Goal: Information Seeking & Learning: Learn about a topic

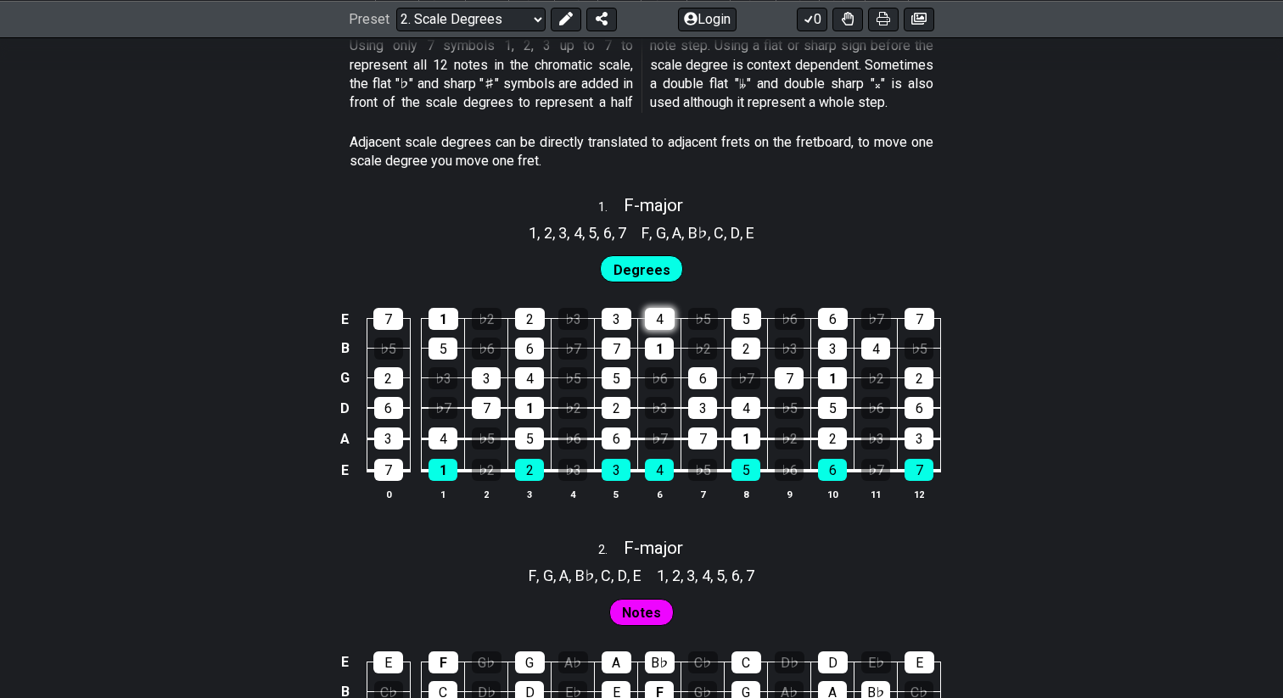
scroll to position [964, 0]
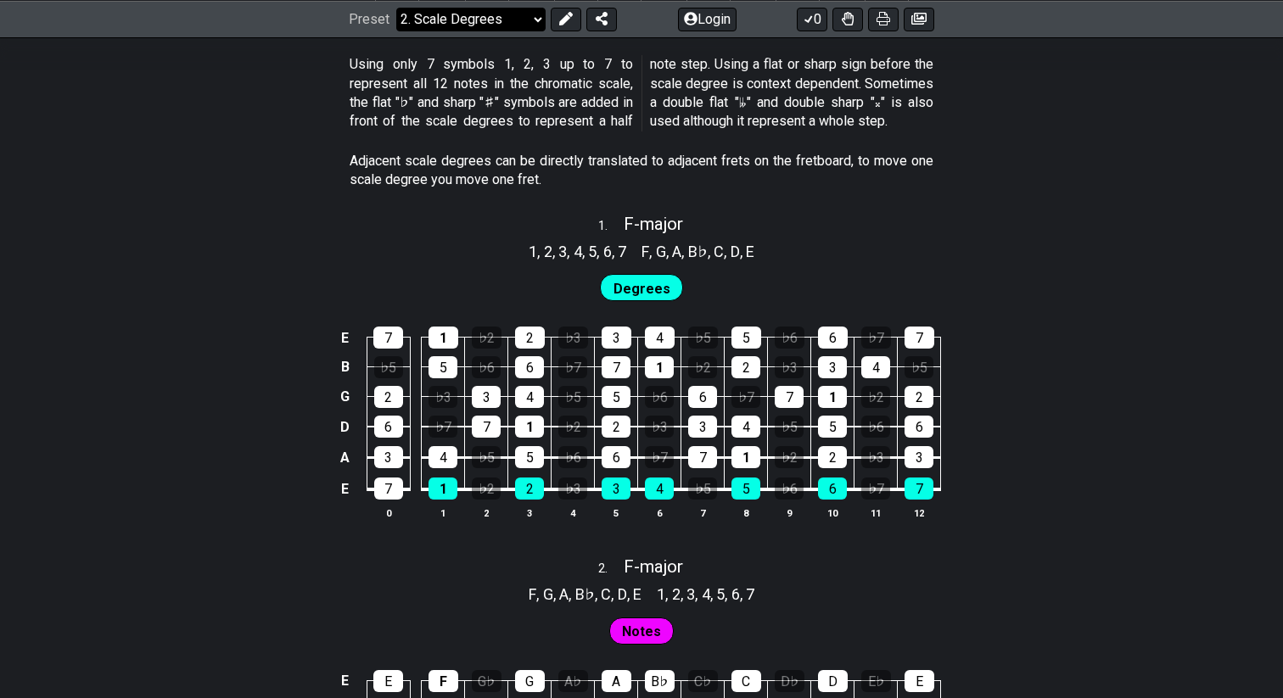
click at [502, 30] on select "Welcome to #fretflip! Initial Preset Custom Preset Minor Pentatonic Major Penta…" at bounding box center [470, 19] width 149 height 24
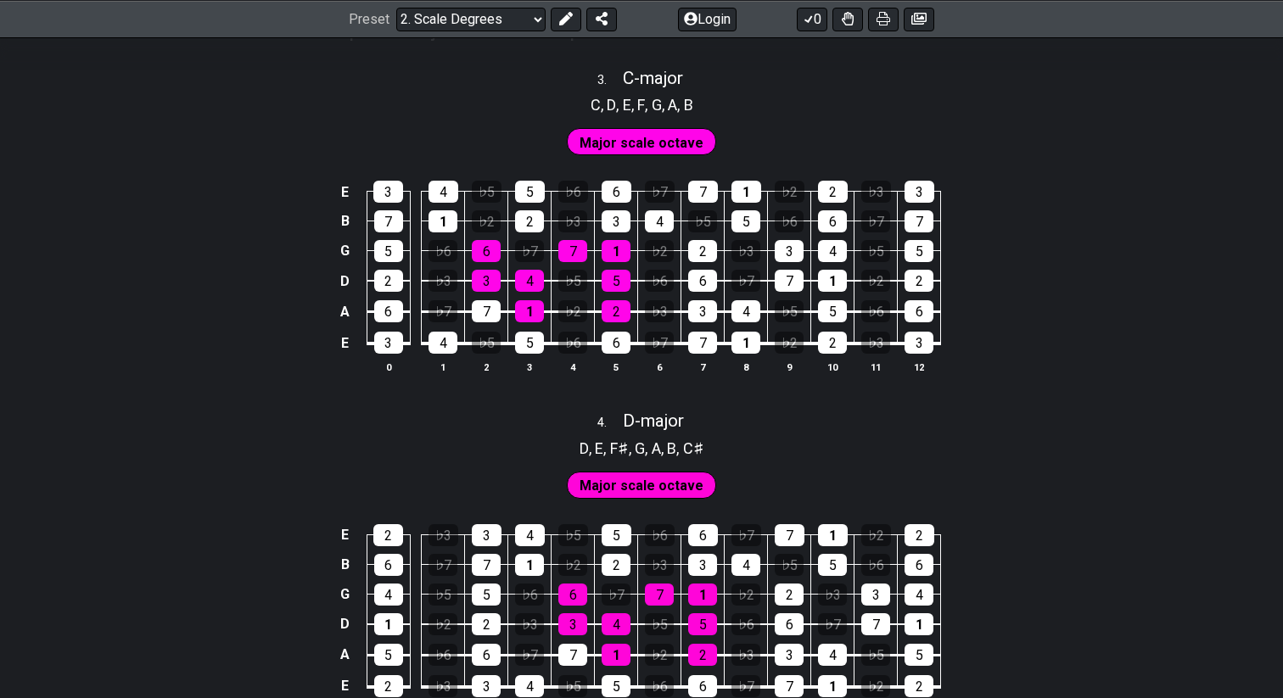
scroll to position [2120, 0]
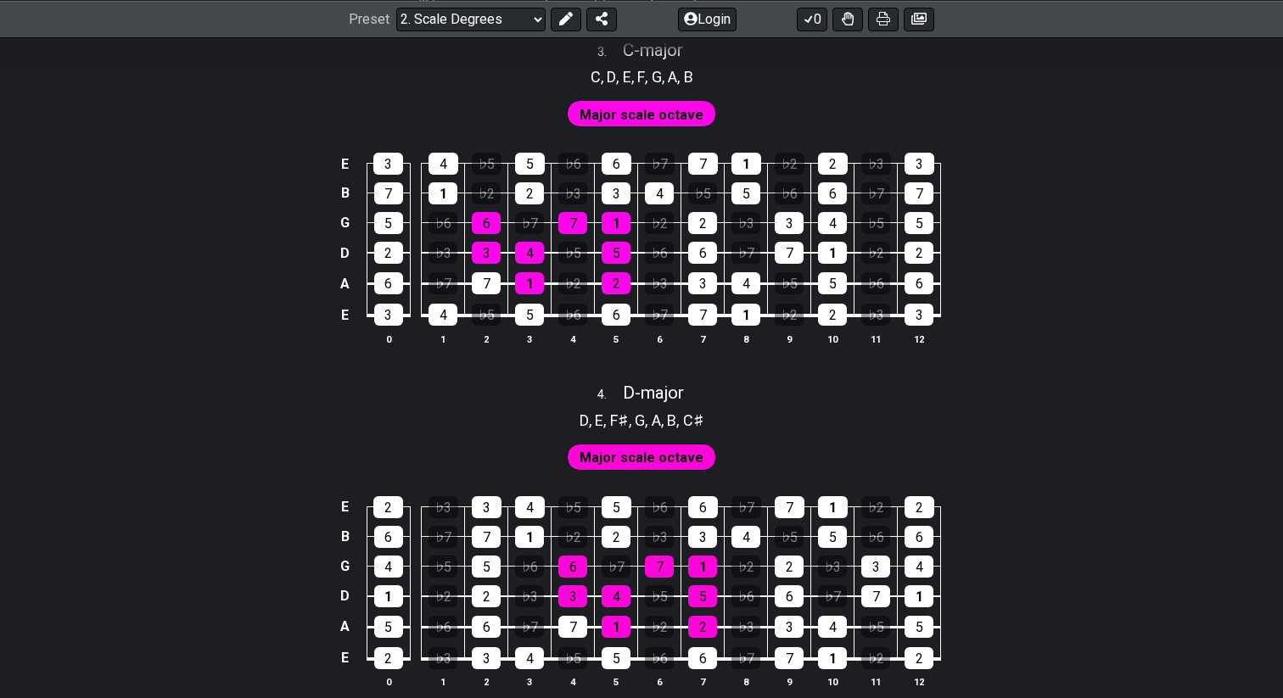
click at [689, 103] on span "Major scale octave" at bounding box center [641, 115] width 124 height 25
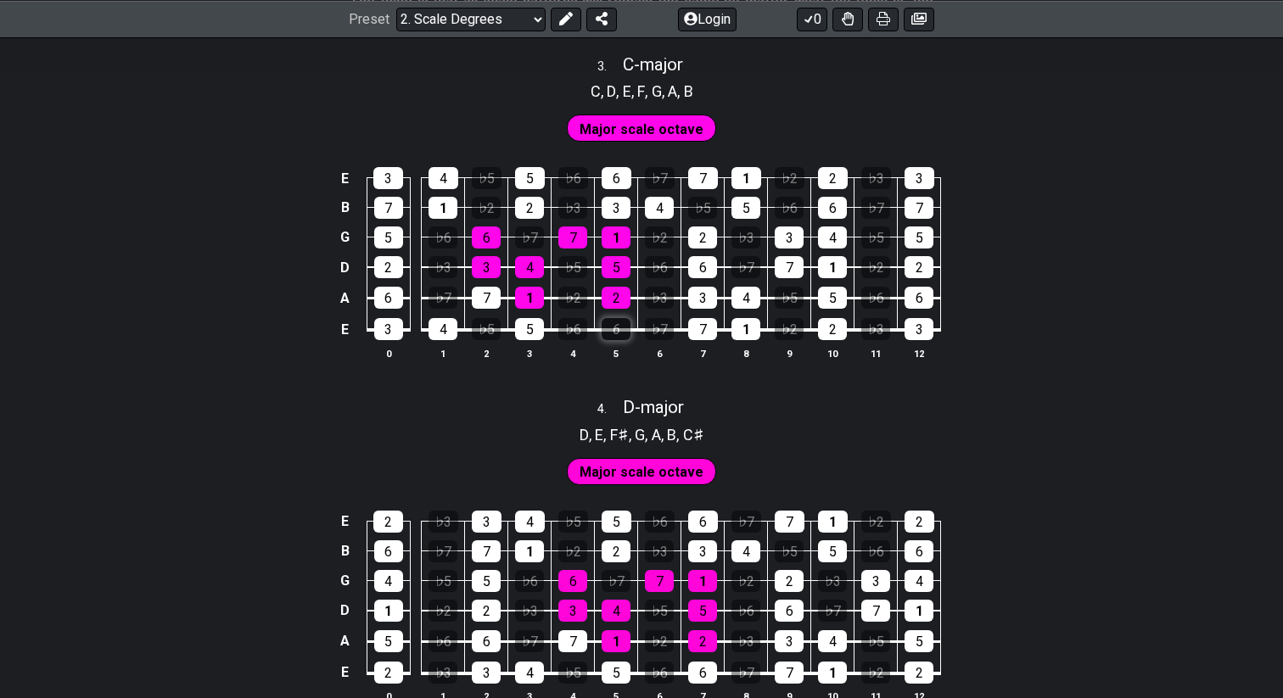
click at [624, 334] on div "6" at bounding box center [616, 329] width 29 height 22
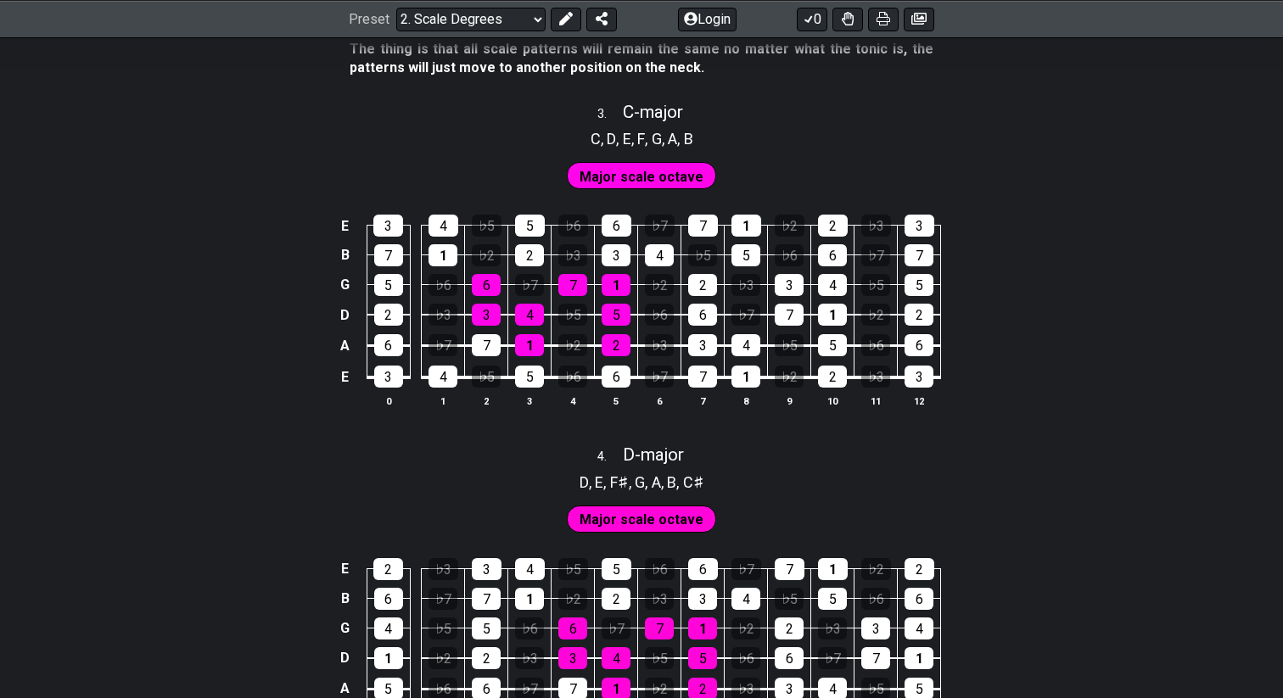
scroll to position [2059, 0]
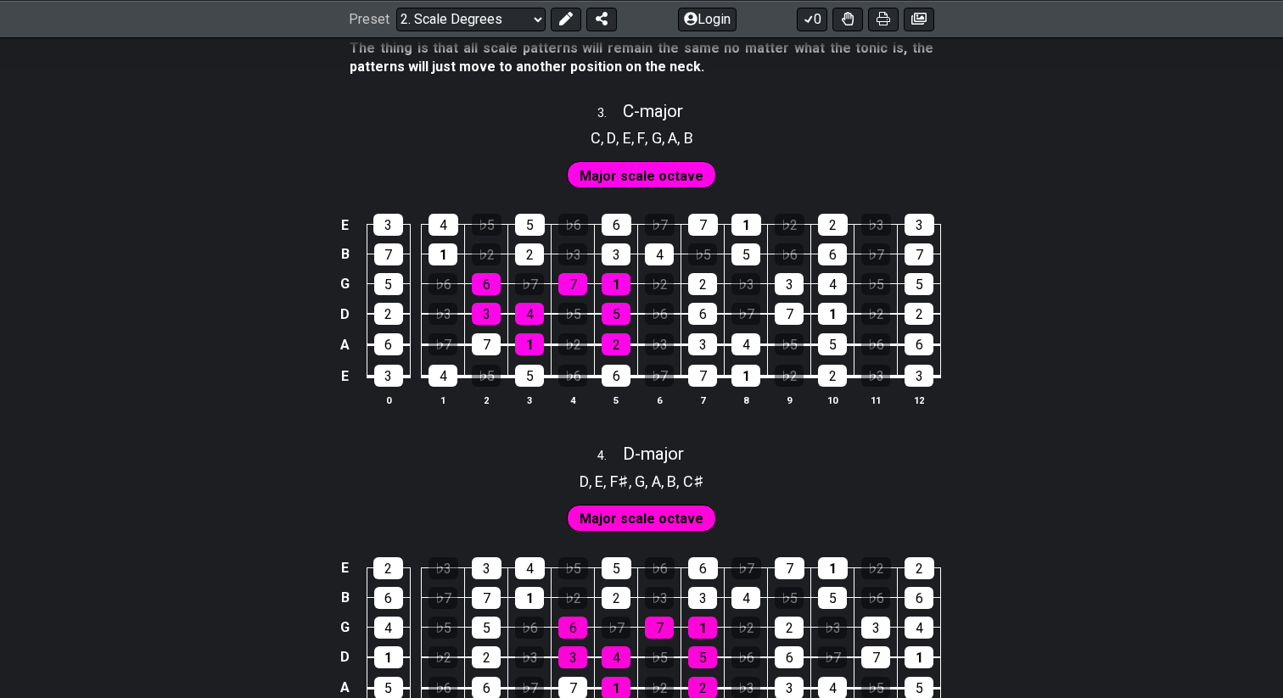
click at [652, 172] on span "Major scale octave" at bounding box center [641, 176] width 124 height 25
click at [636, 119] on span "C - major" at bounding box center [653, 111] width 60 height 20
select select "C"
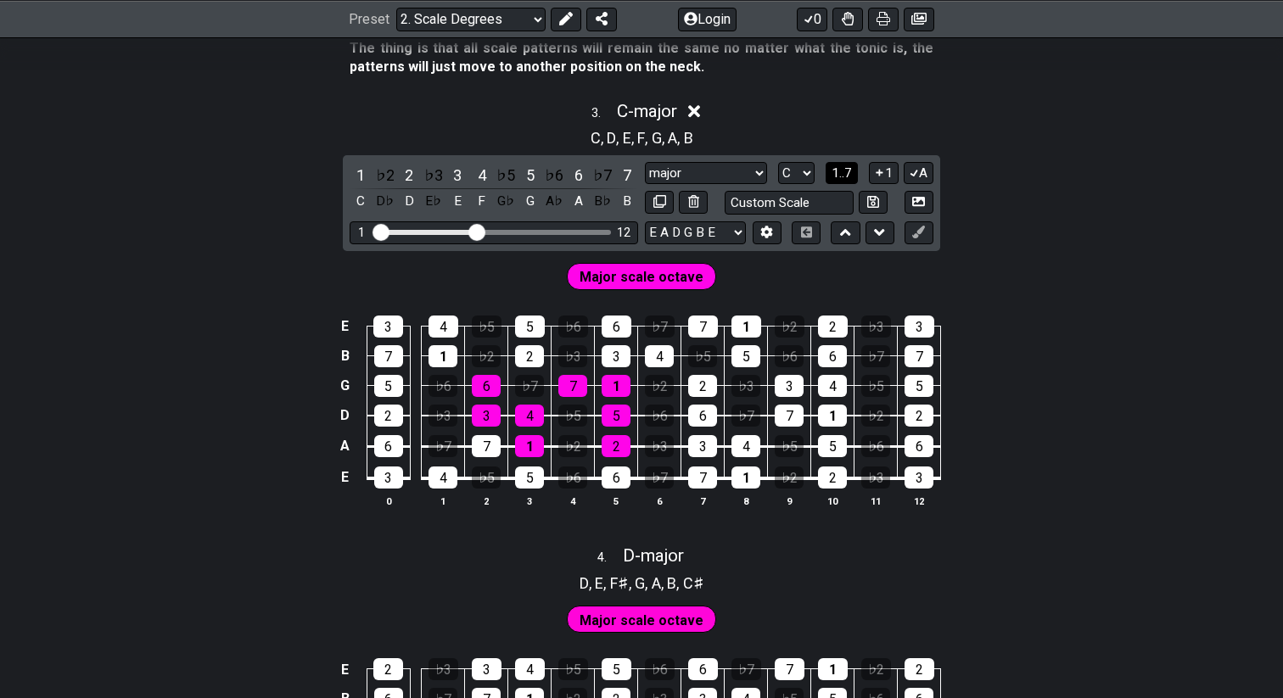
click at [845, 167] on span "1..7" at bounding box center [841, 172] width 20 height 15
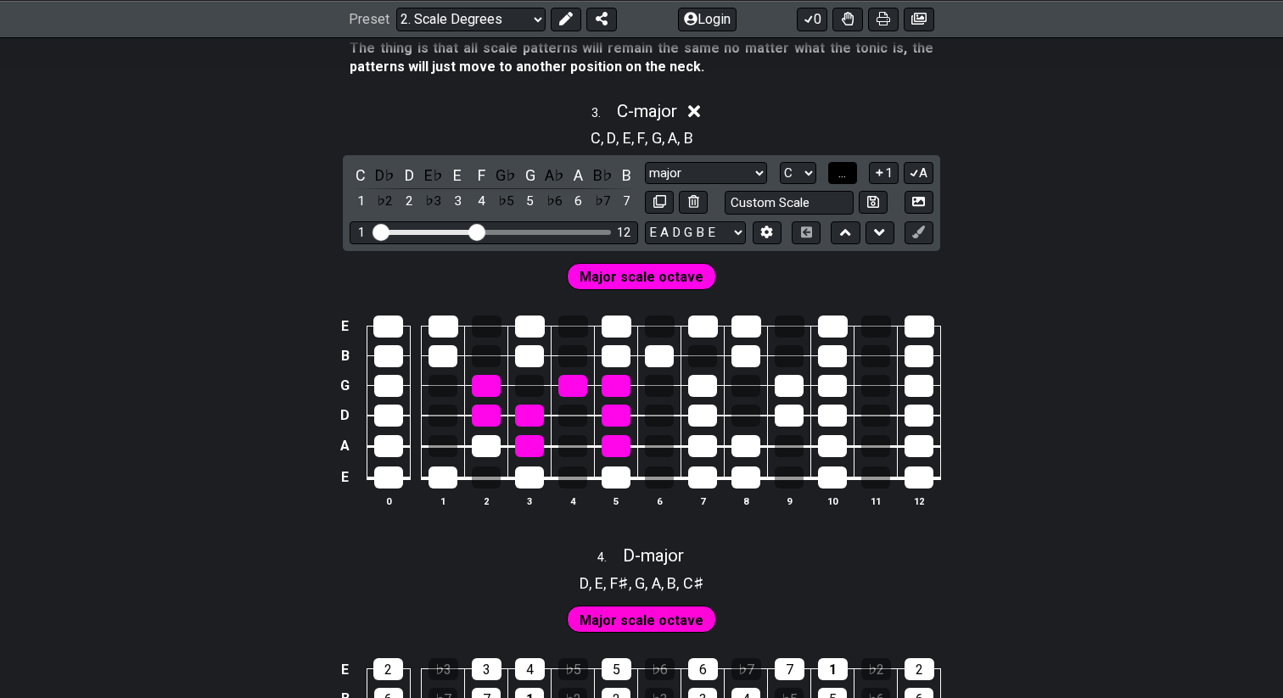
click at [845, 167] on span "..." at bounding box center [842, 172] width 8 height 15
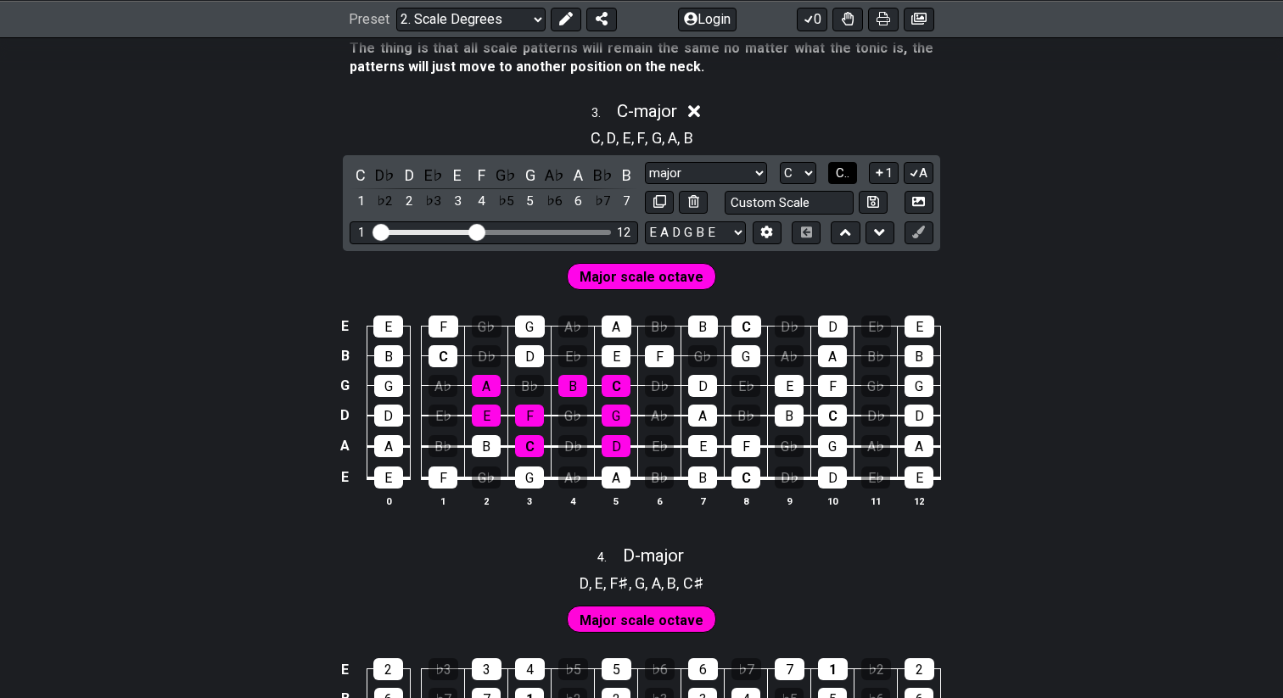
click at [845, 167] on span "C.." at bounding box center [843, 172] width 14 height 15
click at [875, 175] on icon at bounding box center [879, 172] width 16 height 13
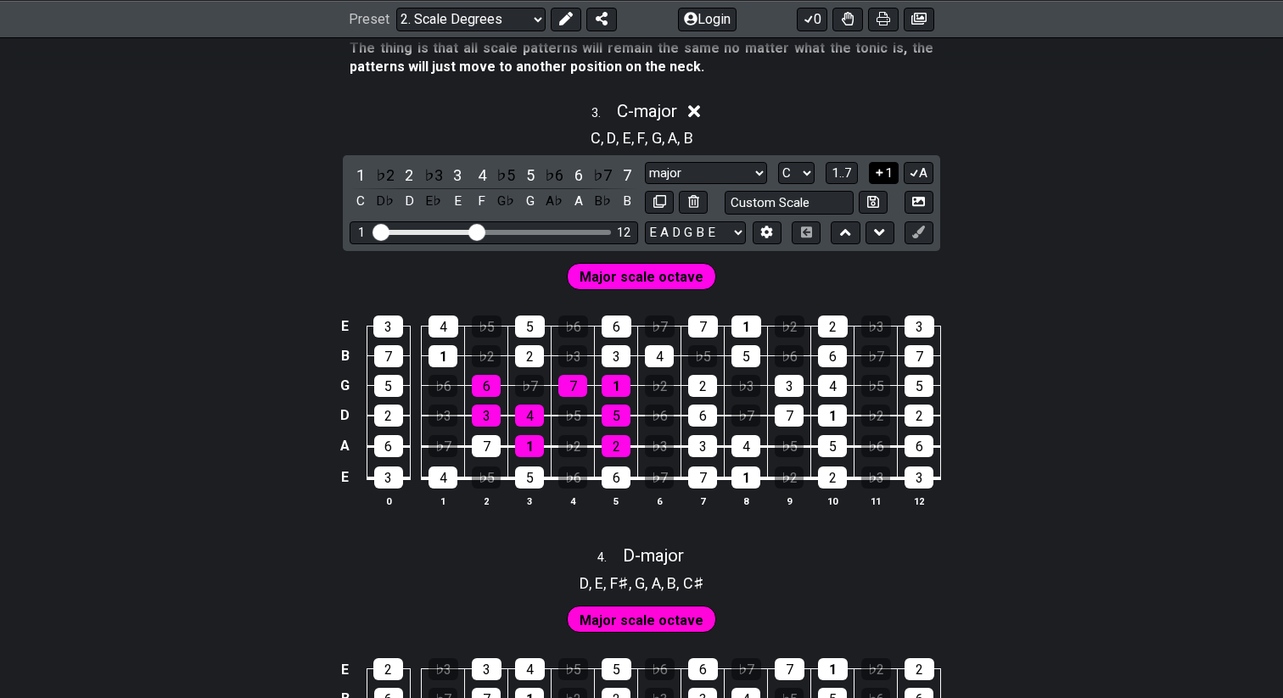
click at [875, 175] on icon at bounding box center [879, 172] width 16 height 13
drag, startPoint x: 476, startPoint y: 233, endPoint x: 602, endPoint y: 258, distance: 128.8
click at [602, 231] on input "Visible fret range" at bounding box center [493, 231] width 241 height 0
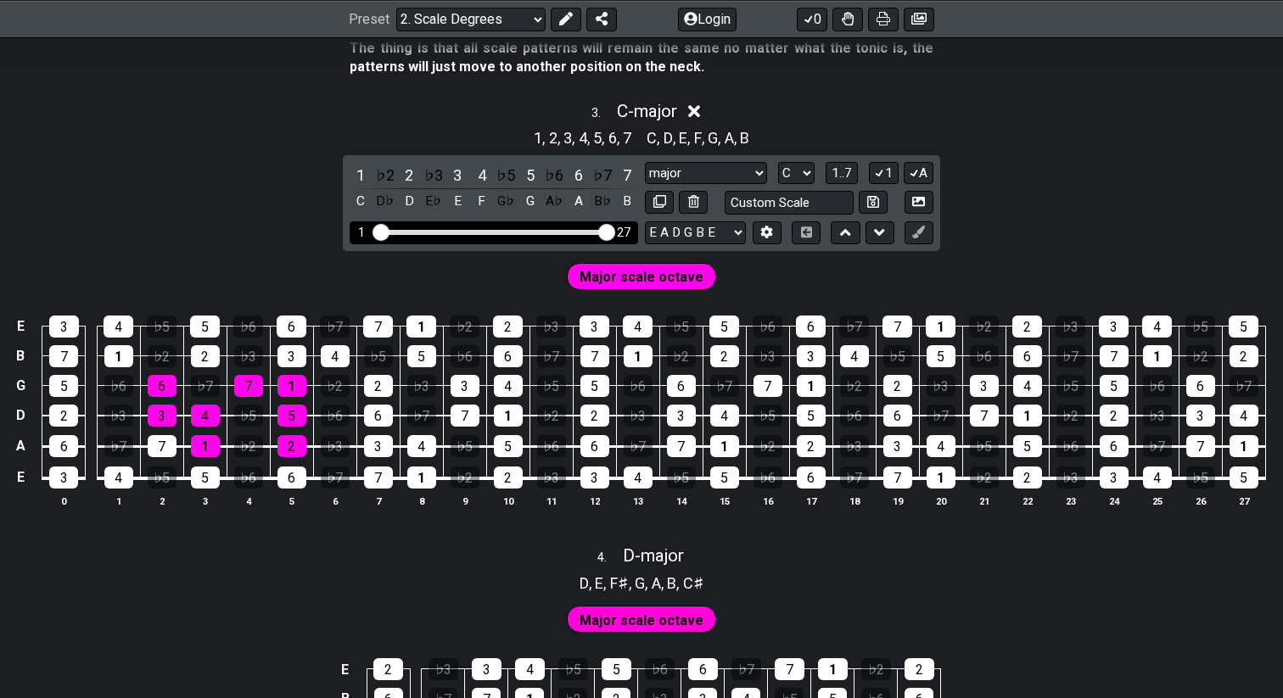
drag, startPoint x: 607, startPoint y: 232, endPoint x: 630, endPoint y: 233, distance: 22.1
click at [614, 231] on input "Visible fret range" at bounding box center [493, 231] width 241 height 0
click at [772, 233] on icon at bounding box center [766, 232] width 13 height 13
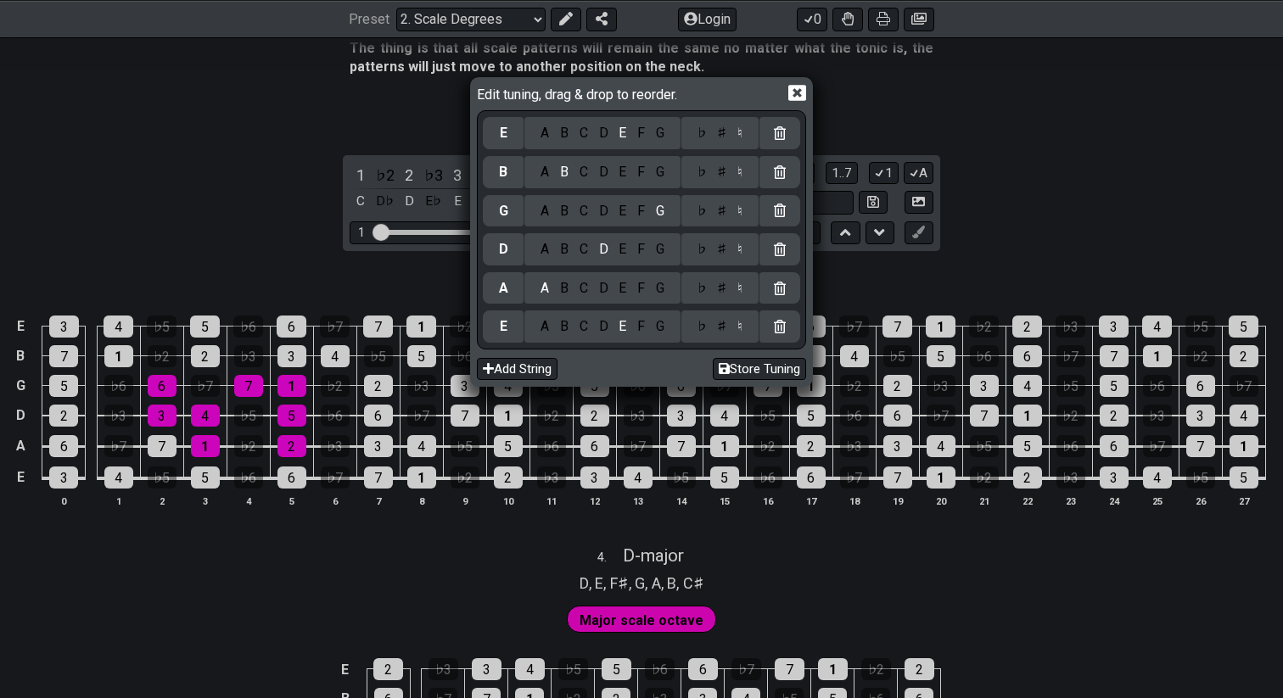
click at [803, 95] on icon at bounding box center [797, 93] width 18 height 18
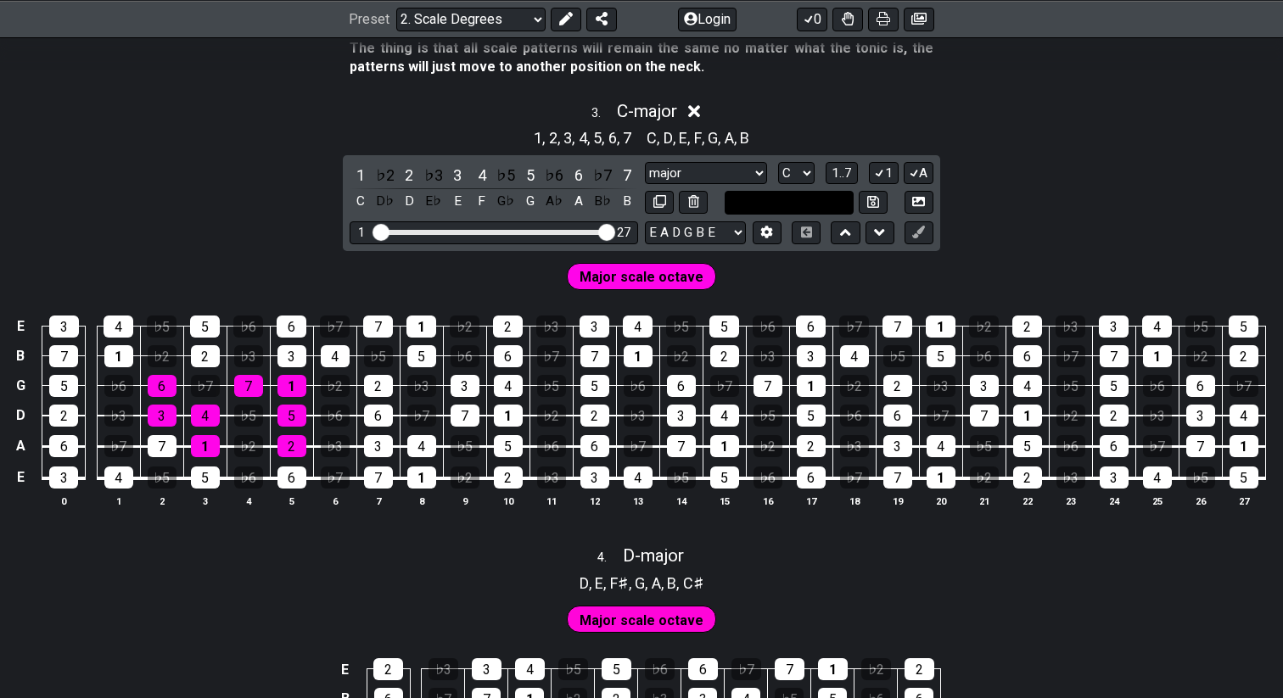
click at [795, 199] on input "text" at bounding box center [789, 202] width 129 height 23
type input "Custom Scale"
click at [770, 134] on div "1 , 2 , 3 , 4 , 5 , 6 , 7 C , D , E , F , G , A , B" at bounding box center [641, 136] width 1283 height 27
click at [837, 183] on div "major major Minor Pentatonic Major Pentatonic Minor Blues Major Blues Major / […" at bounding box center [789, 188] width 288 height 53
click at [868, 199] on icon at bounding box center [872, 201] width 11 height 13
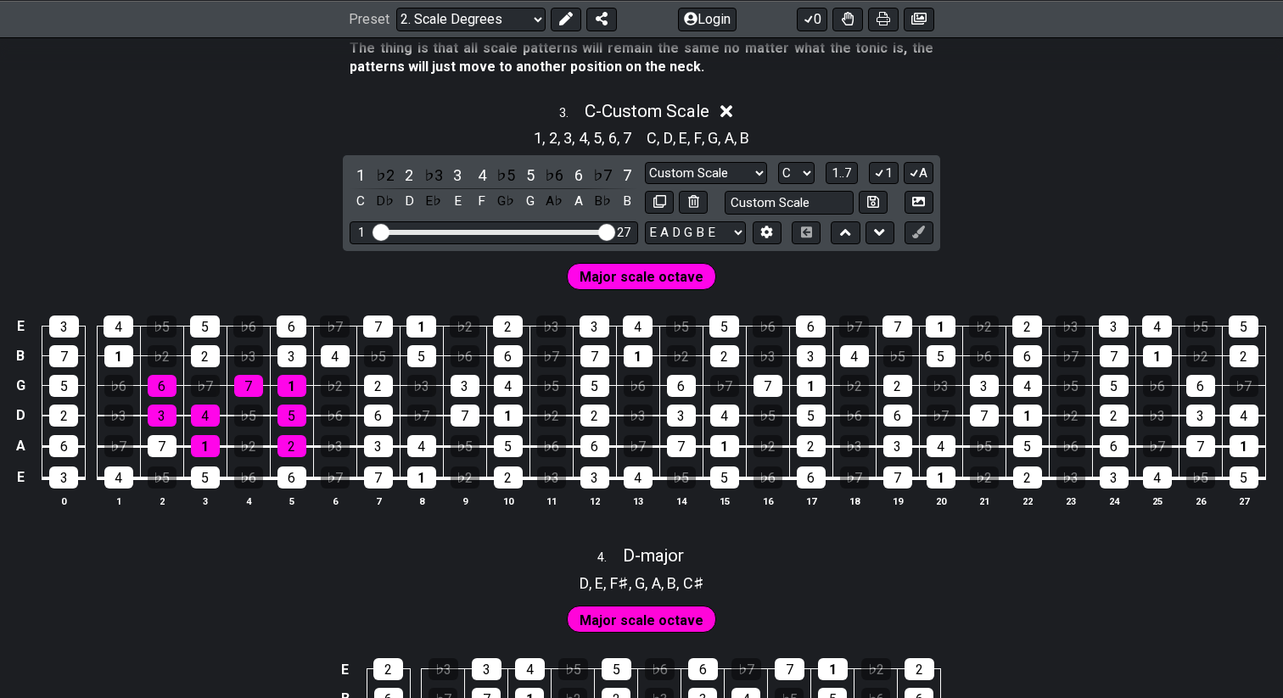
click at [1023, 226] on div "3 . C - Custom Scale 1 , 2 , 3 , 4 , 5 , 6 , 7 C , D , E , F , G , A , B 1 ♭2 2…" at bounding box center [641, 311] width 1283 height 441
click at [927, 202] on button at bounding box center [918, 202] width 29 height 23
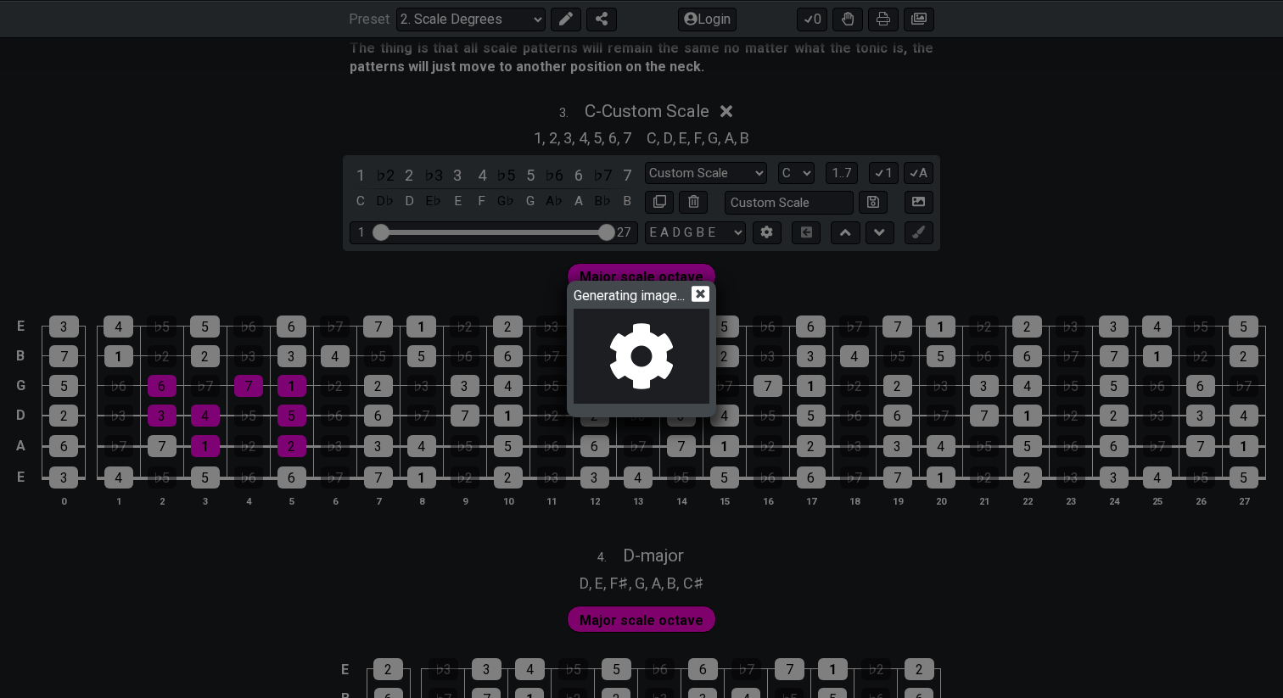
click at [707, 292] on icon at bounding box center [700, 294] width 18 height 16
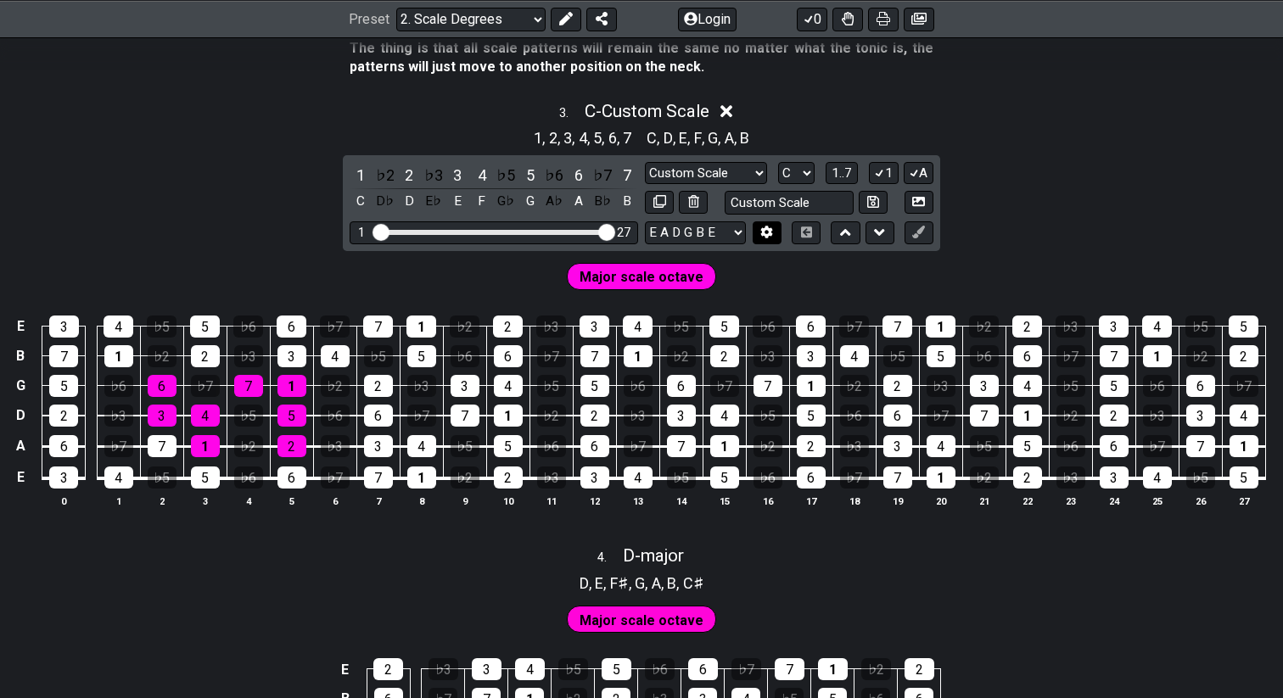
click at [768, 227] on icon at bounding box center [767, 232] width 12 height 13
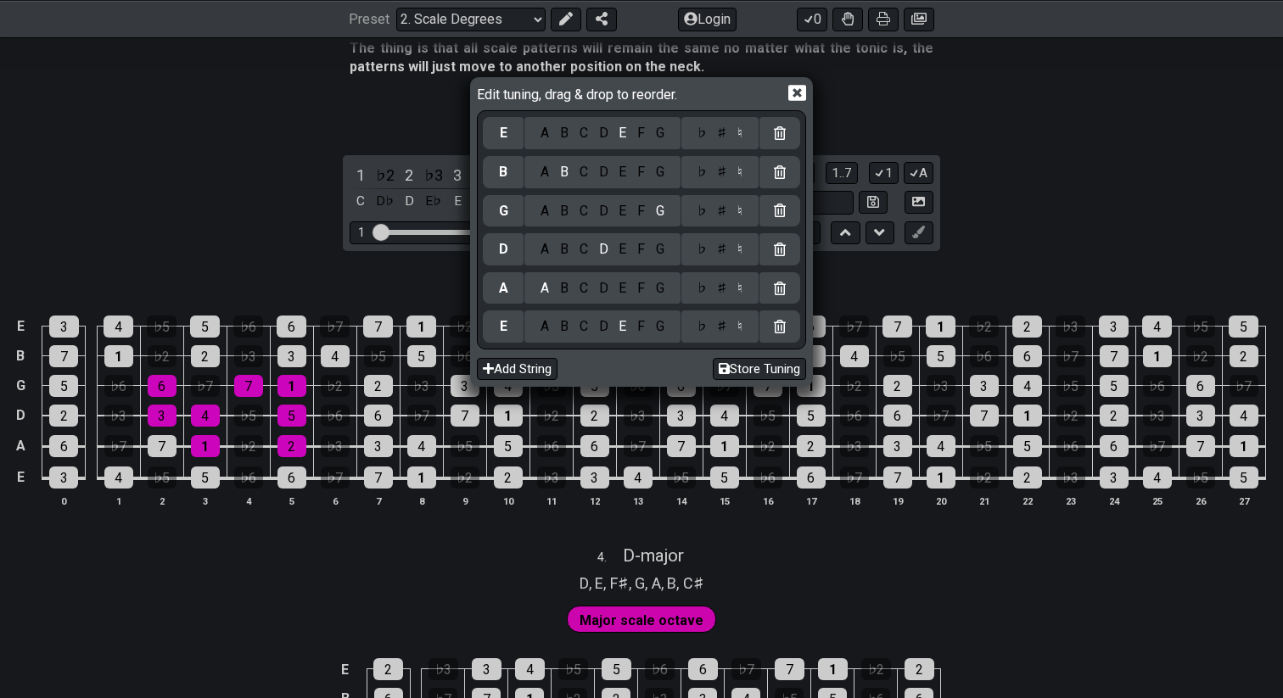
click at [806, 94] on icon at bounding box center [797, 93] width 18 height 16
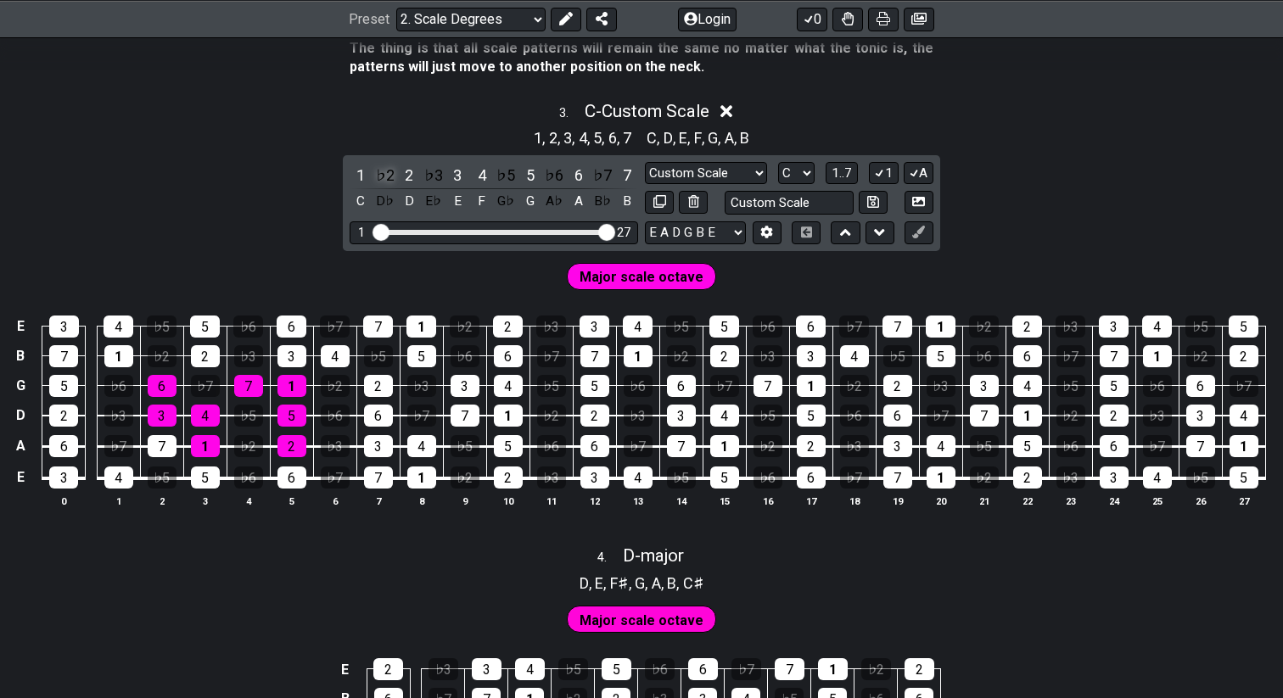
click at [385, 174] on div "♭2" at bounding box center [385, 175] width 22 height 23
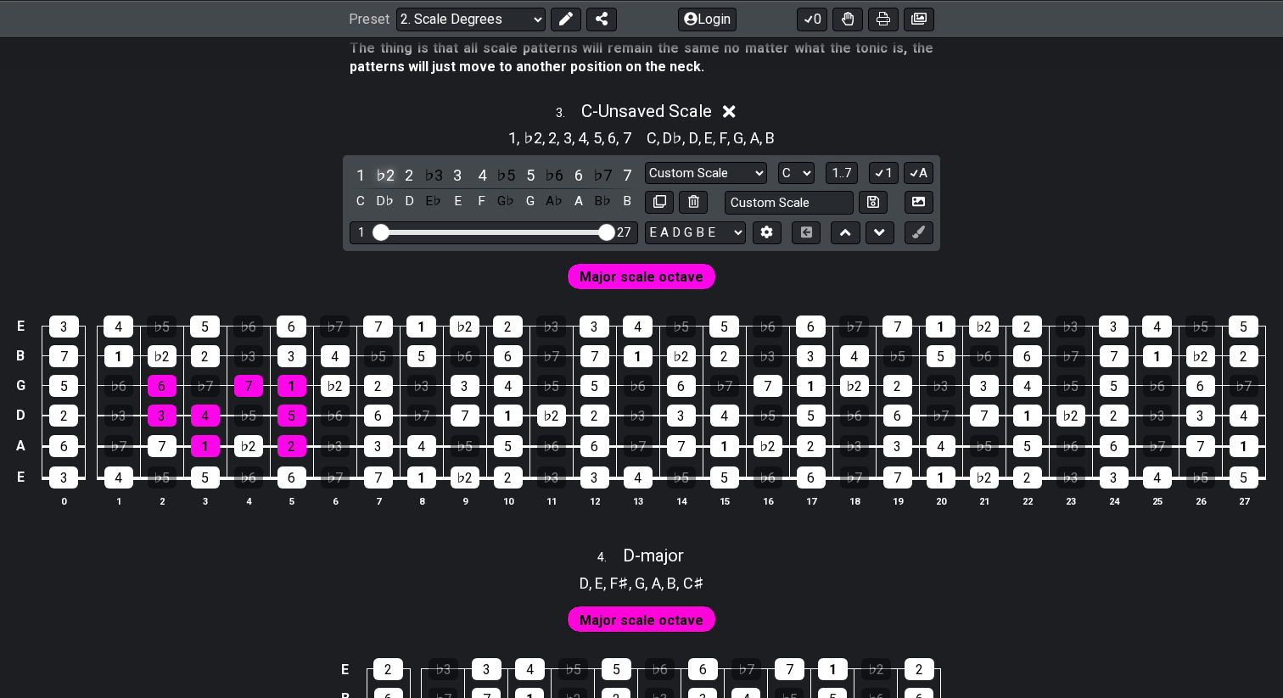
click at [383, 169] on div "♭2" at bounding box center [385, 175] width 22 height 23
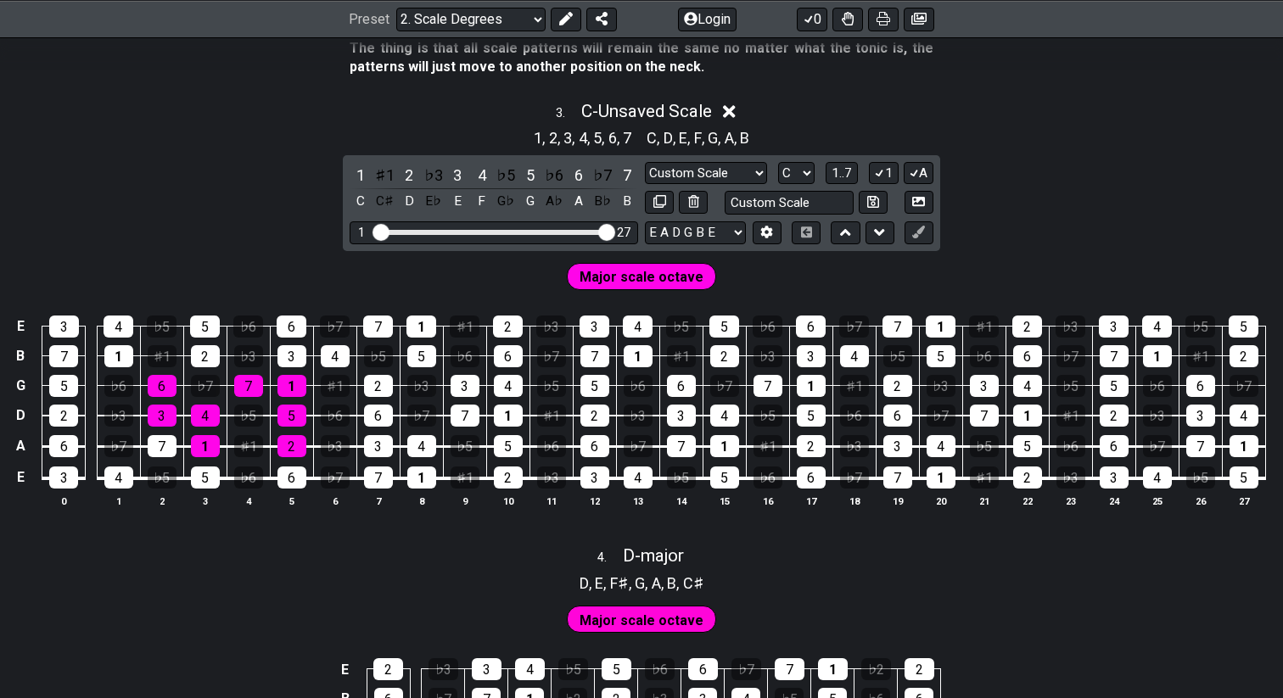
click at [383, 169] on div "♯1" at bounding box center [385, 175] width 22 height 23
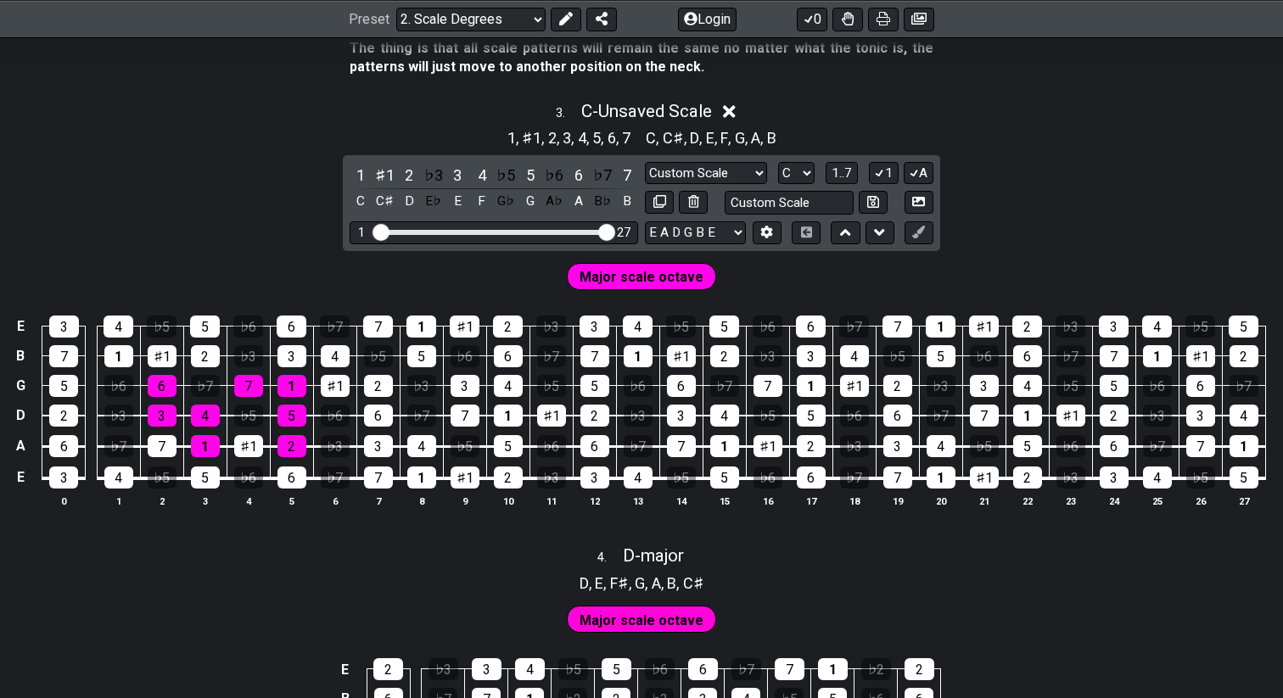
click at [383, 169] on div "♯1" at bounding box center [385, 175] width 22 height 23
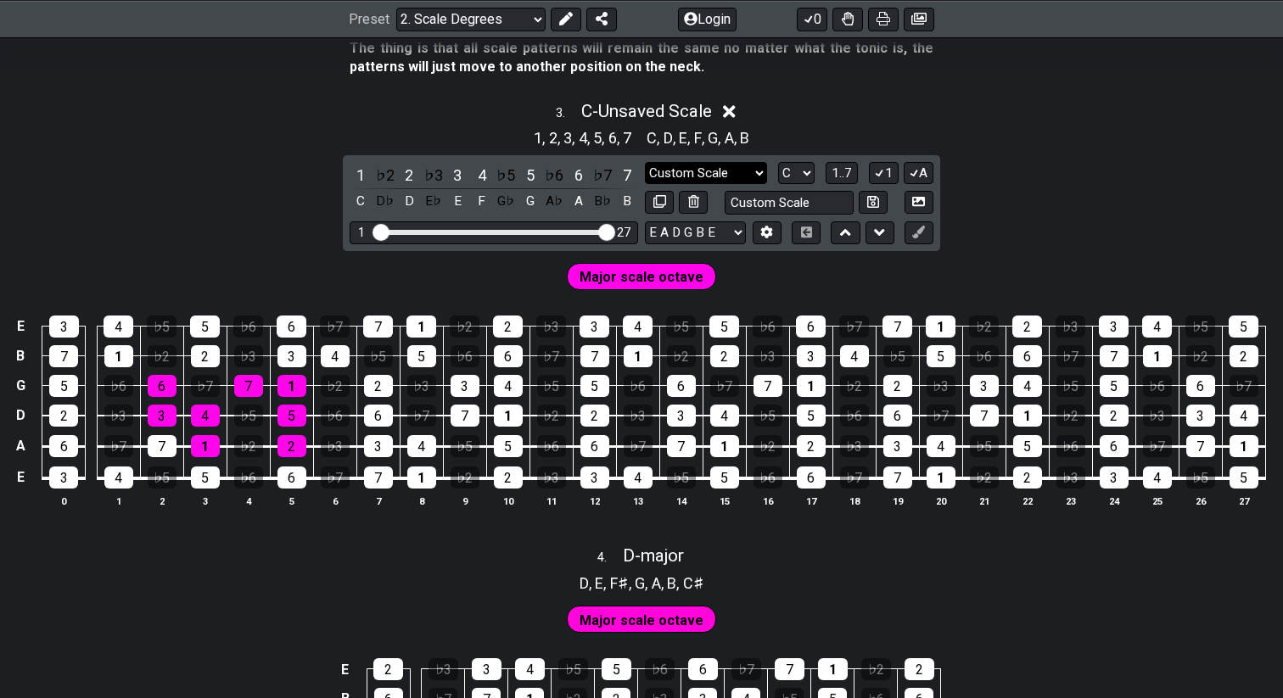
click at [742, 165] on select "major Custom Scale Minor Pentatonic Major Pentatonic Minor Blues Major Blues Ma…" at bounding box center [706, 173] width 122 height 23
select select "major"
click at [645, 162] on select "major Custom Scale Minor Pentatonic Major Pentatonic Minor Blues Major Blues Ma…" at bounding box center [706, 173] width 122 height 23
click at [665, 202] on button at bounding box center [659, 202] width 29 height 23
select select "C"
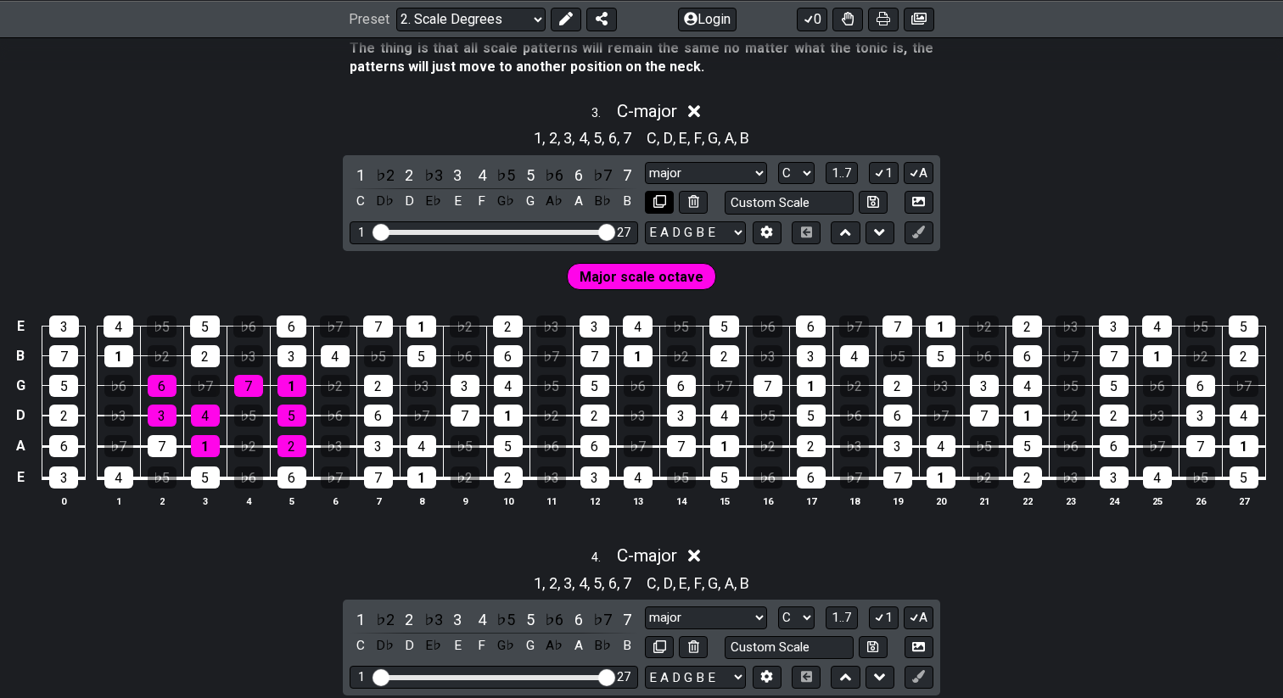
click at [665, 202] on button at bounding box center [659, 202] width 29 height 23
select select "C"
click at [770, 228] on icon at bounding box center [767, 232] width 12 height 13
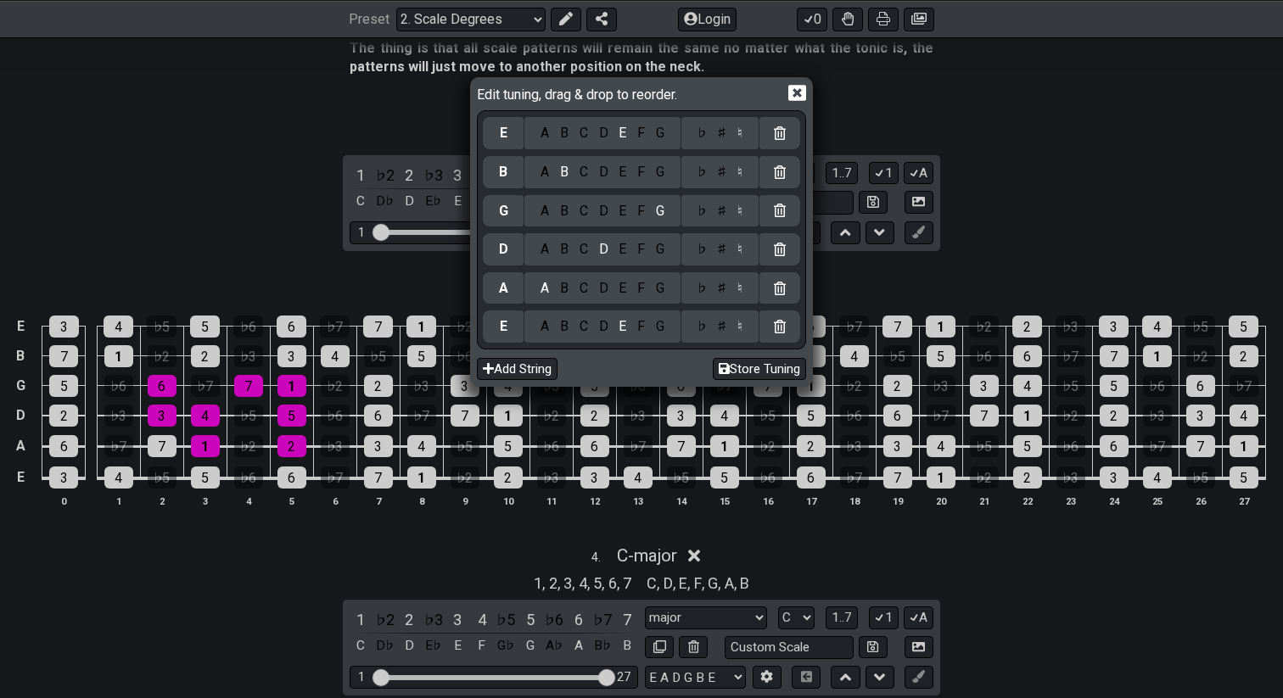
click at [803, 95] on icon at bounding box center [797, 93] width 18 height 18
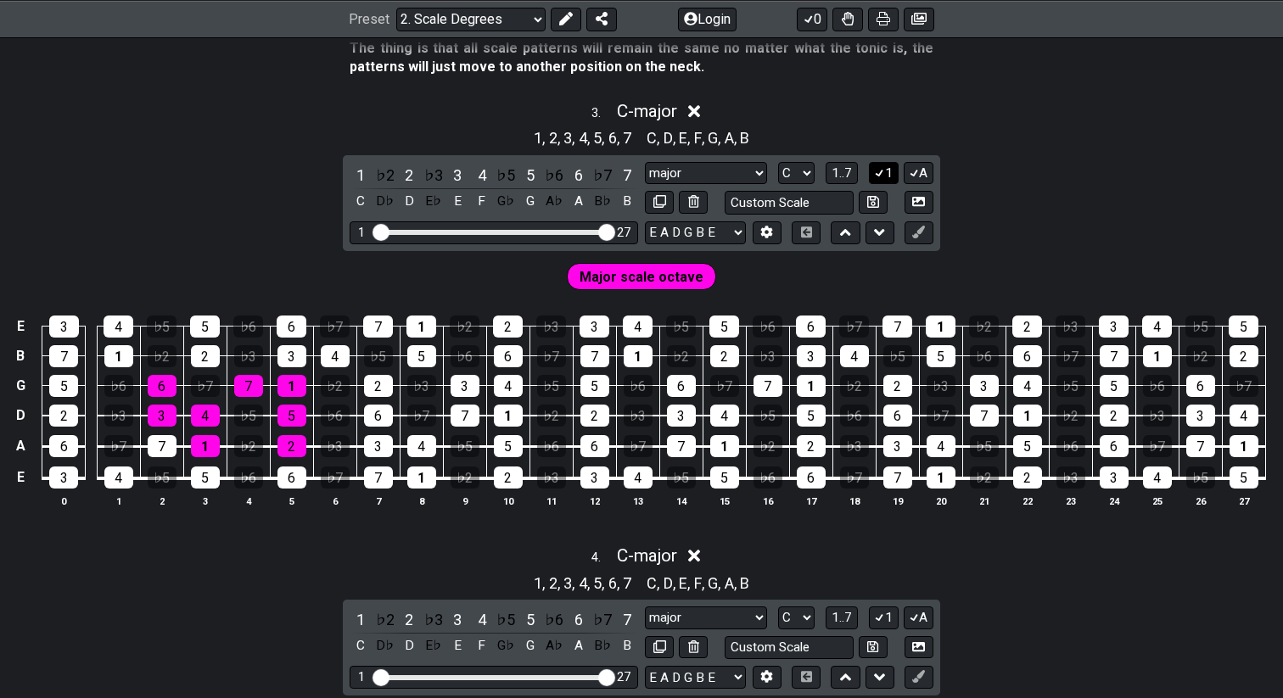
click at [881, 166] on icon at bounding box center [879, 172] width 16 height 13
click at [885, 173] on button "1" at bounding box center [883, 173] width 29 height 23
click at [887, 175] on button "1" at bounding box center [883, 173] width 29 height 23
click at [932, 171] on button "A" at bounding box center [919, 173] width 30 height 23
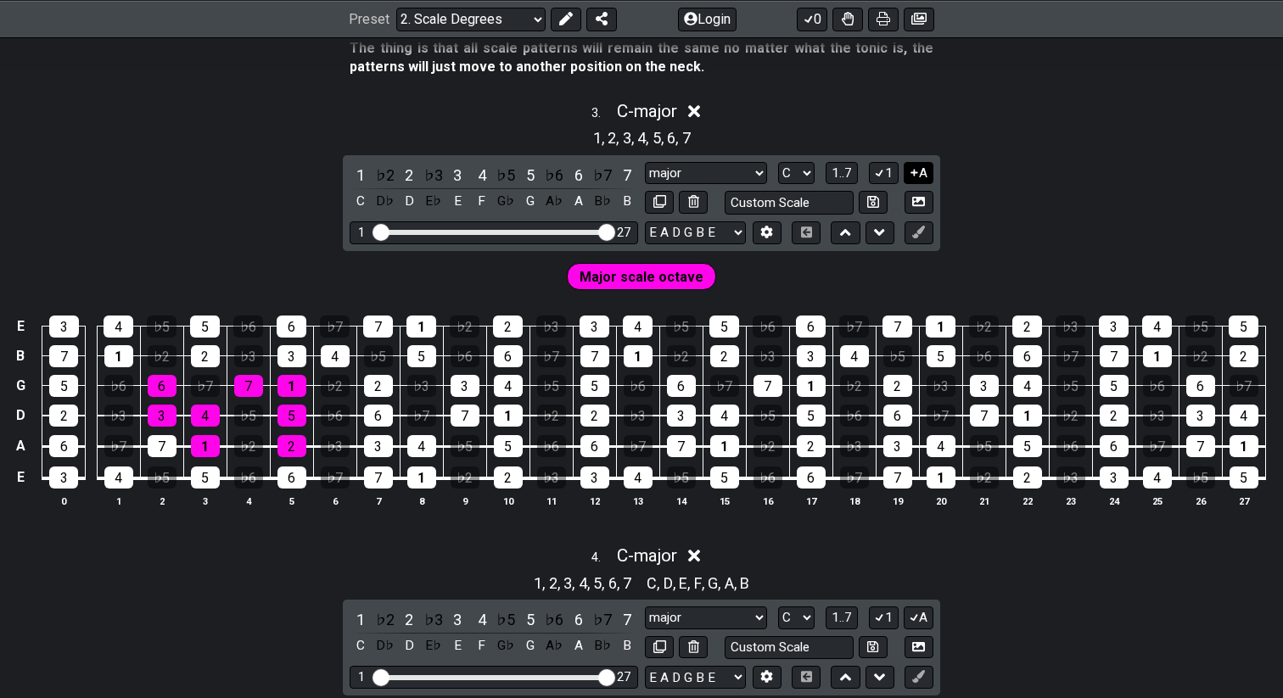
click at [932, 171] on button "A" at bounding box center [919, 173] width 30 height 23
click at [889, 175] on button "1" at bounding box center [883, 173] width 29 height 23
click at [915, 176] on button "A" at bounding box center [919, 173] width 30 height 23
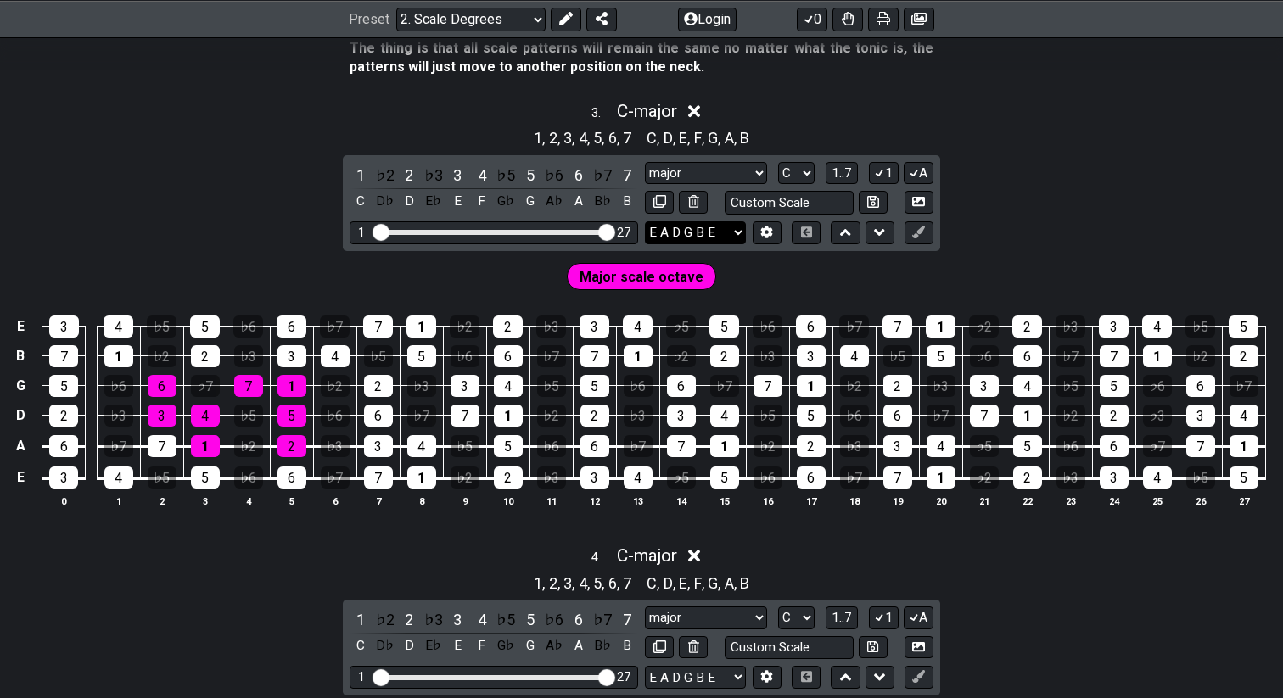
click at [716, 232] on select "E A D G B E E A D G B E E A D G B E B E A D F♯ B A D G C E A D A D G B E E♭ A♭ …" at bounding box center [695, 232] width 101 height 23
click at [645, 221] on select "E A D G B E E A D G B E E A D G B E B E A D F♯ B A D G C E A D A D G B E E♭ A♭ …" at bounding box center [695, 232] width 101 height 23
click at [845, 232] on icon at bounding box center [845, 232] width 11 height 17
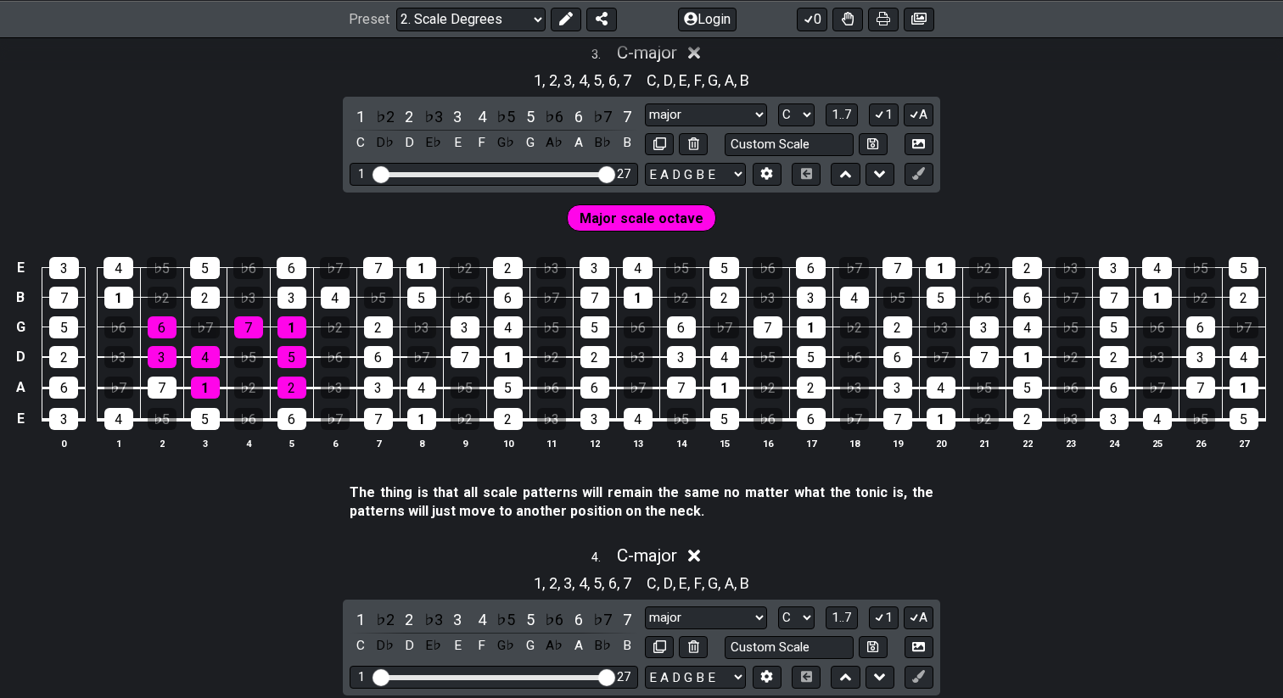
click at [845, 184] on div "1 ♭2 2 ♭3 3 4 ♭5 5 ♭6 6 ♭7 7 C D♭ D E♭ E F G♭ G A♭ A B♭ B major Custom Scale Mi…" at bounding box center [641, 145] width 597 height 96
click at [845, 179] on icon at bounding box center [845, 173] width 11 height 17
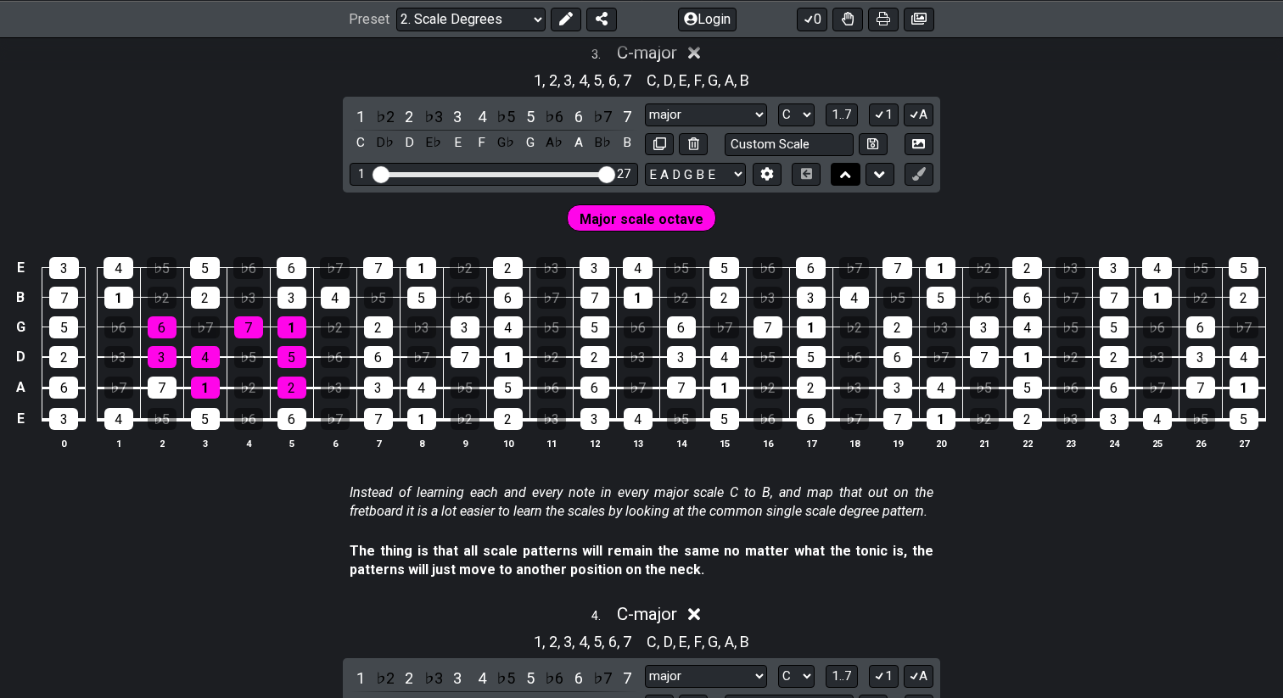
click at [845, 179] on icon at bounding box center [845, 174] width 11 height 17
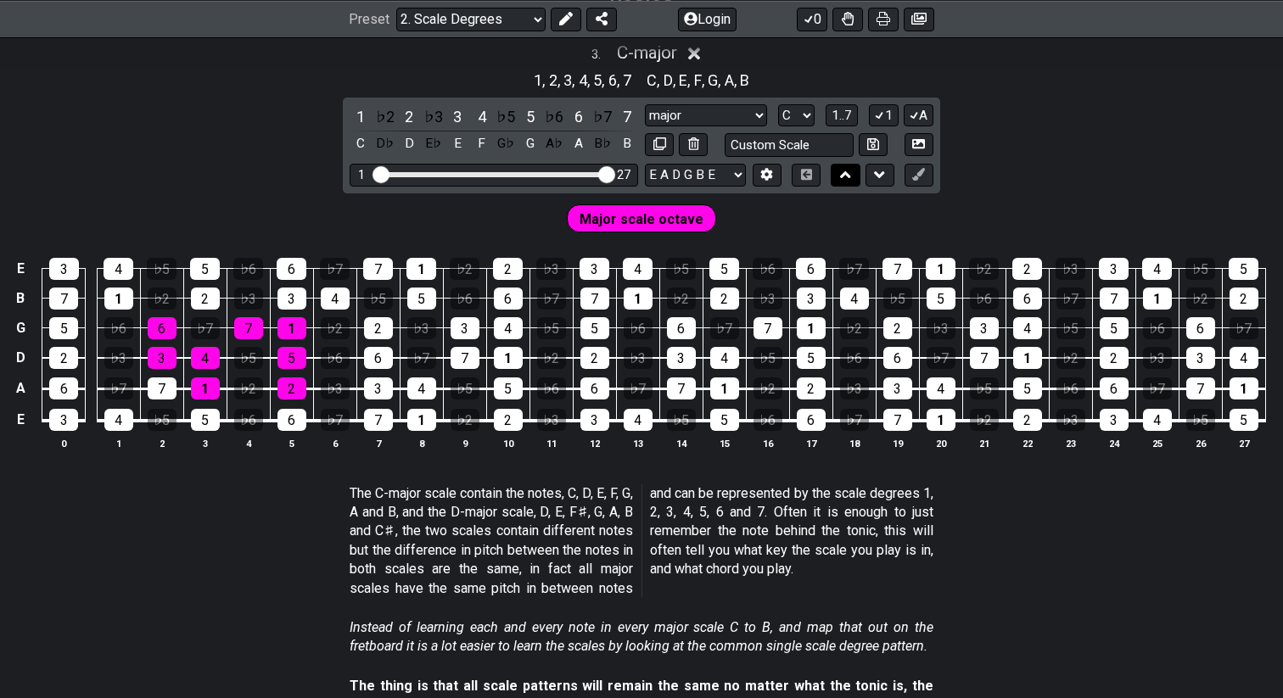
click at [845, 179] on icon at bounding box center [845, 174] width 11 height 17
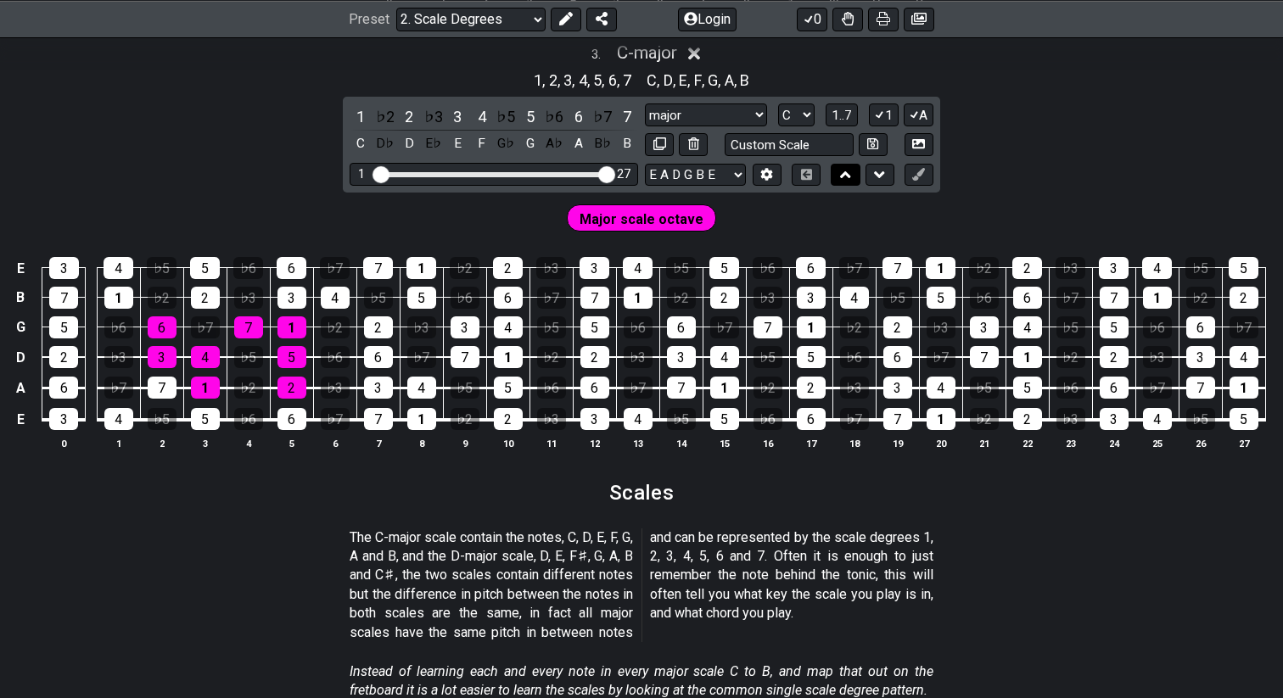
click at [845, 179] on icon at bounding box center [845, 174] width 11 height 17
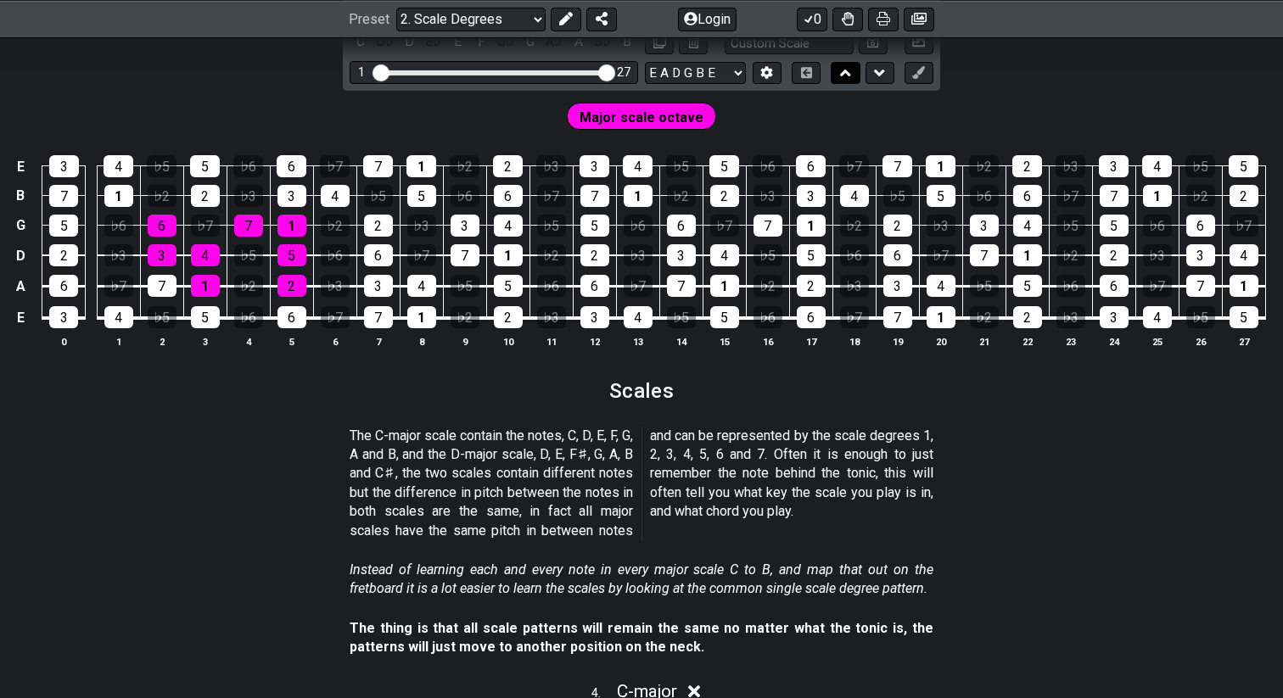
select select "C"
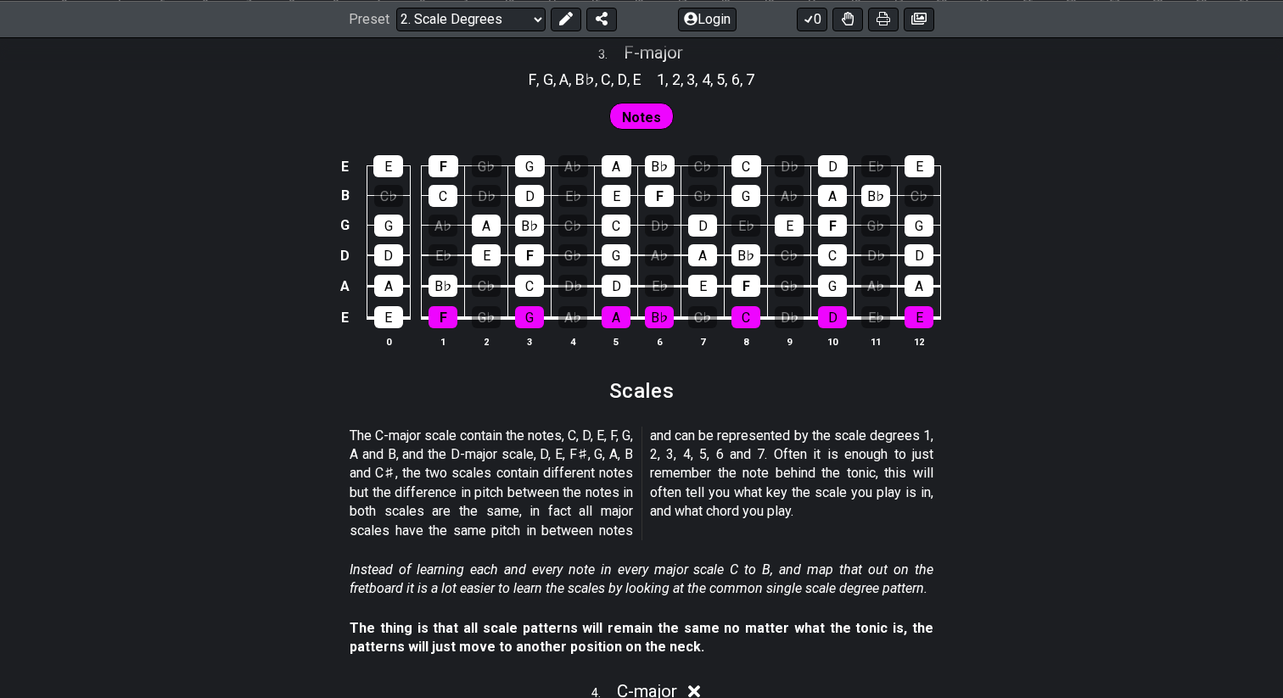
click at [845, 179] on td "A" at bounding box center [832, 181] width 43 height 30
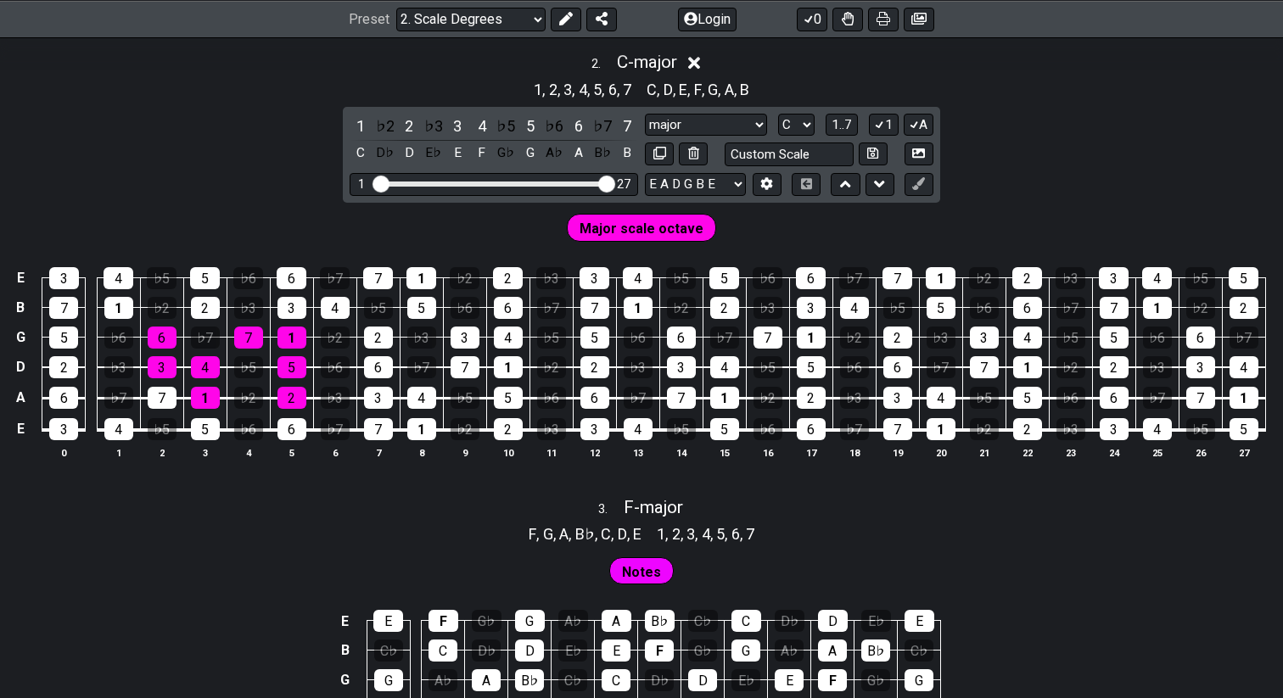
scroll to position [1330, 0]
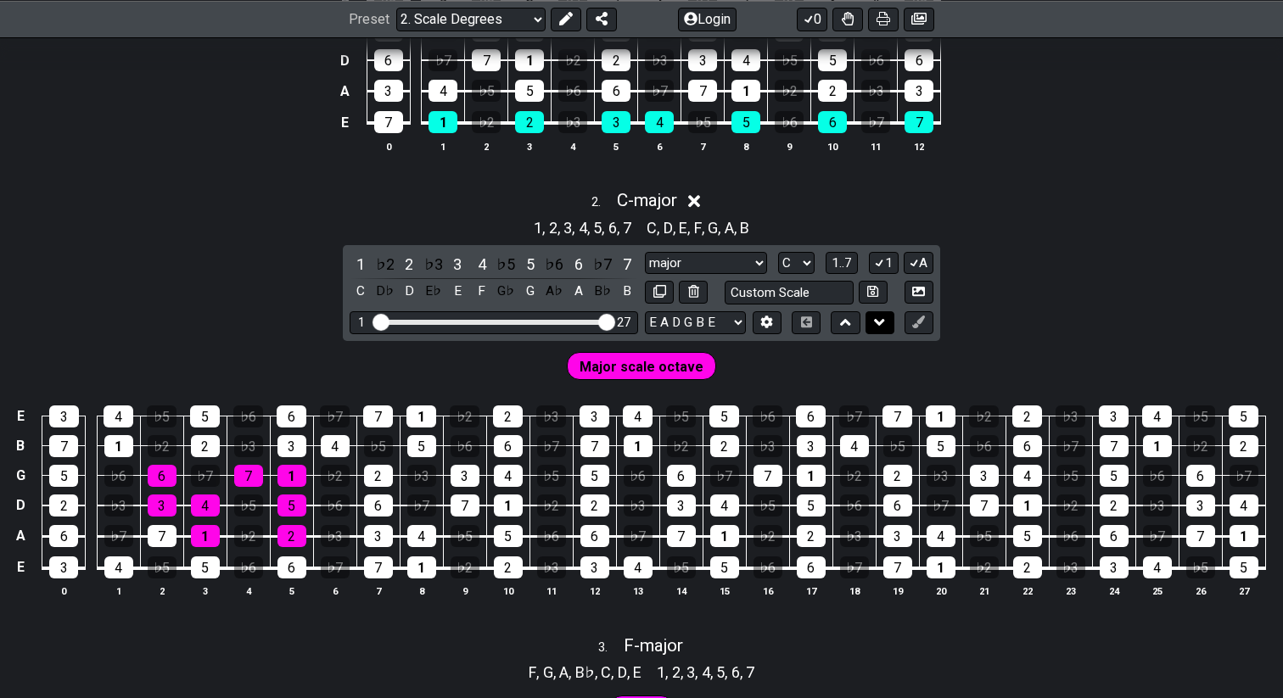
click at [881, 320] on icon at bounding box center [879, 322] width 11 height 7
select select "C"
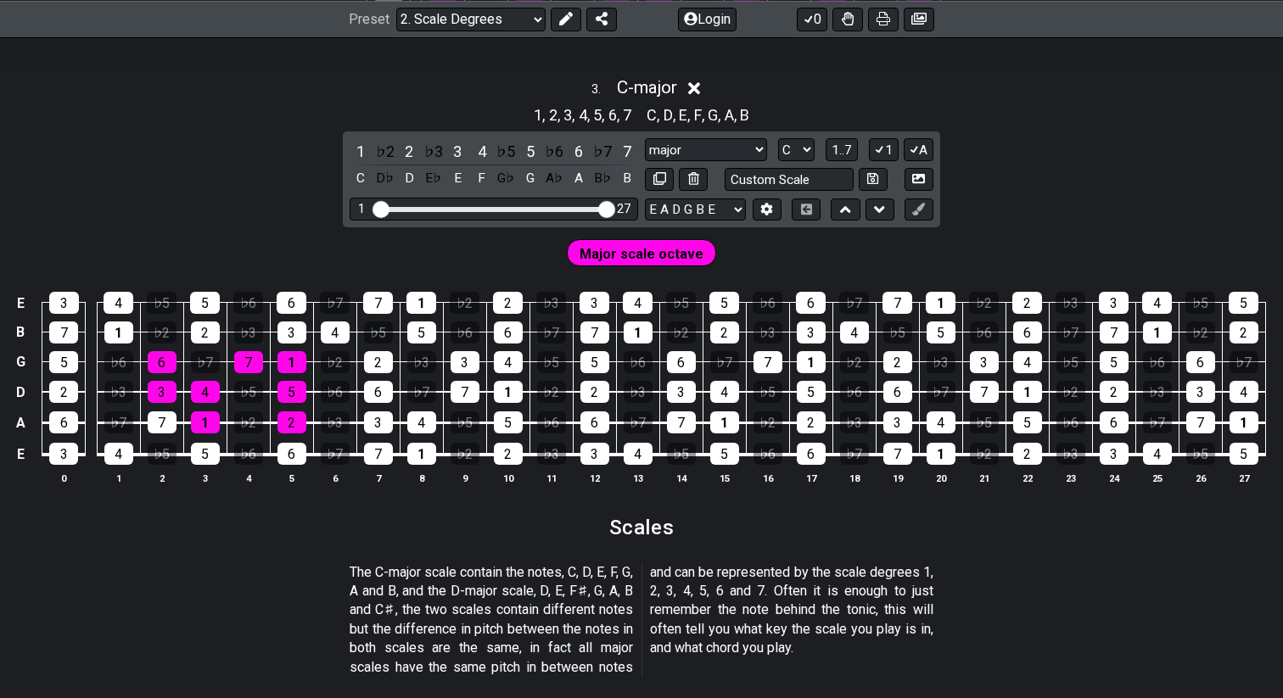
scroll to position [1786, 0]
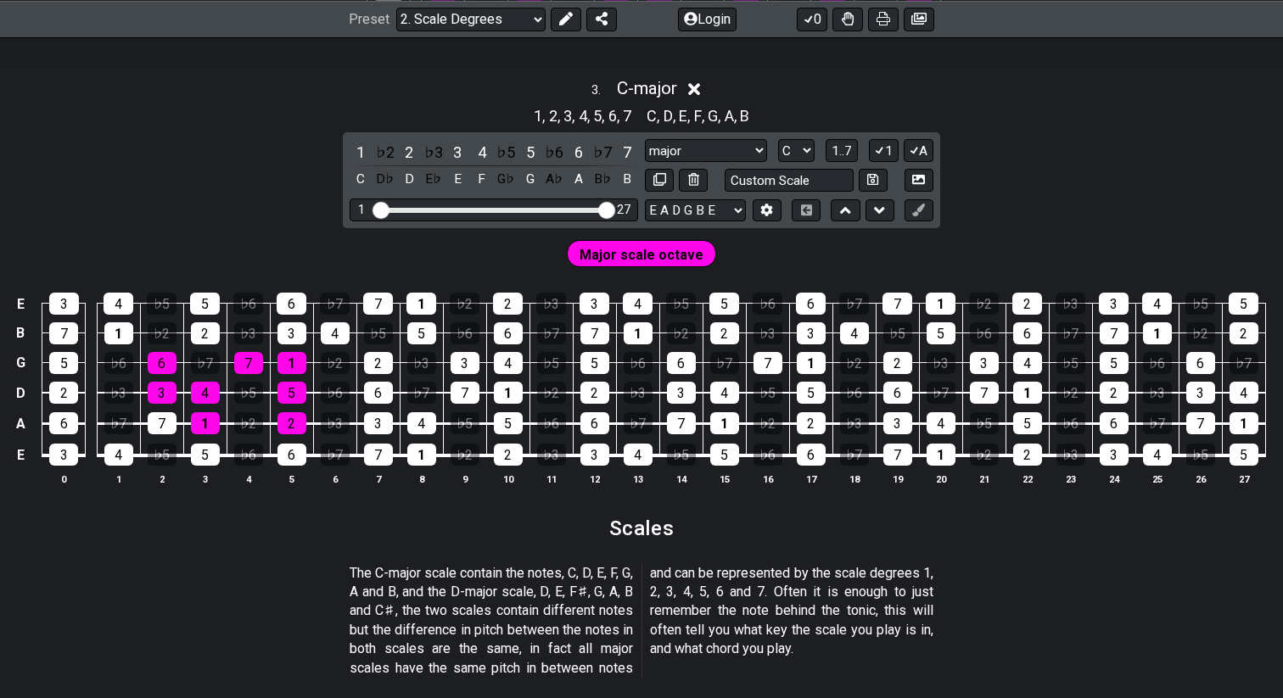
click at [603, 252] on span "Major scale octave" at bounding box center [641, 255] width 124 height 25
click at [379, 422] on div "3" at bounding box center [378, 423] width 29 height 22
click at [789, 154] on select "A♭ A A♯ B♭ B C C♯ D♭ D D♯ E♭ E F F♯ G♭ G G♯" at bounding box center [796, 150] width 36 height 23
click at [778, 139] on select "A♭ A A♯ B♭ B C C♯ D♭ D D♯ E♭ E F F♯ G♭ G G♯" at bounding box center [796, 150] width 36 height 23
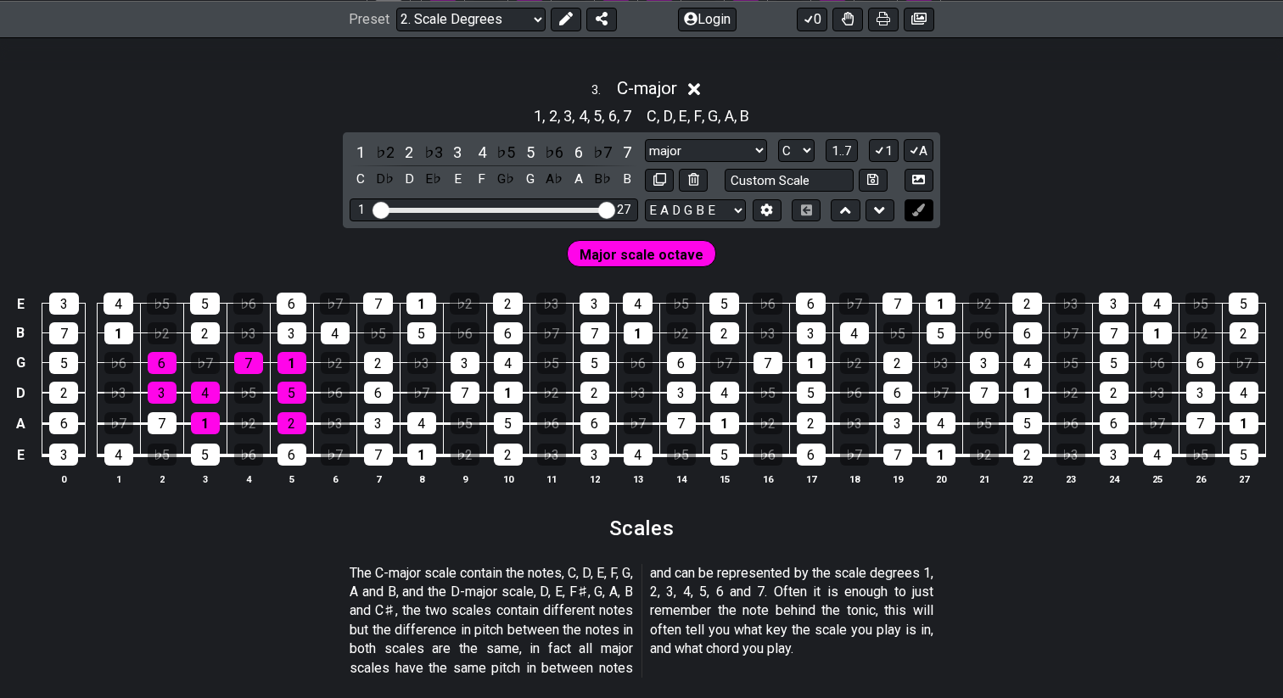
click at [915, 215] on button at bounding box center [918, 210] width 29 height 23
click at [924, 213] on icon at bounding box center [918, 210] width 13 height 13
click at [947, 220] on div "3 . C - major 1 , 2 , 3 , 4 , 5 , 6 , 7 C , D , E , F , G , A , B 1 ♭2 2 ♭3 3 4…" at bounding box center [641, 288] width 1283 height 441
drag, startPoint x: 921, startPoint y: 206, endPoint x: 898, endPoint y: 247, distance: 46.3
click at [898, 247] on div "3 . C - major 1 , 2 , 3 , 4 , 5 , 6 , 7 C , D , E , F , G , A , B 1 ♭2 2 ♭3 3 4…" at bounding box center [641, 288] width 1283 height 441
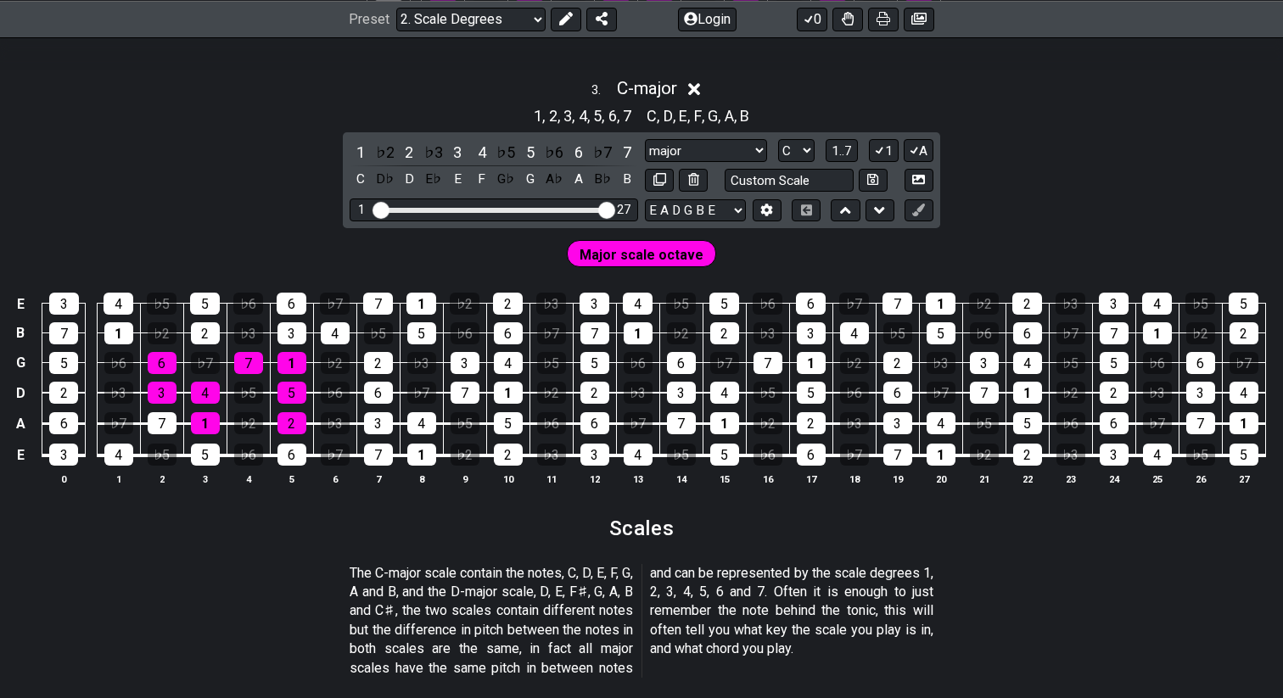
click at [898, 247] on div "Major scale octave" at bounding box center [641, 249] width 1283 height 42
drag, startPoint x: 377, startPoint y: 210, endPoint x: 423, endPoint y: 210, distance: 46.7
click at [423, 209] on input "Visible fret range" at bounding box center [493, 209] width 241 height 0
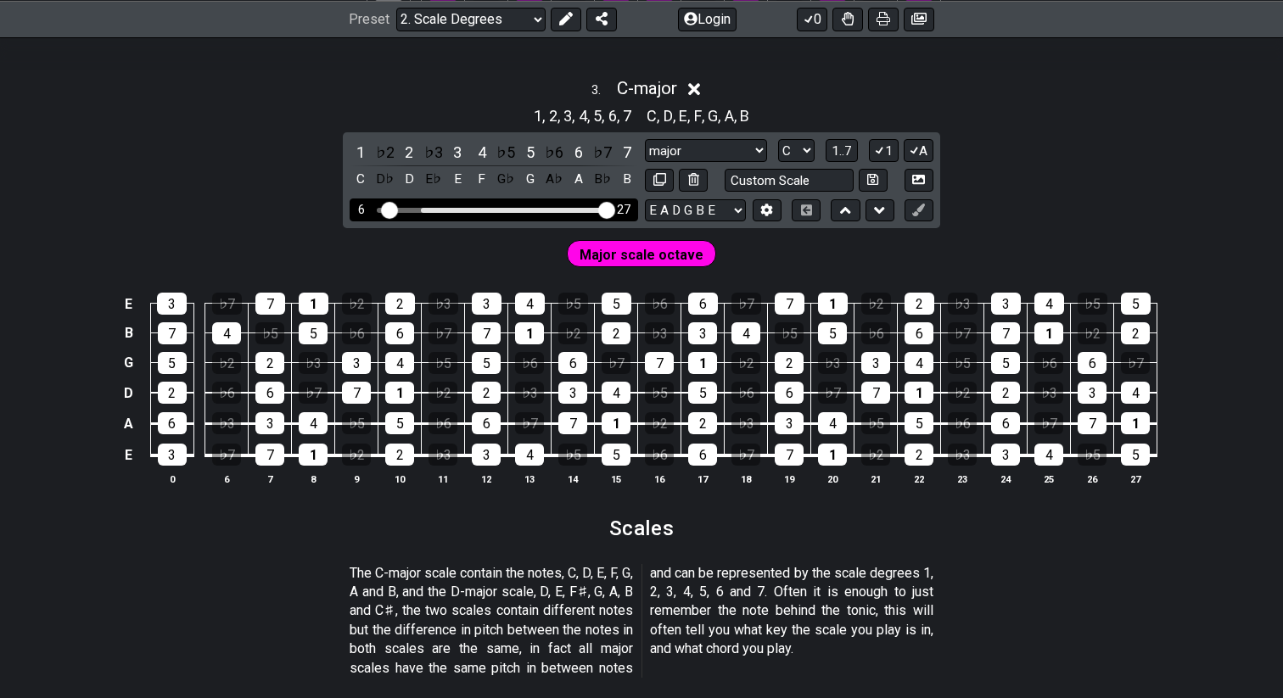
drag, startPoint x: 423, startPoint y: 210, endPoint x: 389, endPoint y: 210, distance: 33.9
click at [390, 209] on input "Visible fret range" at bounding box center [493, 209] width 241 height 0
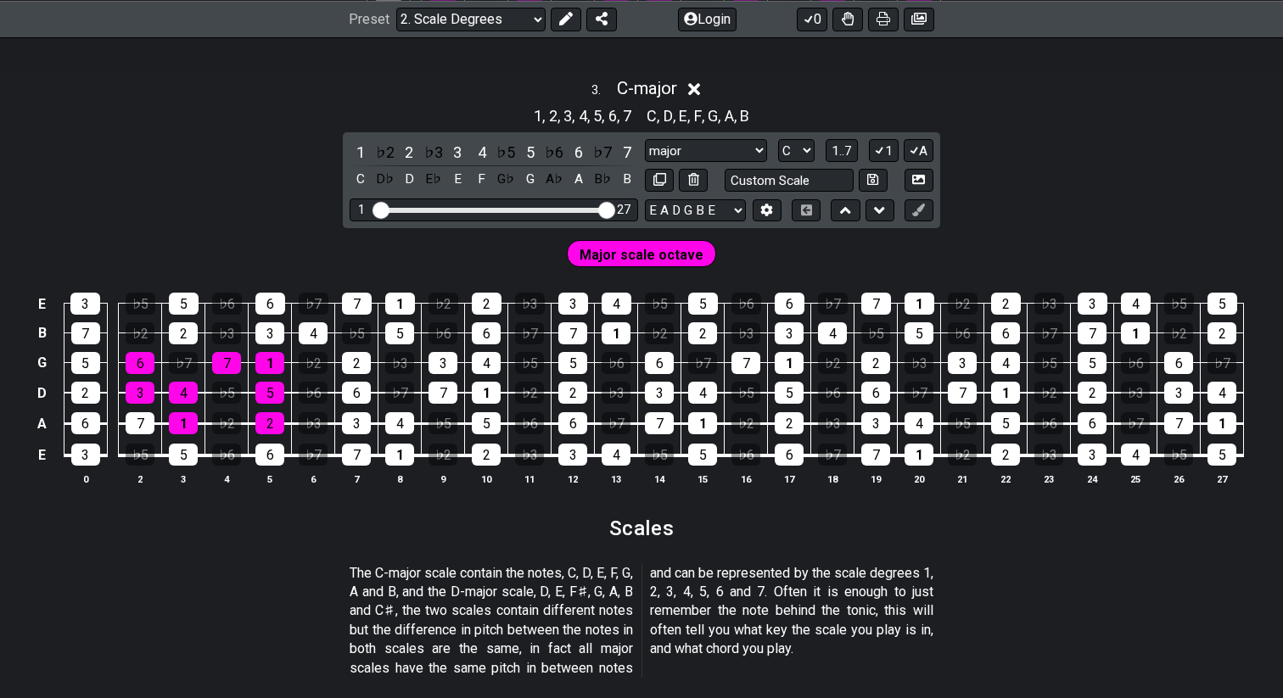
drag, startPoint x: 389, startPoint y: 210, endPoint x: 339, endPoint y: 210, distance: 50.1
click at [373, 209] on input "Visible fret range" at bounding box center [493, 209] width 241 height 0
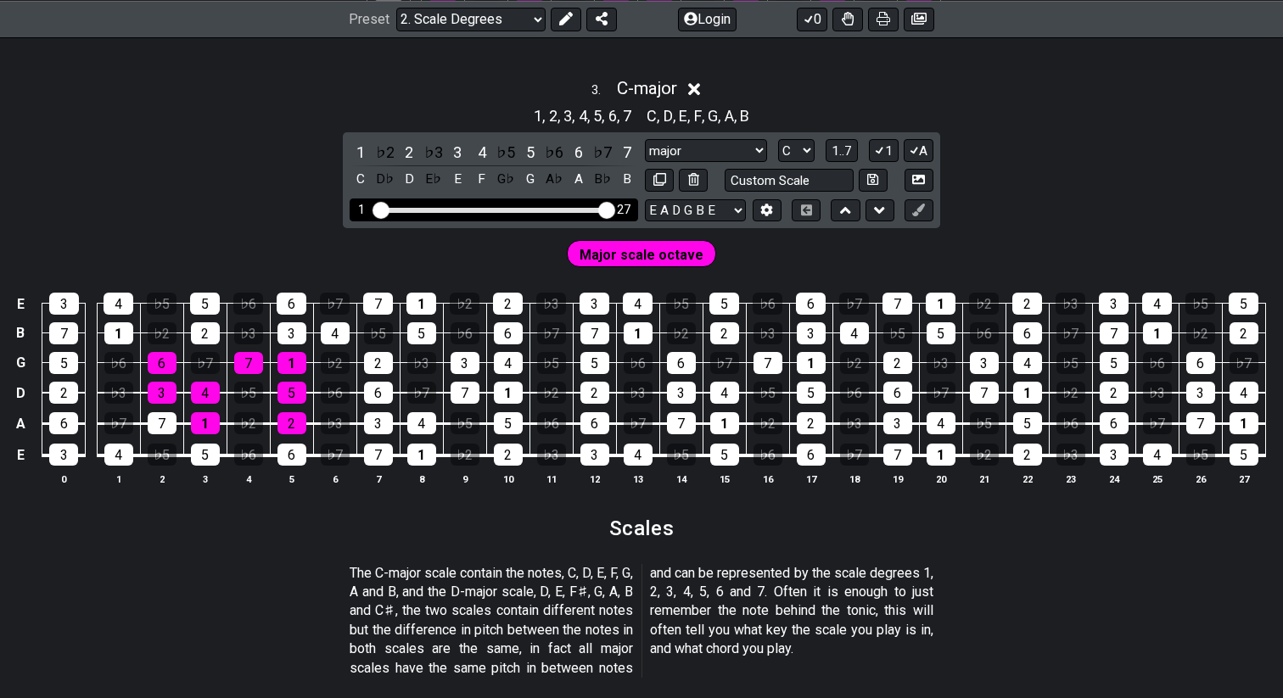
drag, startPoint x: 609, startPoint y: 208, endPoint x: 655, endPoint y: 208, distance: 45.8
click at [614, 209] on input "Visible fret range" at bounding box center [493, 209] width 241 height 0
click at [624, 255] on span "Major scale octave" at bounding box center [641, 255] width 124 height 25
click at [641, 532] on h2 "Scales" at bounding box center [641, 528] width 65 height 19
click at [775, 210] on button at bounding box center [767, 210] width 29 height 23
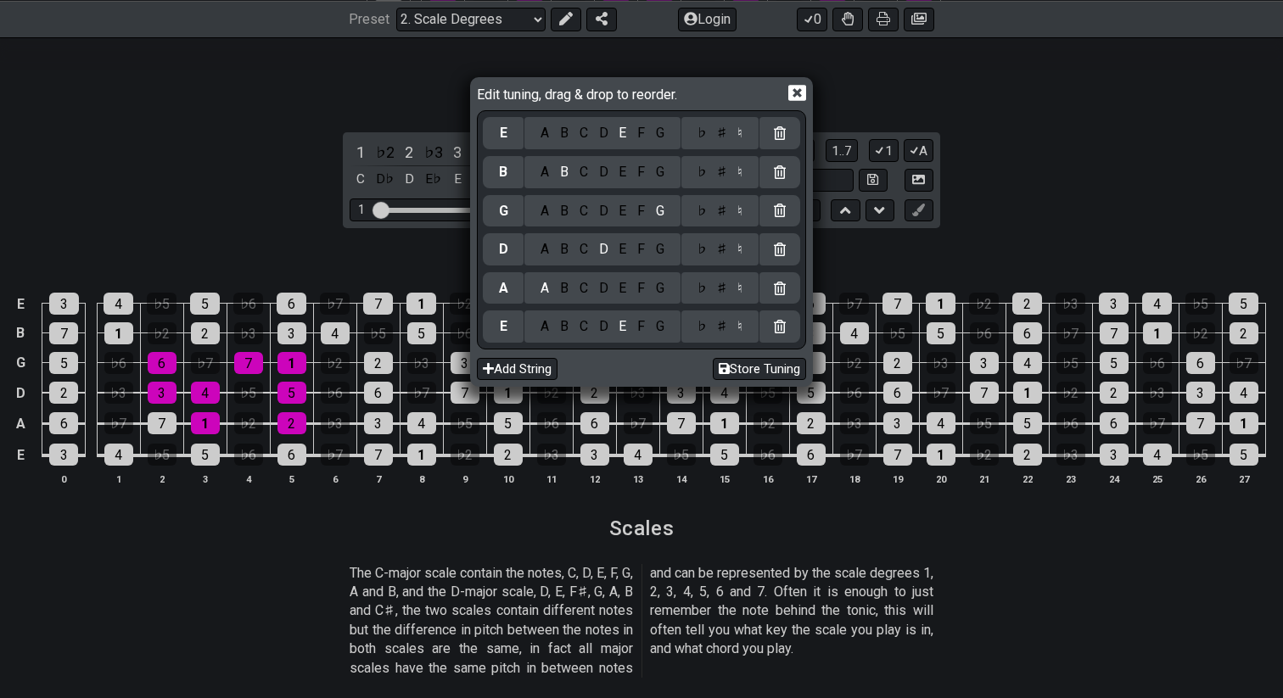
click at [801, 95] on icon at bounding box center [797, 93] width 18 height 18
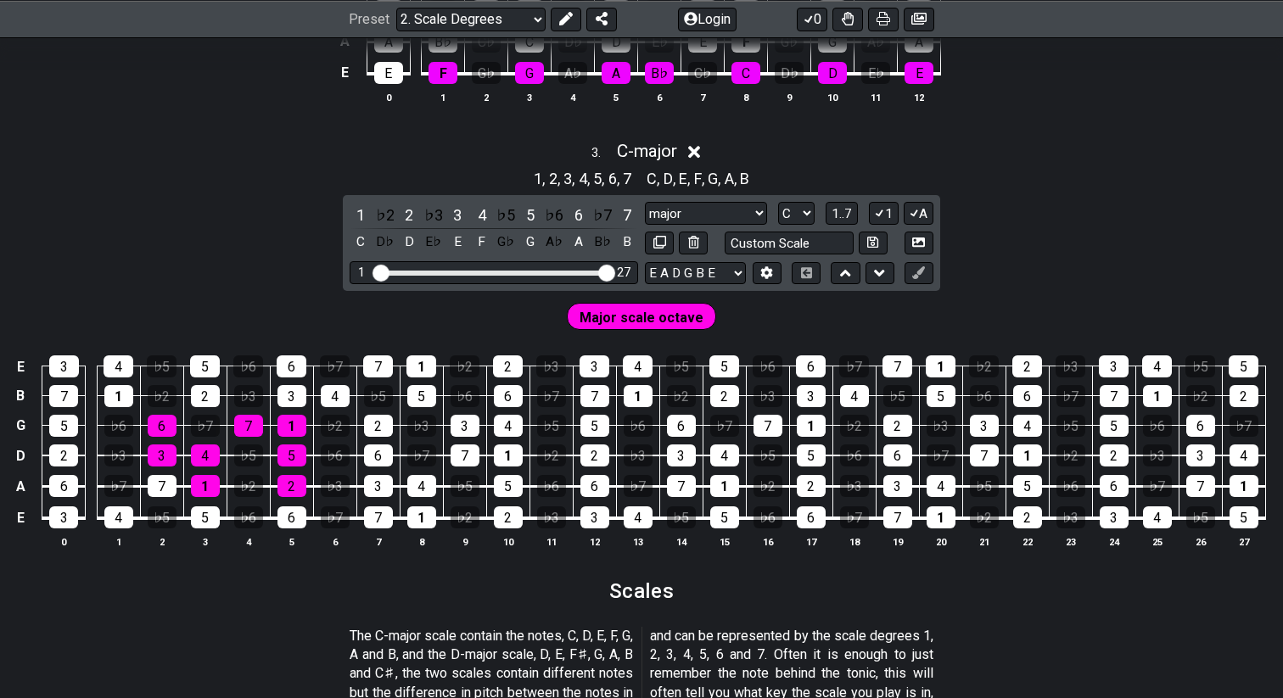
scroll to position [1731, 0]
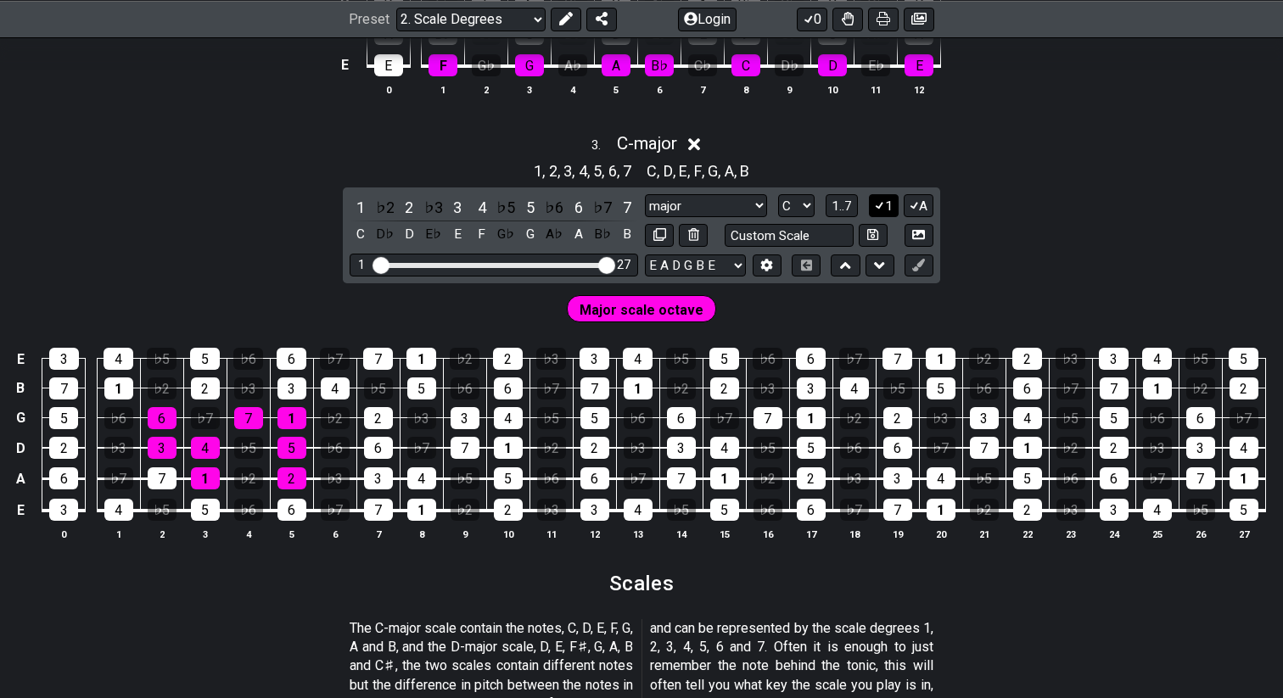
click at [882, 202] on icon at bounding box center [879, 206] width 9 height 8
click at [882, 202] on icon at bounding box center [879, 205] width 7 height 7
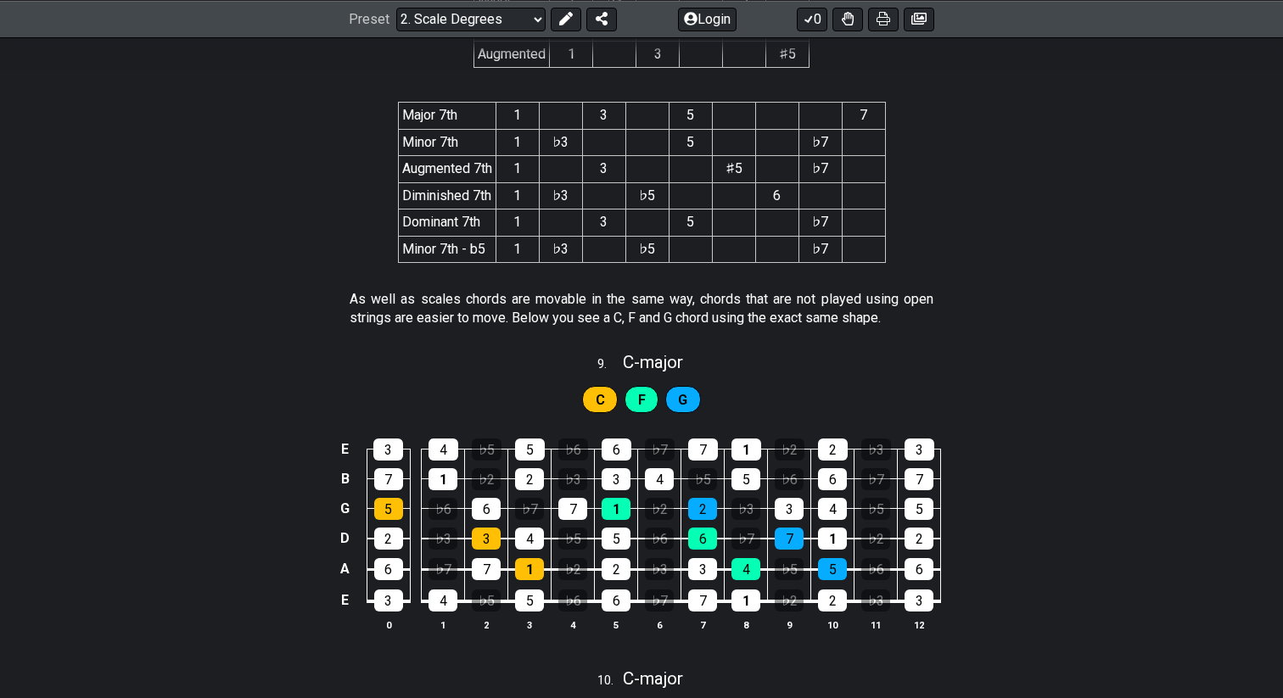
scroll to position [4455, 0]
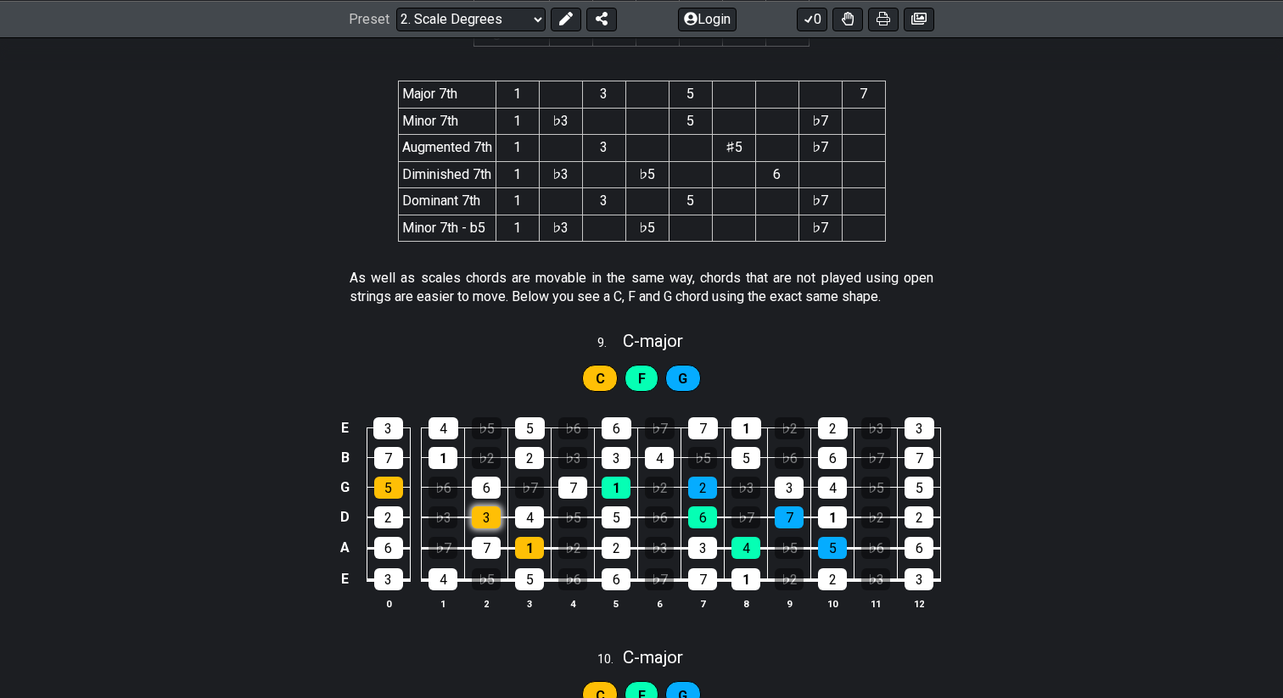
click at [491, 518] on div "3" at bounding box center [486, 518] width 29 height 22
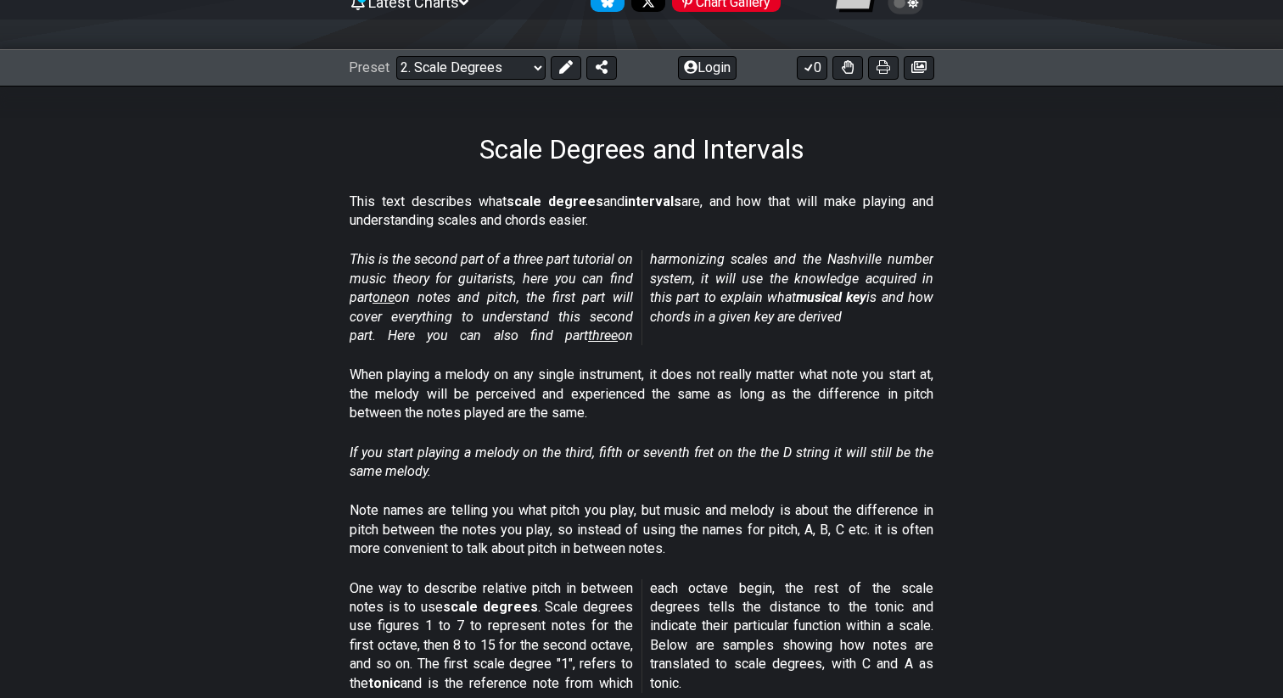
scroll to position [0, 0]
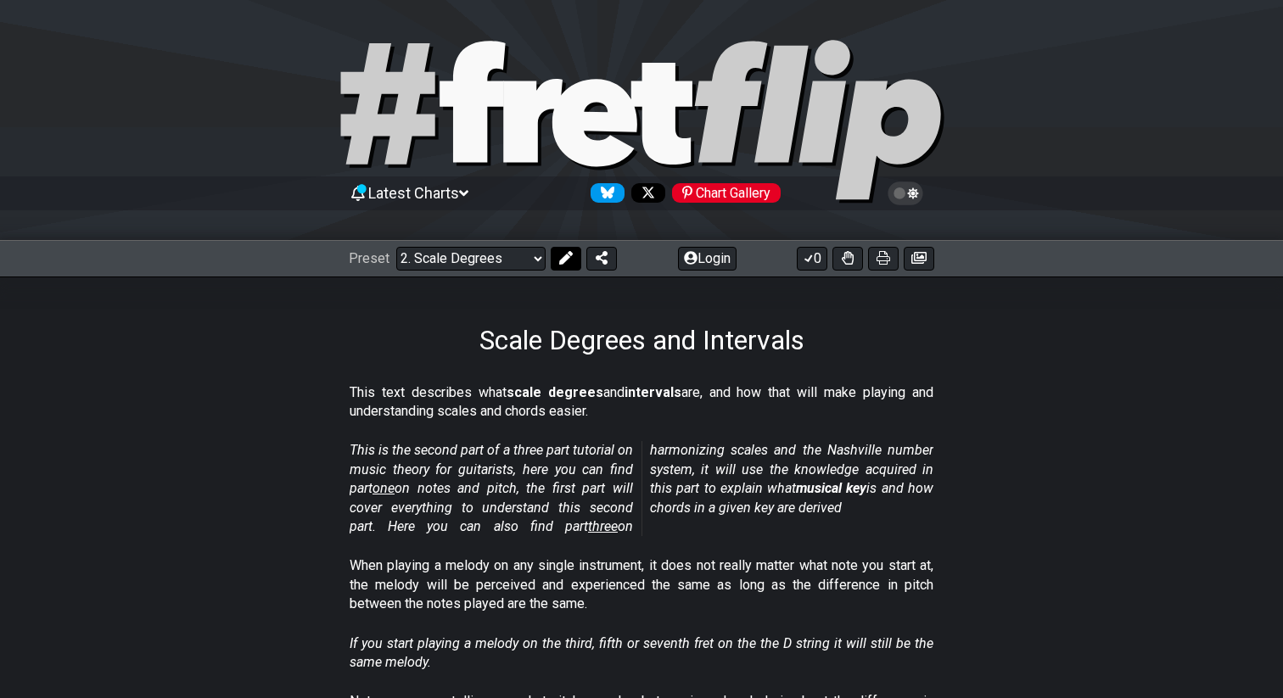
click at [566, 260] on icon at bounding box center [566, 258] width 14 height 14
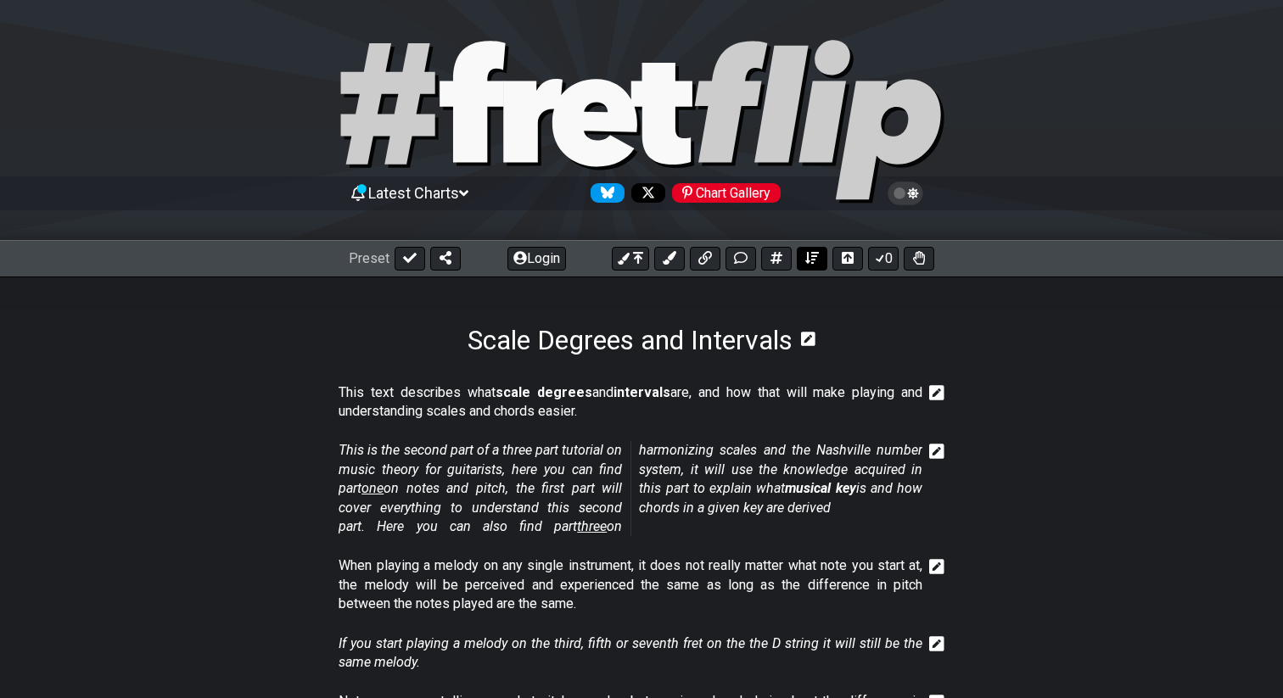
click at [811, 261] on icon at bounding box center [812, 258] width 14 height 14
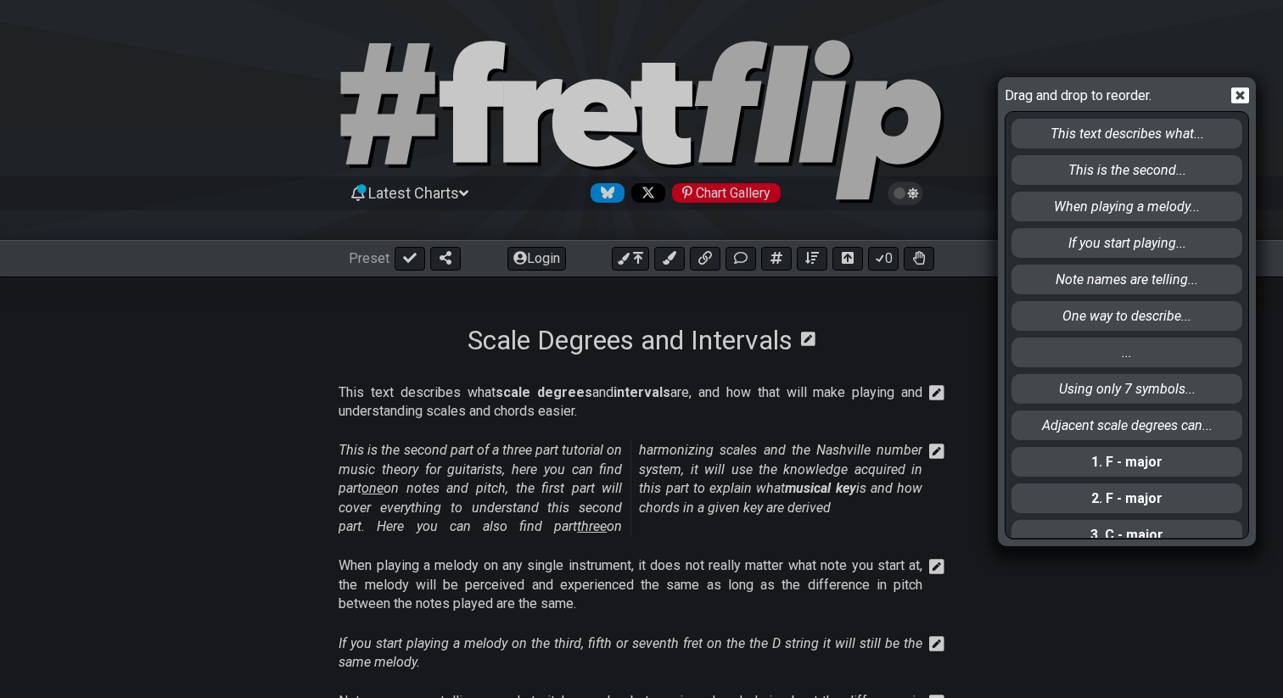
click at [1234, 98] on icon at bounding box center [1240, 95] width 18 height 16
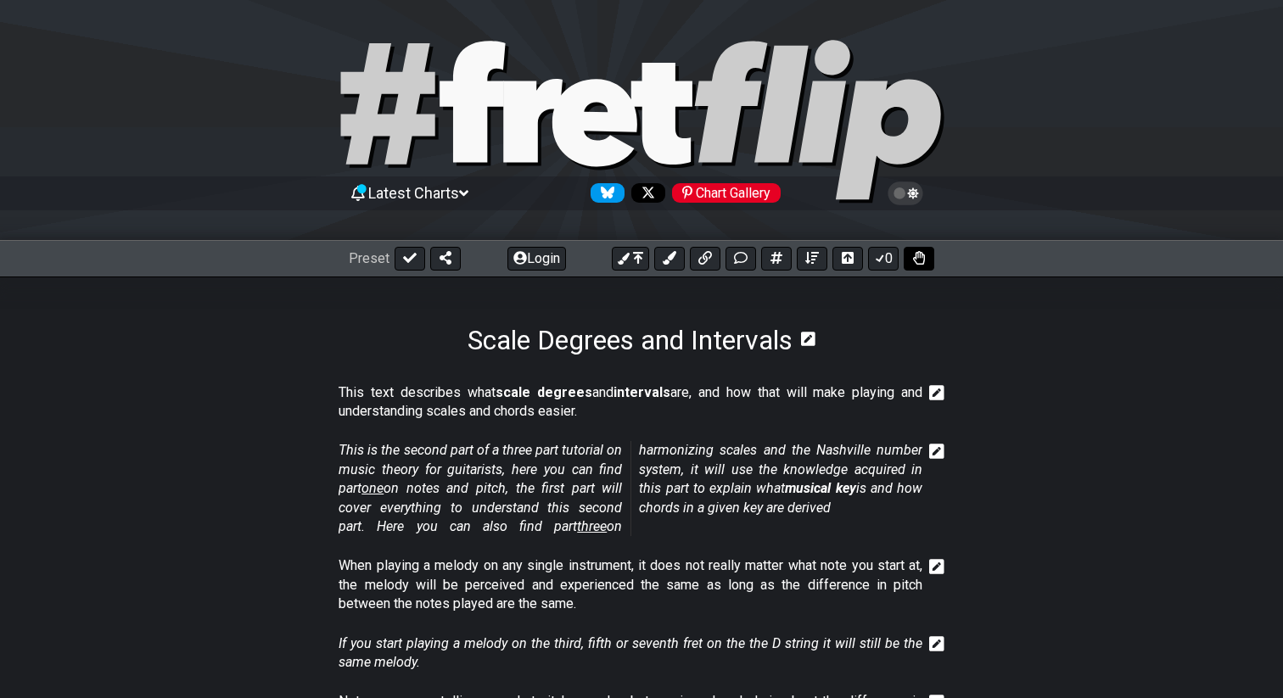
click at [930, 261] on button at bounding box center [919, 259] width 31 height 24
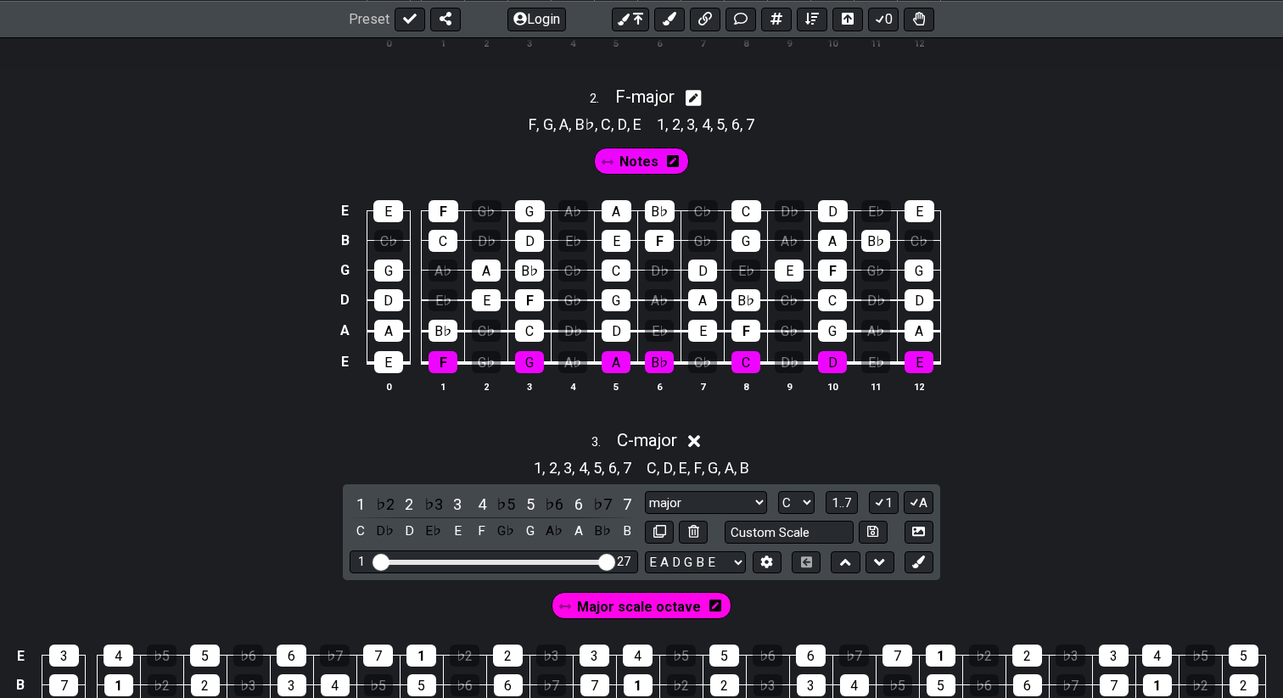
scroll to position [1435, 0]
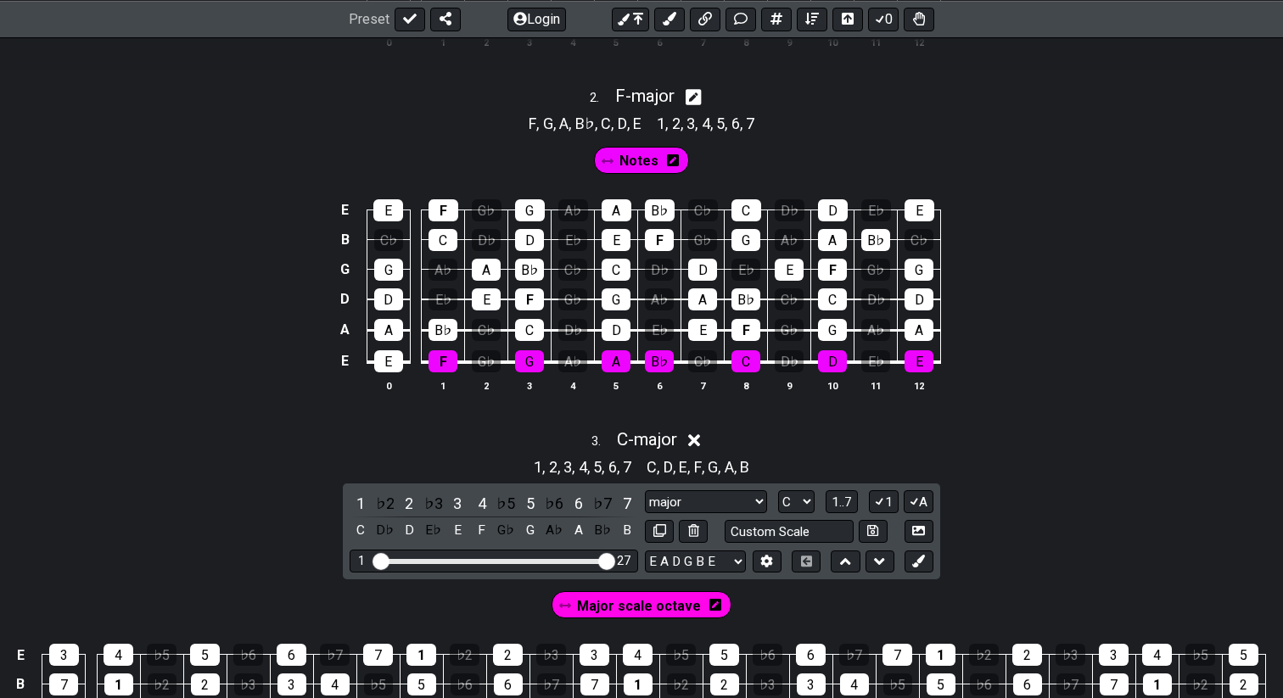
click at [670, 162] on icon at bounding box center [673, 160] width 12 height 12
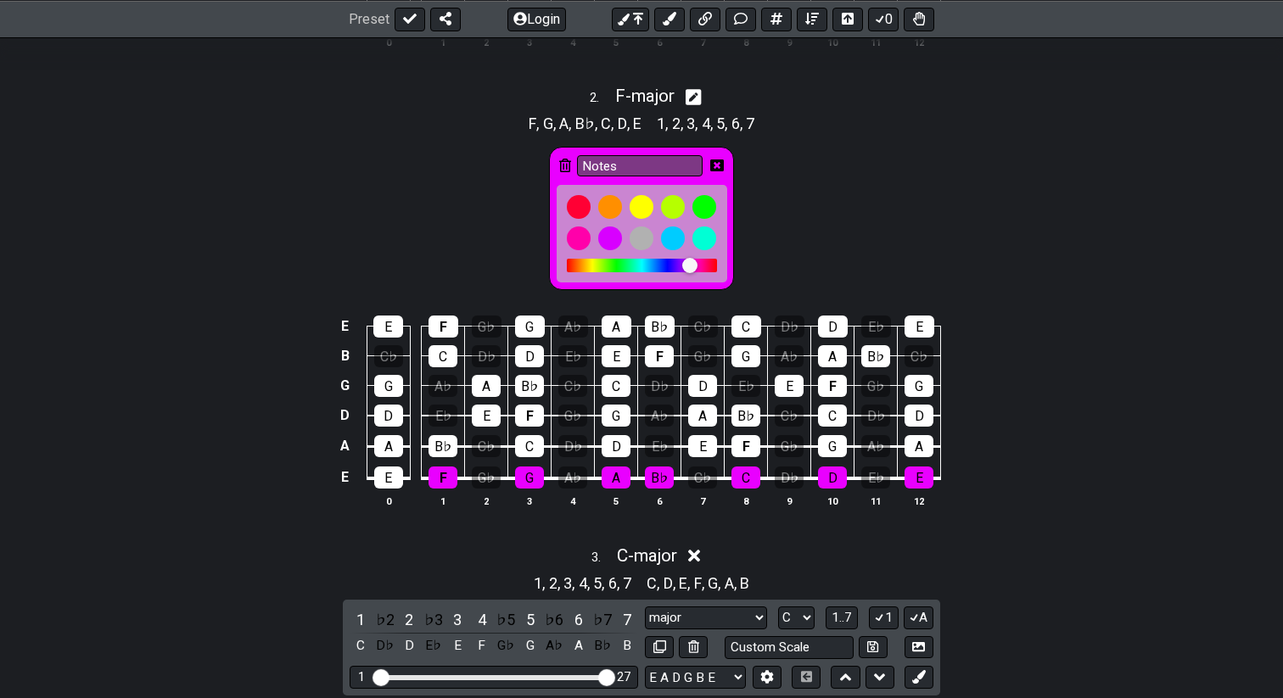
drag, startPoint x: 690, startPoint y: 261, endPoint x: 597, endPoint y: 268, distance: 92.7
click at [598, 268] on div at bounding box center [642, 266] width 150 height 14
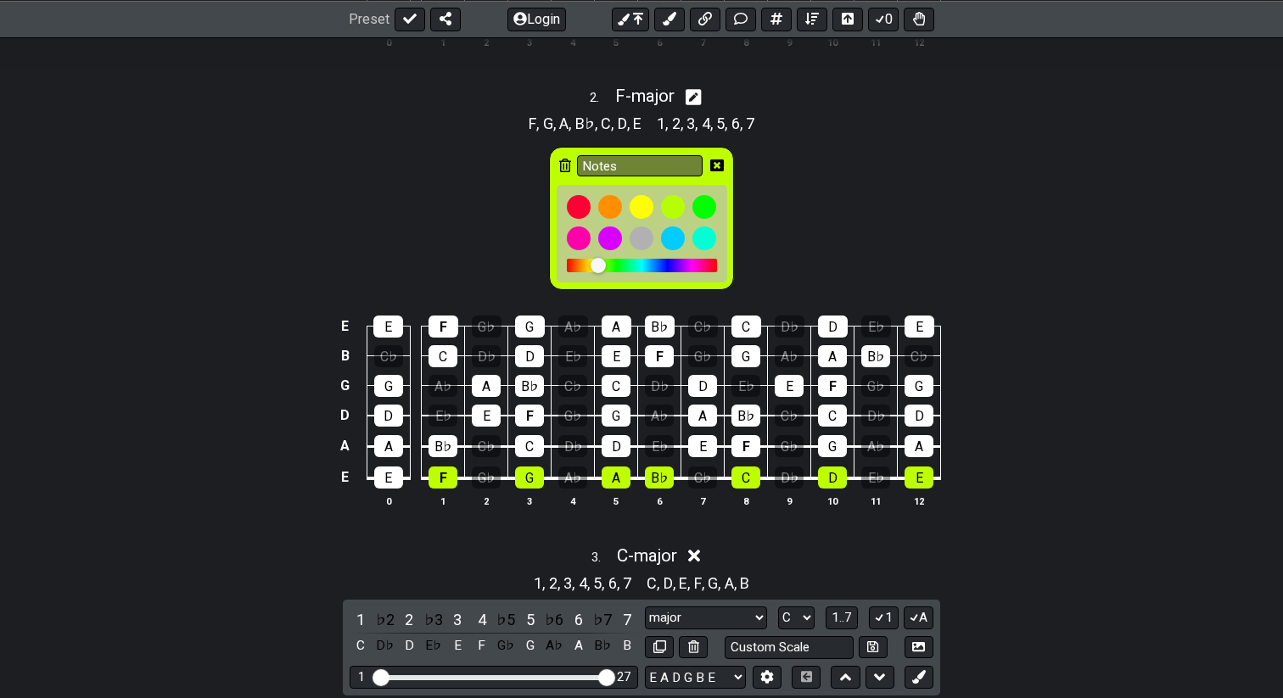
drag, startPoint x: 596, startPoint y: 262, endPoint x: 703, endPoint y: 262, distance: 106.9
click at [703, 262] on div at bounding box center [642, 266] width 150 height 14
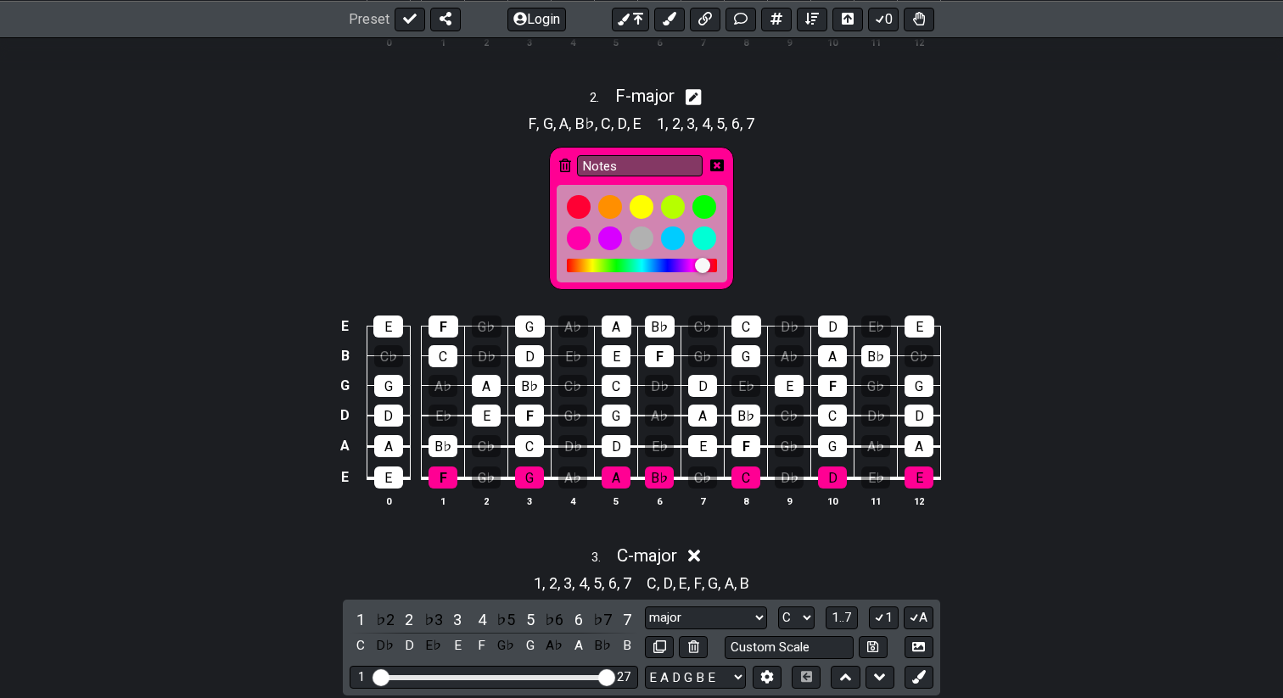
click at [709, 262] on div at bounding box center [702, 265] width 15 height 15
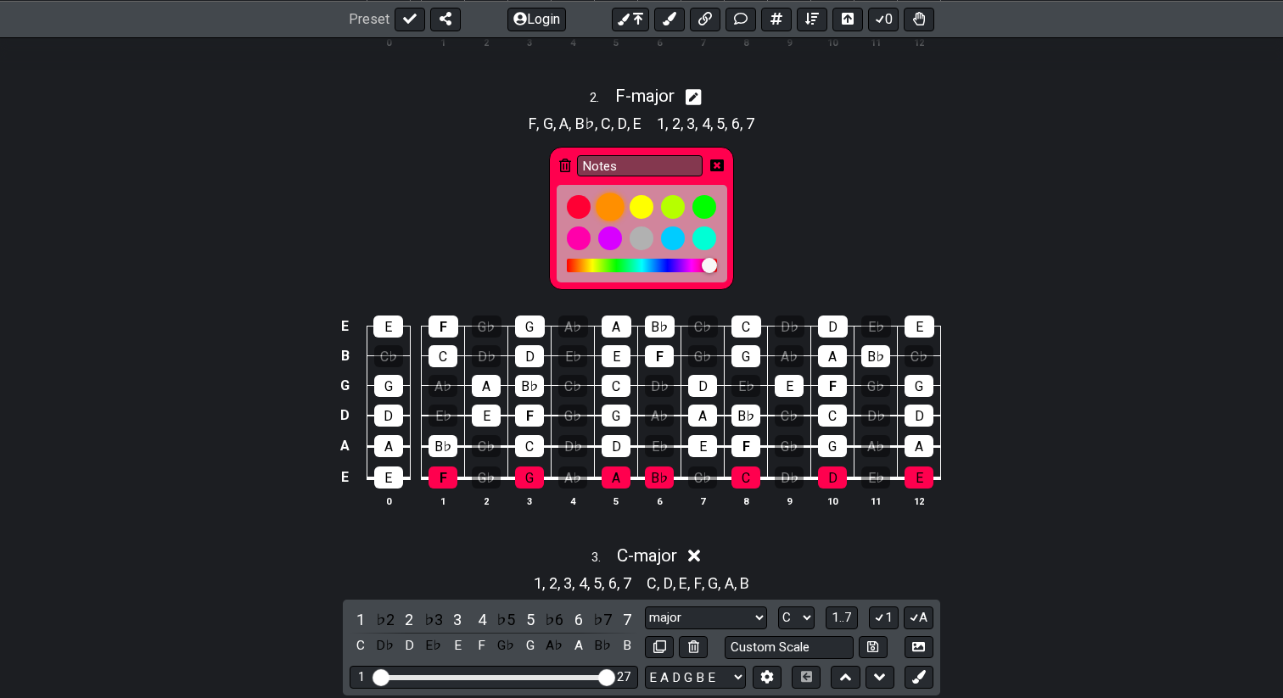
click at [607, 210] on div at bounding box center [610, 207] width 29 height 29
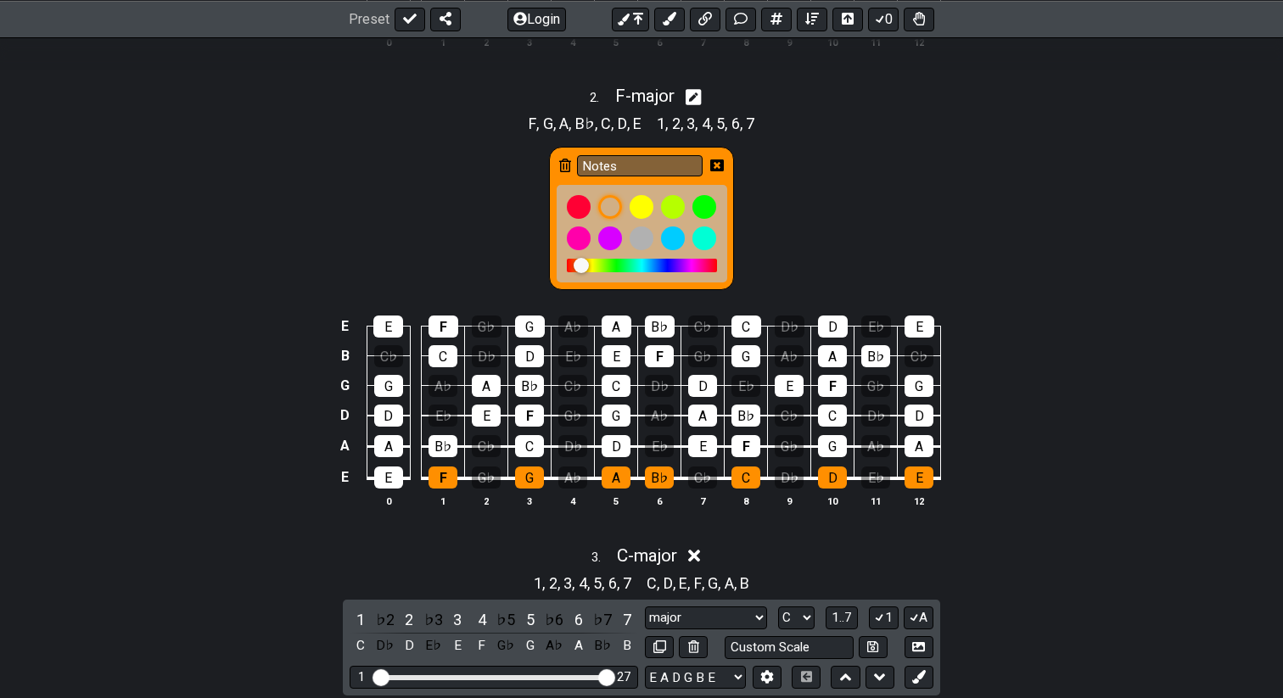
click at [714, 166] on icon at bounding box center [717, 166] width 14 height 14
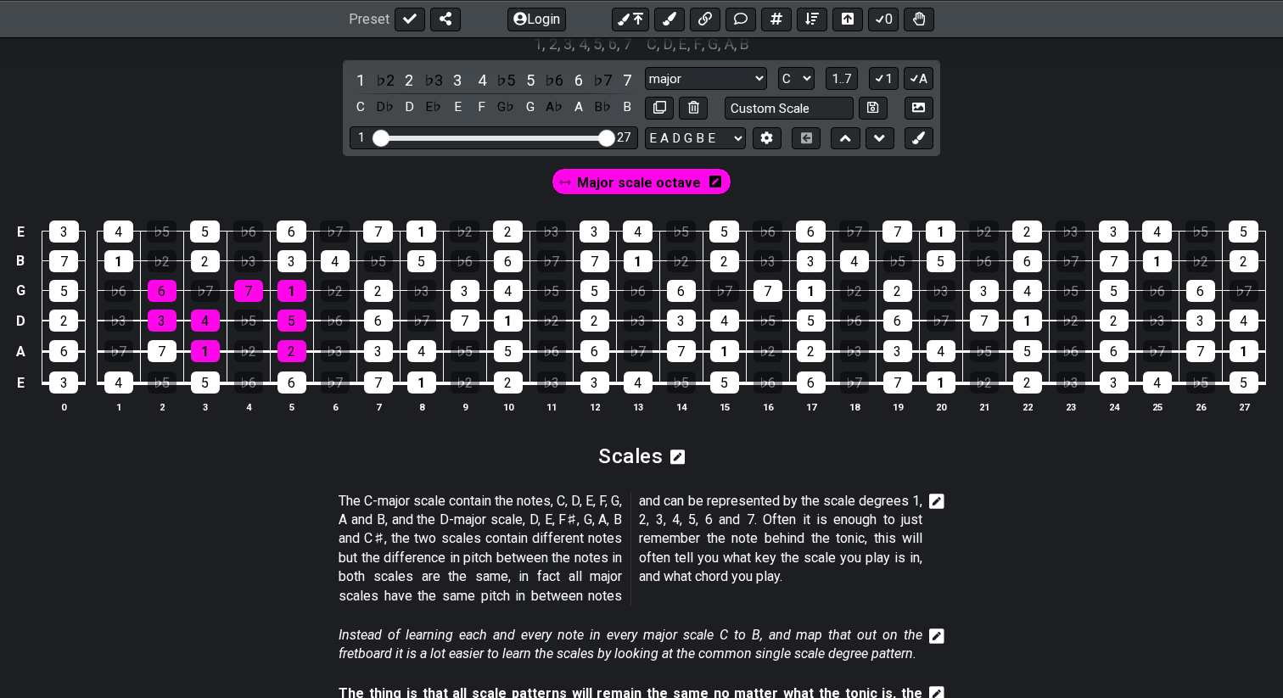
scroll to position [1923, 0]
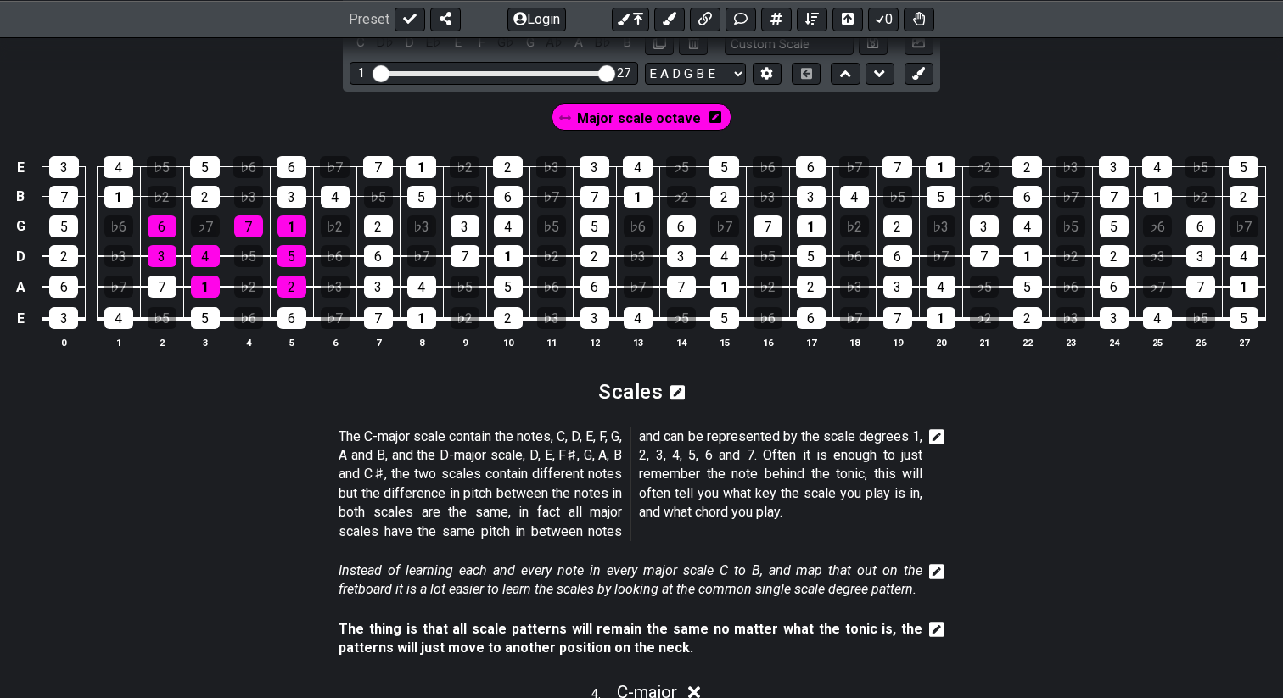
click at [709, 115] on icon at bounding box center [715, 117] width 12 height 14
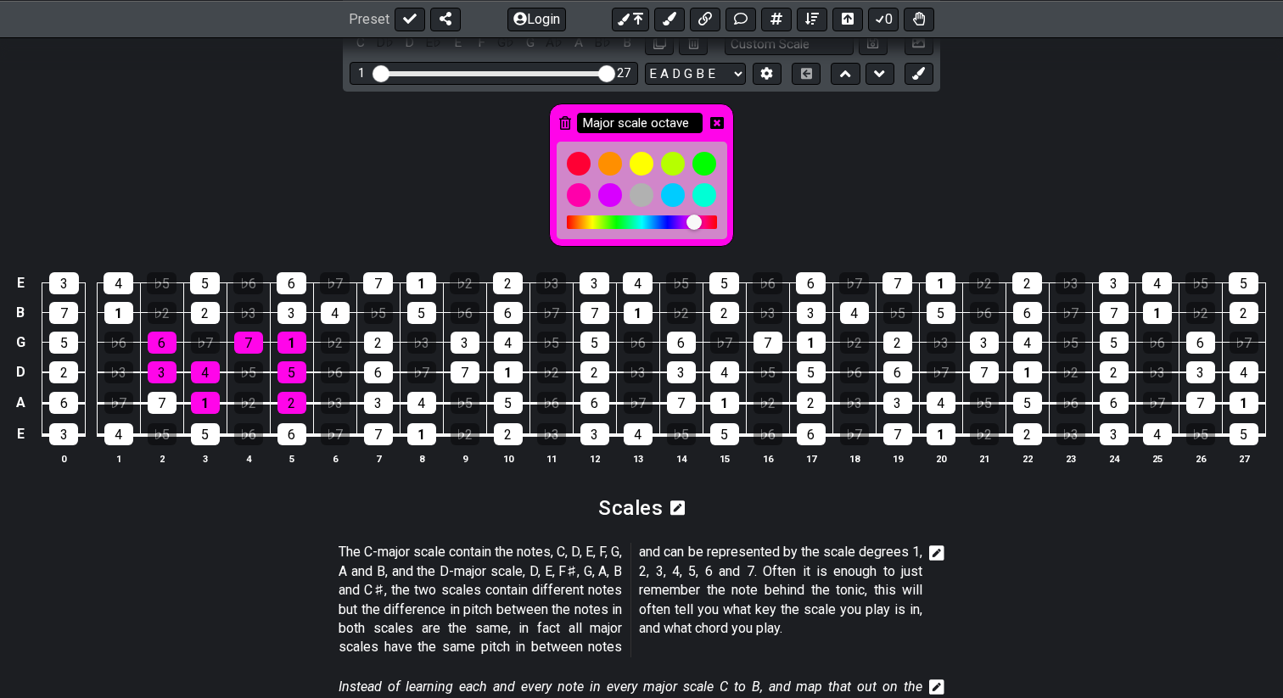
click at [661, 125] on input "Major scale octave" at bounding box center [640, 123] width 126 height 21
click at [687, 120] on input "Major scale octave" at bounding box center [640, 123] width 126 height 21
click at [490, 127] on div "Major scale octave" at bounding box center [641, 171] width 1283 height 159
click at [382, 184] on div "Major scale octave" at bounding box center [641, 171] width 1283 height 159
click at [386, 332] on div "2" at bounding box center [378, 343] width 29 height 22
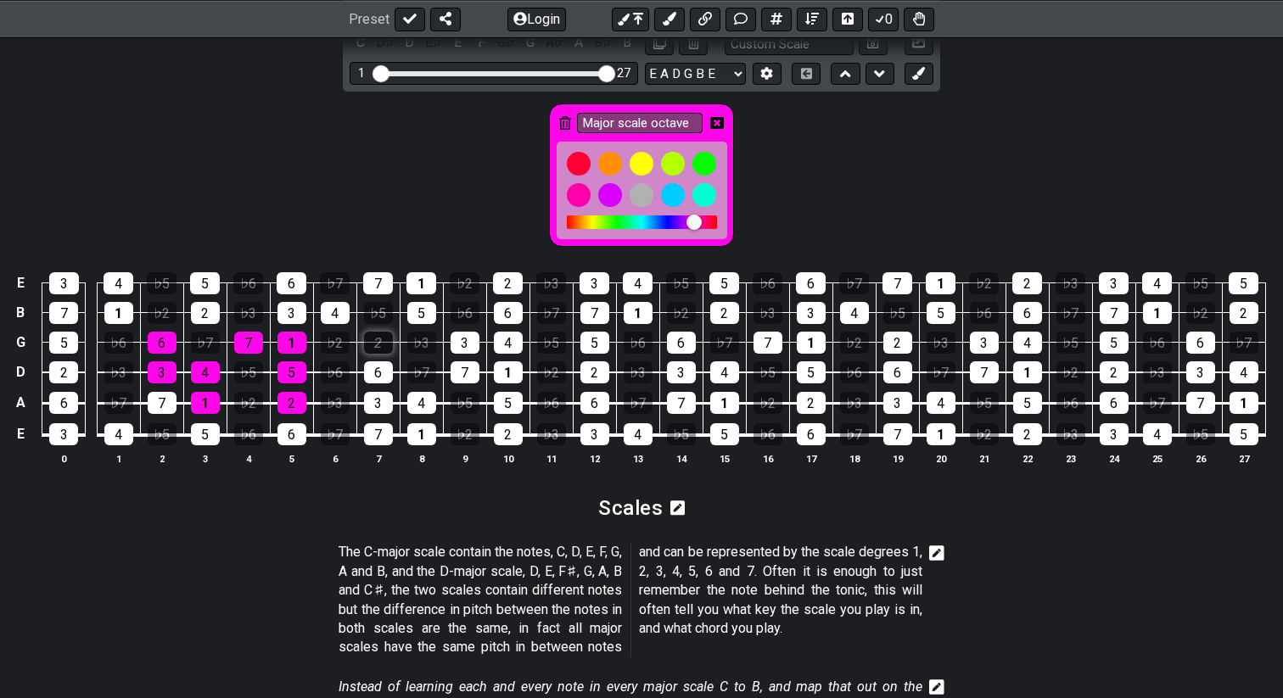
click at [385, 338] on div "2" at bounding box center [378, 343] width 29 height 22
click at [721, 118] on icon at bounding box center [717, 123] width 14 height 12
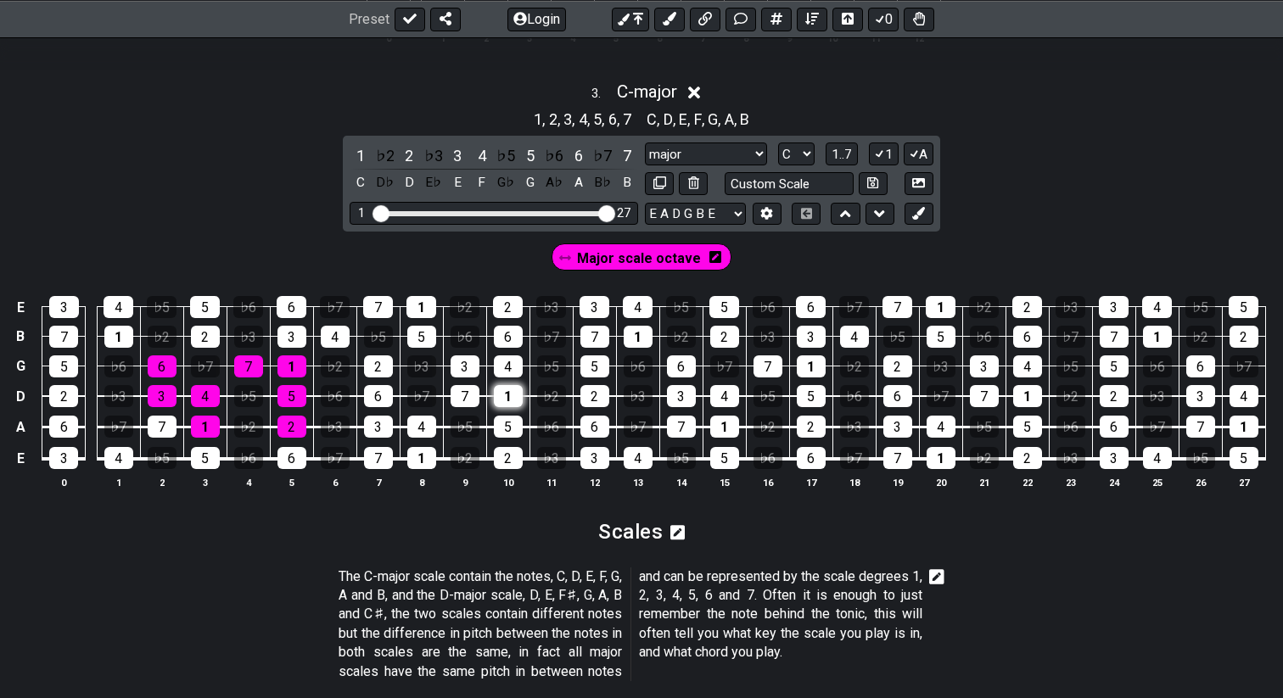
scroll to position [1779, 0]
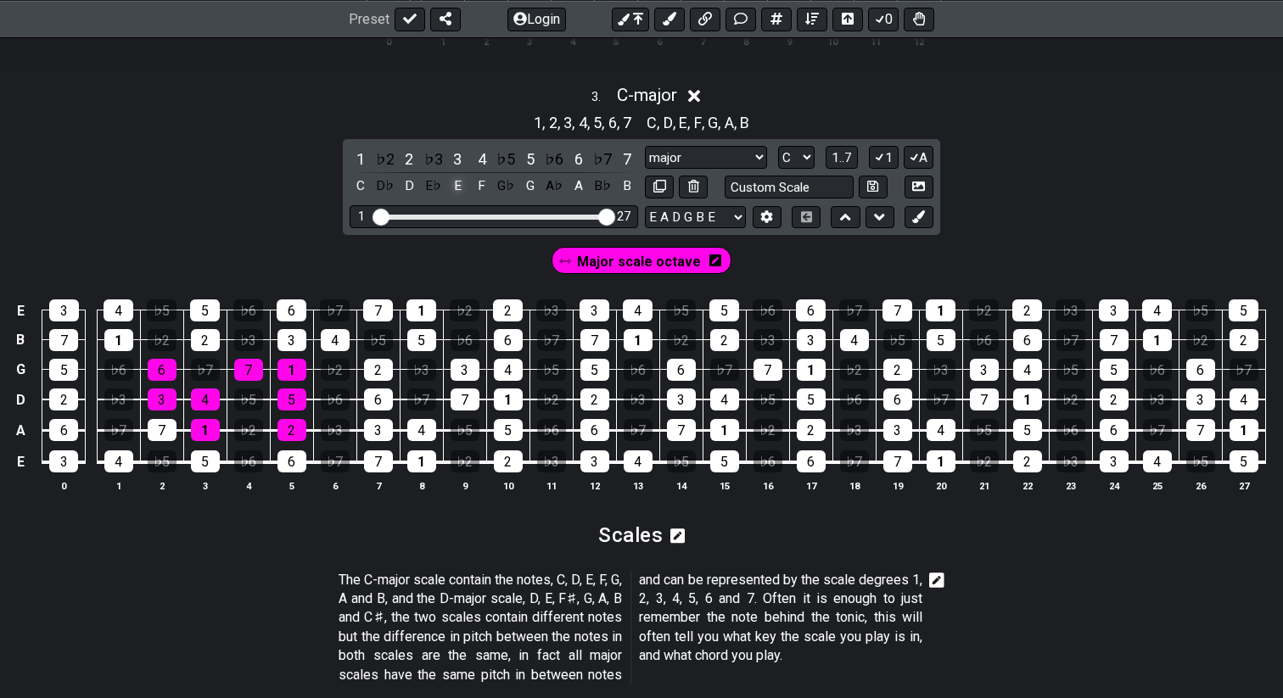
click at [455, 180] on div "E" at bounding box center [457, 186] width 22 height 23
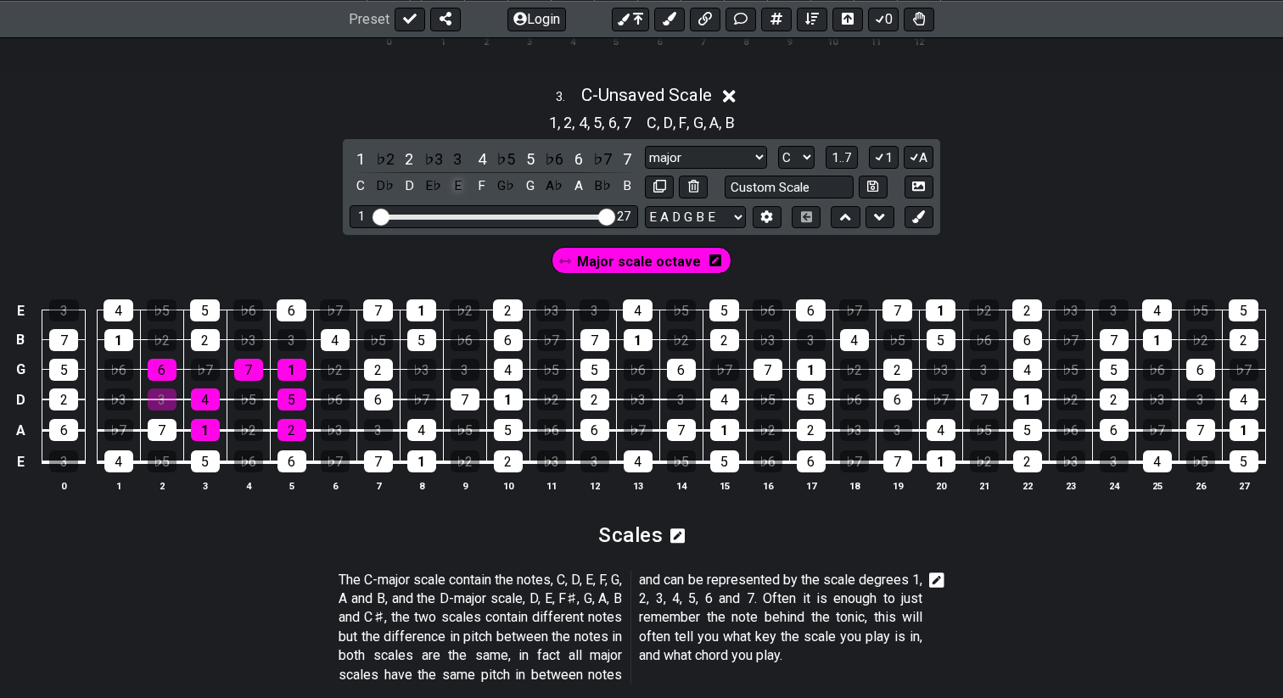
click at [455, 180] on div "E" at bounding box center [457, 186] width 22 height 23
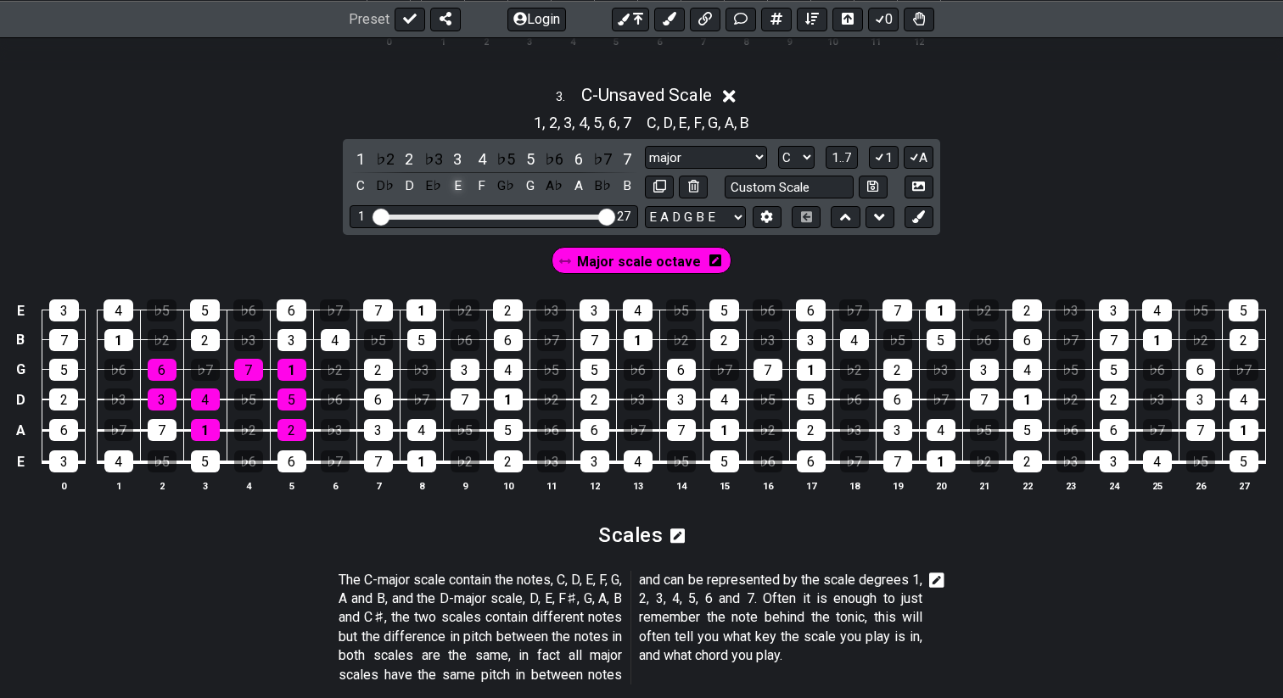
click at [455, 180] on div "E" at bounding box center [457, 186] width 22 height 23
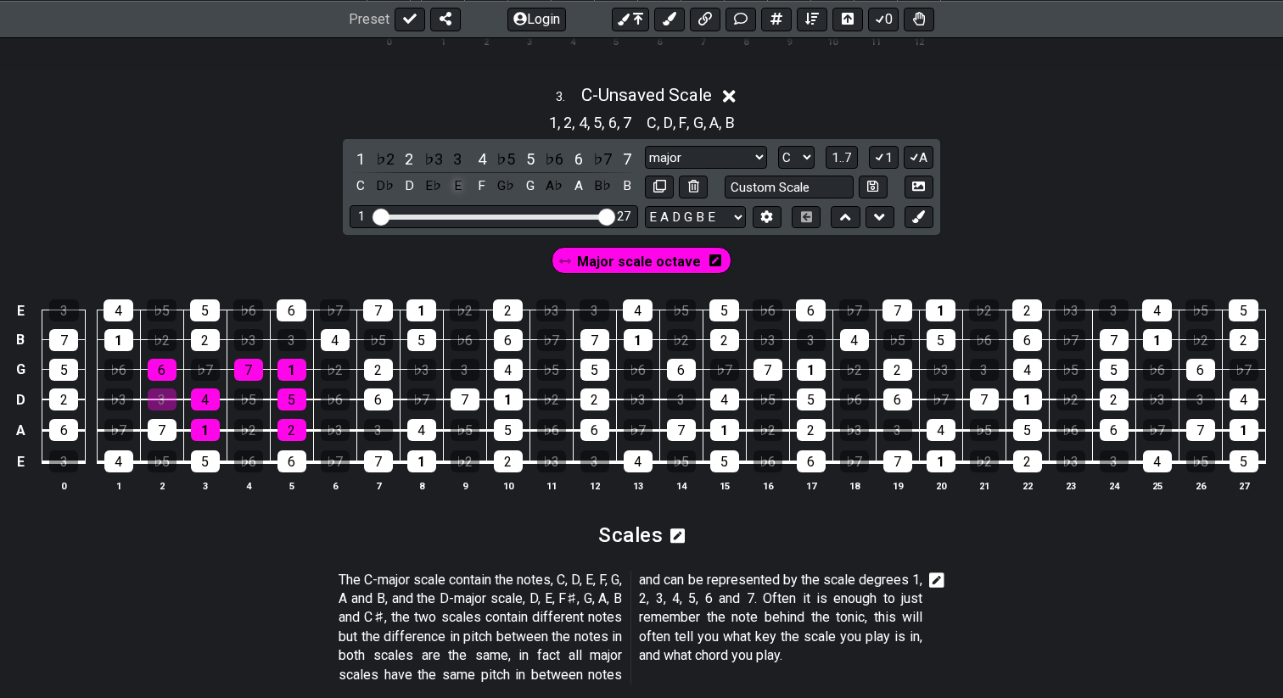
click at [455, 180] on div "E" at bounding box center [457, 186] width 22 height 23
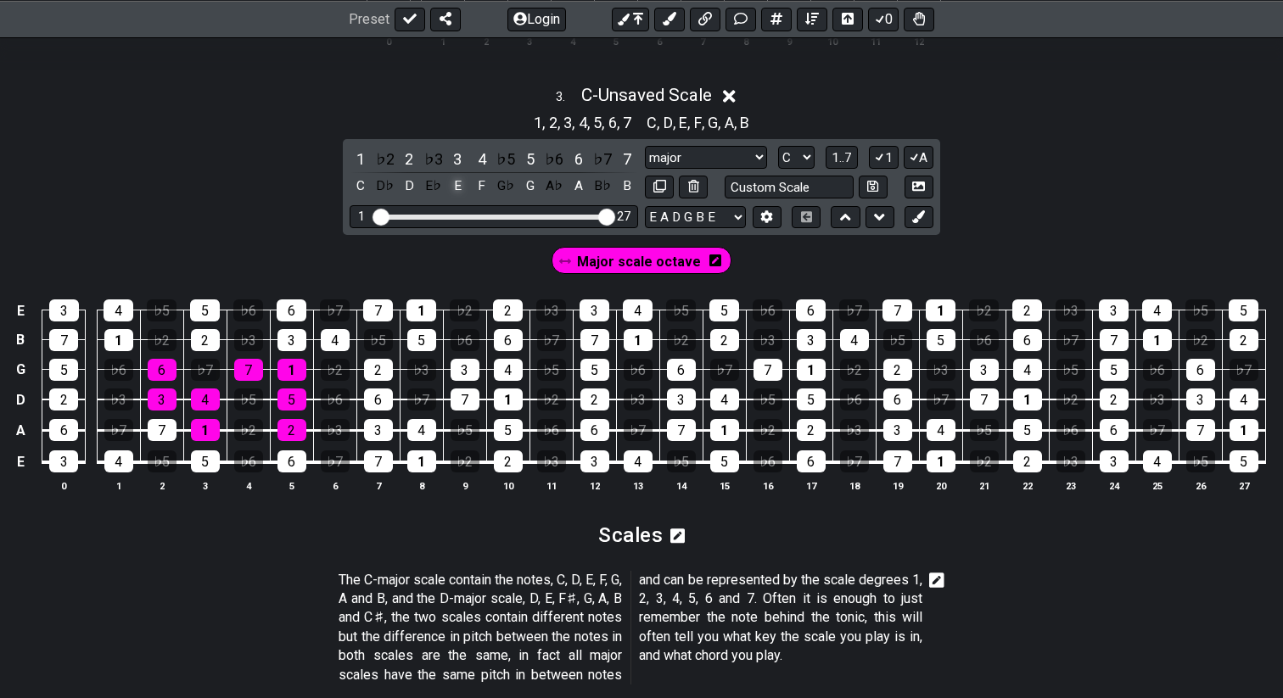
click at [455, 180] on div "E" at bounding box center [457, 186] width 22 height 23
click at [569, 260] on icon at bounding box center [565, 261] width 12 height 12
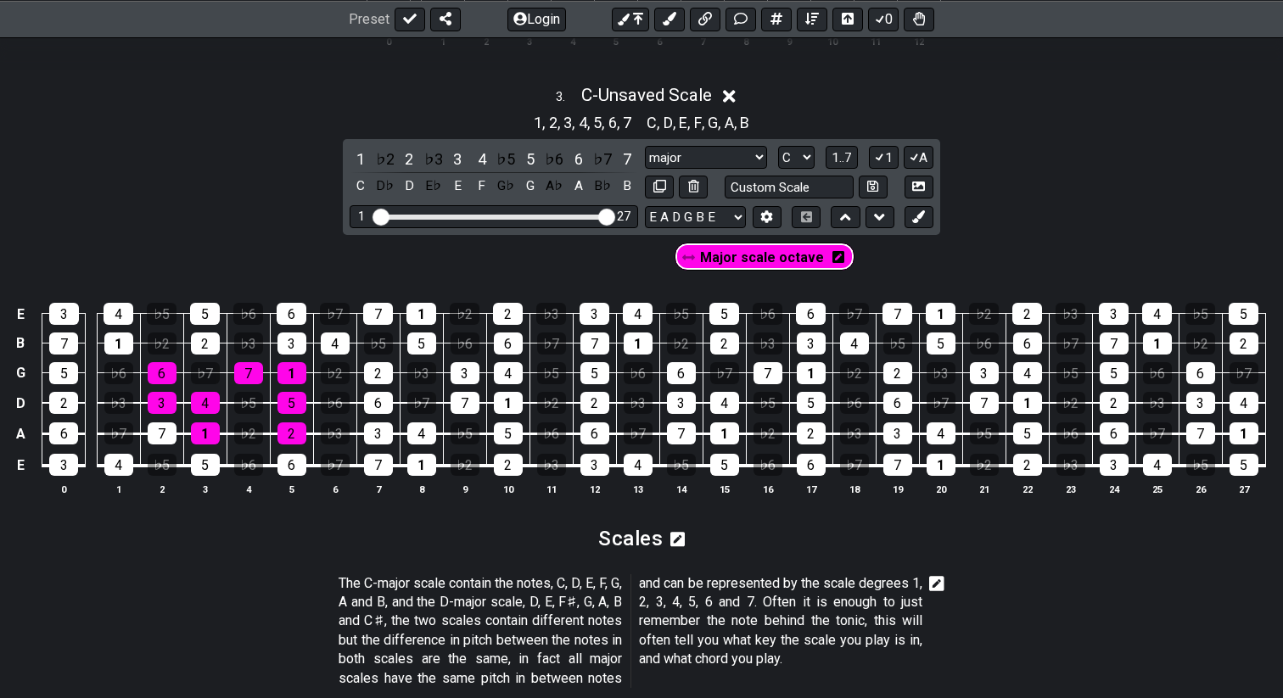
drag, startPoint x: 569, startPoint y: 260, endPoint x: 708, endPoint y: 259, distance: 138.3
click at [707, 259] on div "Major scale octave" at bounding box center [640, 261] width 177 height 34
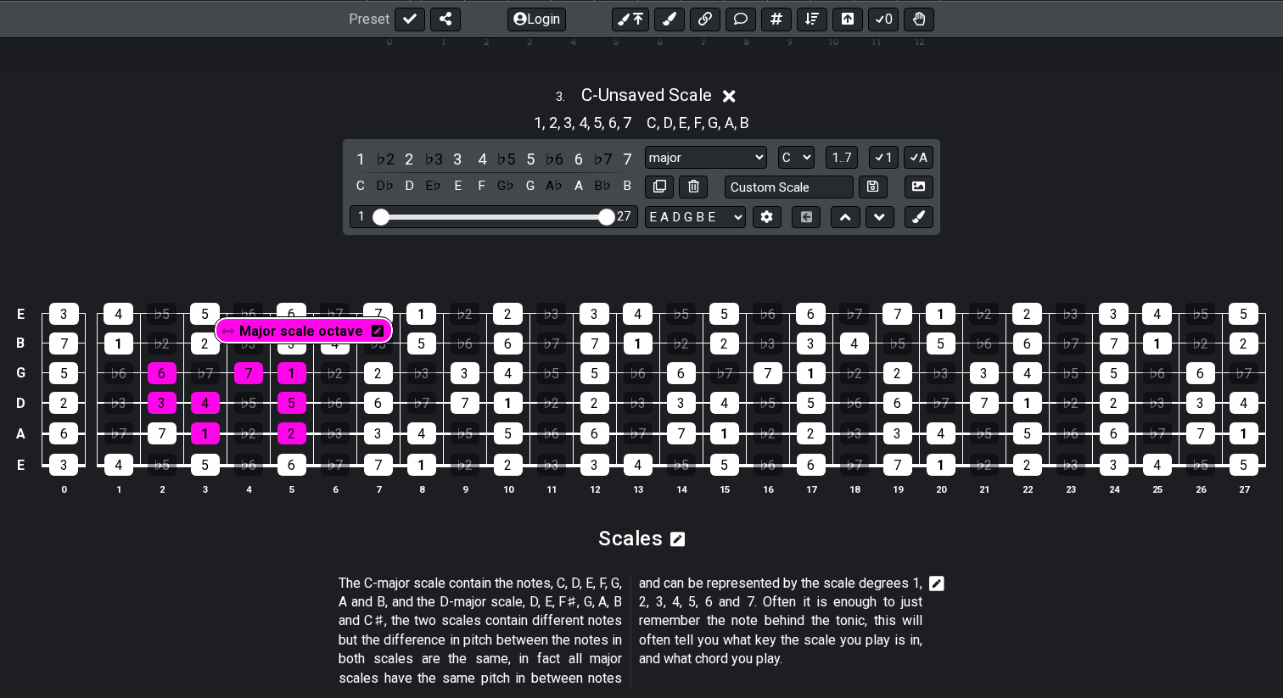
drag, startPoint x: 568, startPoint y: 255, endPoint x: 249, endPoint y: 383, distance: 344.9
click at [249, 383] on section "Major scale octave E 3 4 ♭5 5 ♭6 6 ♭7 7 1 ♭2 2 ♭3 3 4 ♭5 5 ♭6 6 ♭7 7 1 ♭2 2 ♭3 …" at bounding box center [641, 377] width 1283 height 284
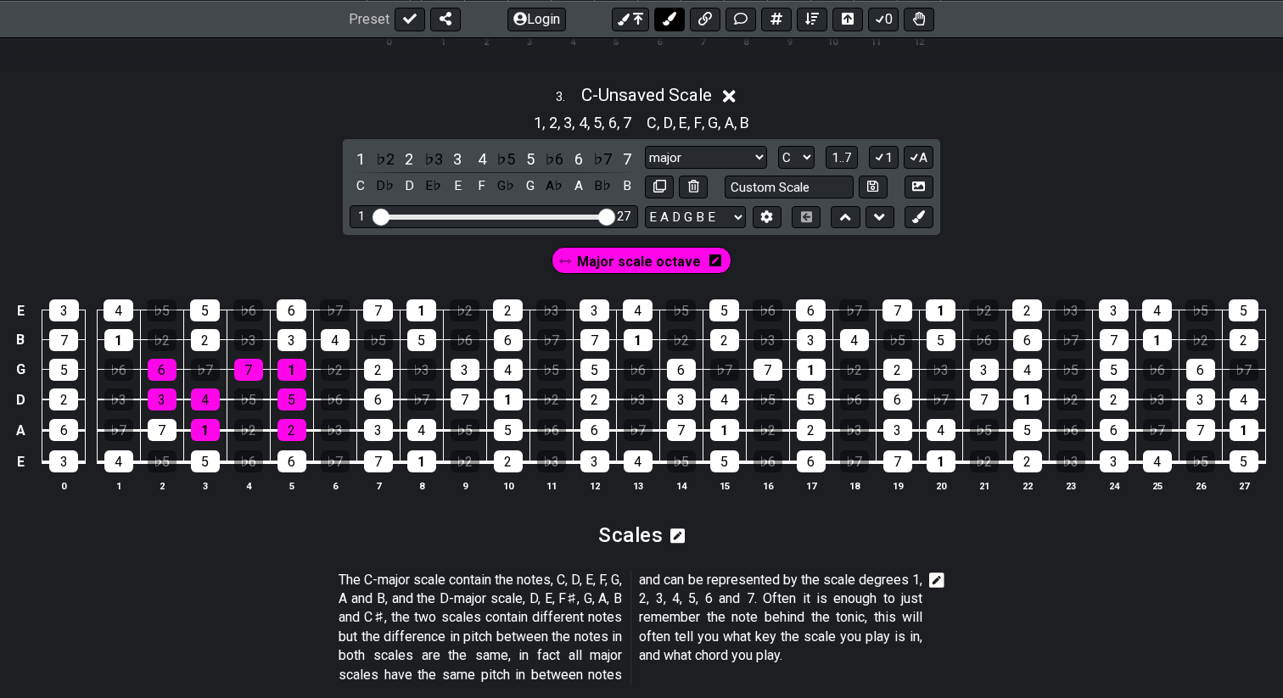
click at [670, 27] on button at bounding box center [669, 19] width 31 height 24
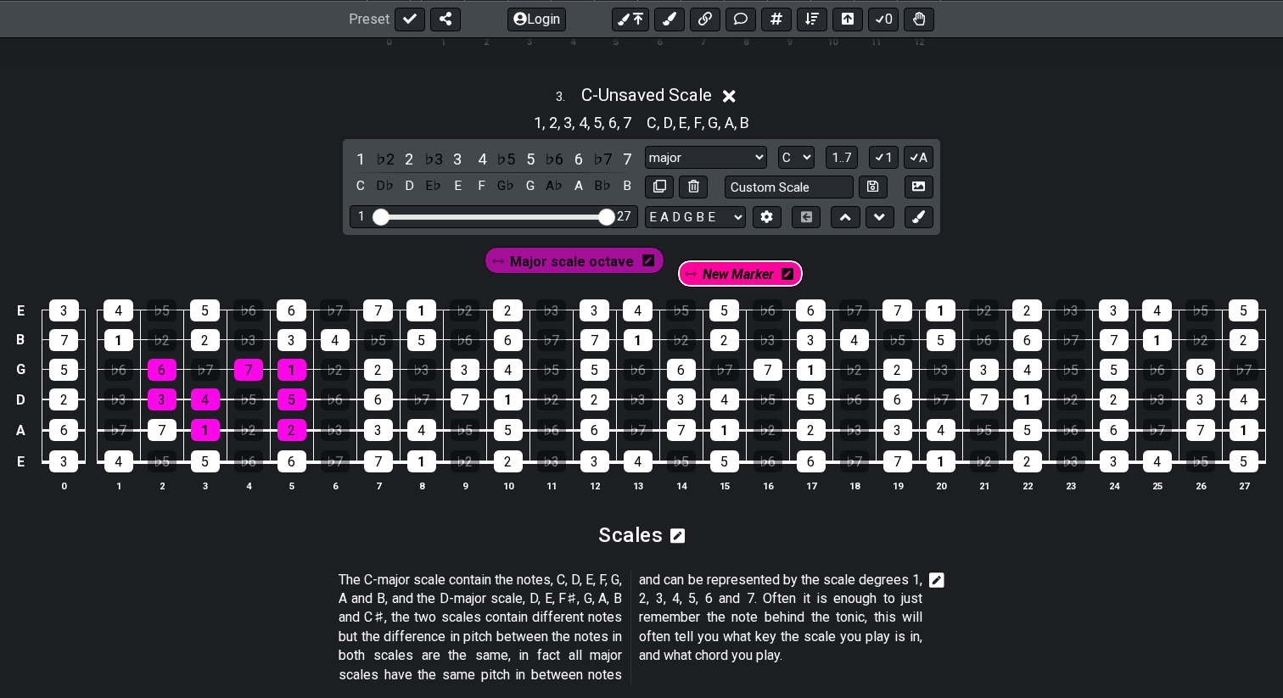
click at [731, 263] on div "Major scale octave New Marker" at bounding box center [641, 261] width 321 height 34
click at [424, 344] on div "5" at bounding box center [421, 340] width 29 height 22
click at [781, 259] on icon at bounding box center [781, 261] width 12 height 12
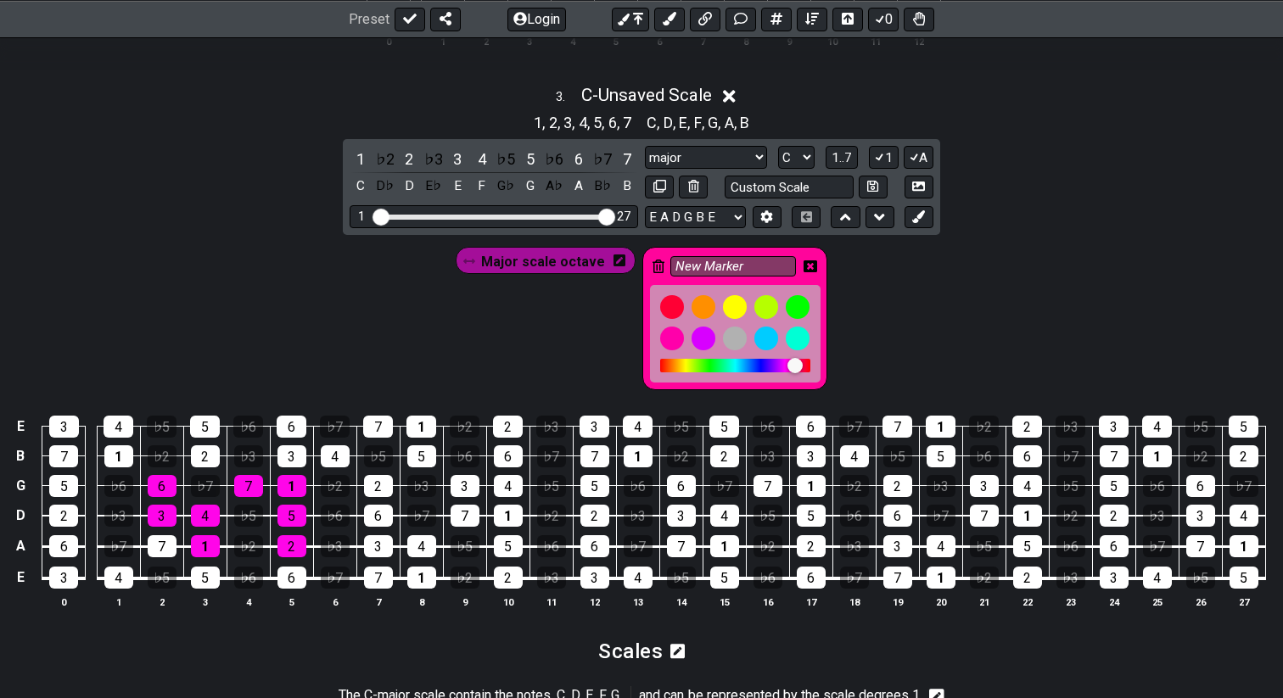
click at [653, 266] on icon at bounding box center [658, 267] width 12 height 14
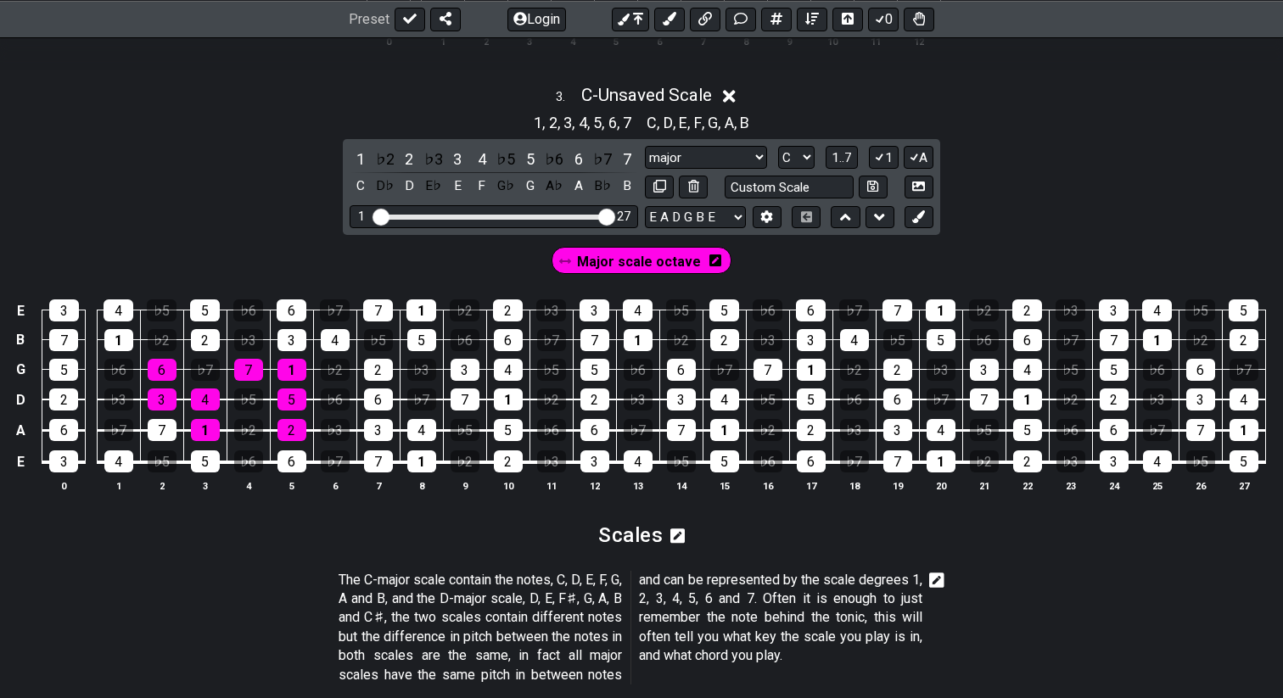
click at [283, 379] on td "5" at bounding box center [291, 385] width 43 height 31
click at [289, 371] on div "1" at bounding box center [291, 370] width 29 height 22
click at [249, 371] on div "7" at bounding box center [248, 370] width 29 height 22
click at [293, 369] on div "1" at bounding box center [291, 370] width 29 height 22
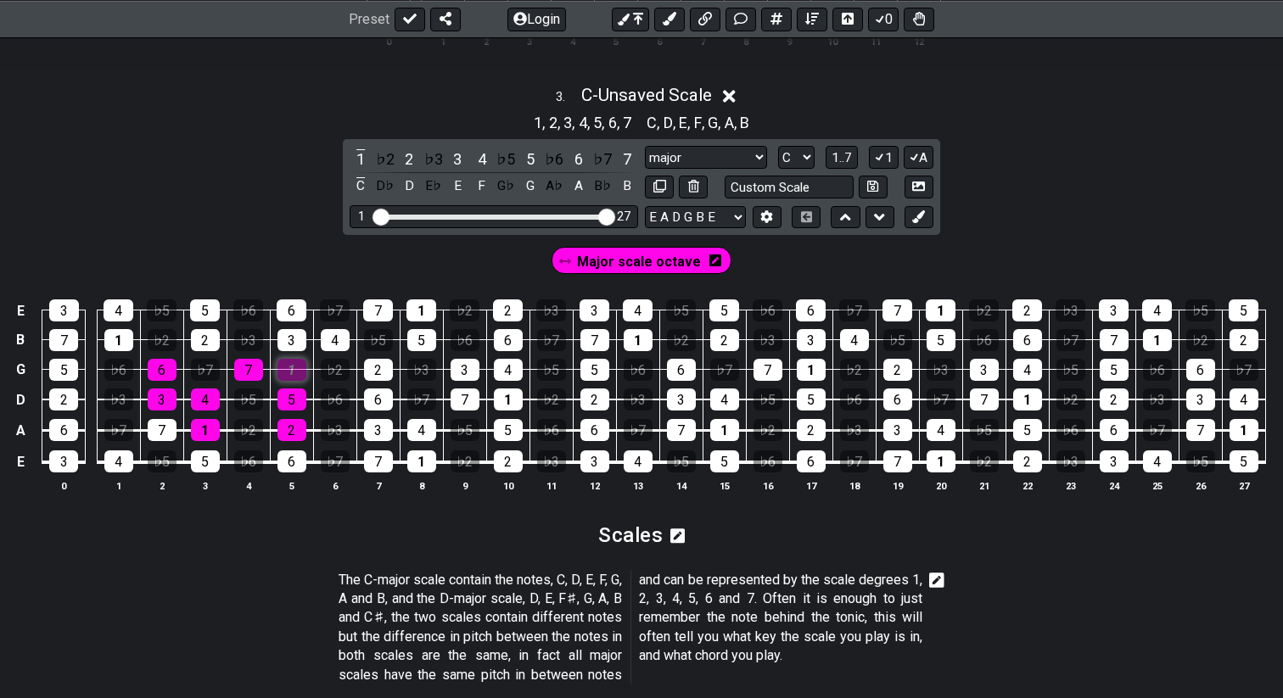
click at [293, 369] on div "1" at bounding box center [291, 370] width 29 height 22
click at [290, 367] on div "1" at bounding box center [291, 370] width 29 height 22
